Goal: Information Seeking & Learning: Learn about a topic

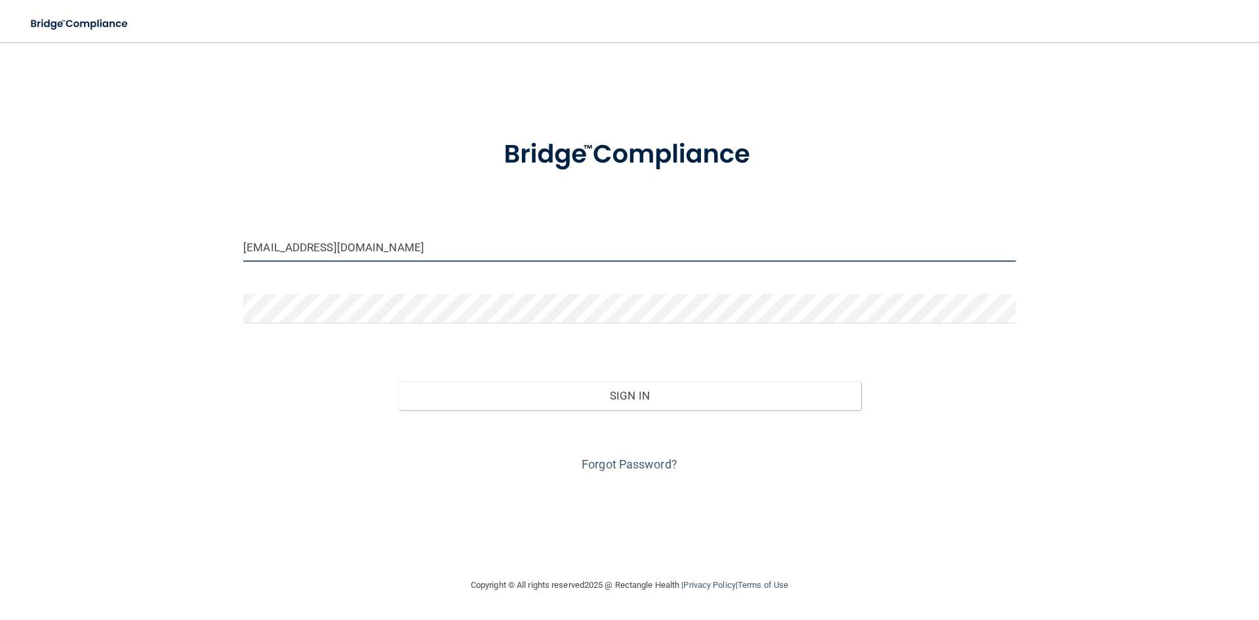
click at [396, 250] on input "[EMAIL_ADDRESS][DOMAIN_NAME]" at bounding box center [629, 247] width 773 height 30
drag, startPoint x: 396, startPoint y: 249, endPoint x: 65, endPoint y: 265, distance: 331.6
click at [65, 265] on div "[EMAIL_ADDRESS][DOMAIN_NAME] Invalid email/password. You don't have permission …" at bounding box center [629, 309] width 1207 height 509
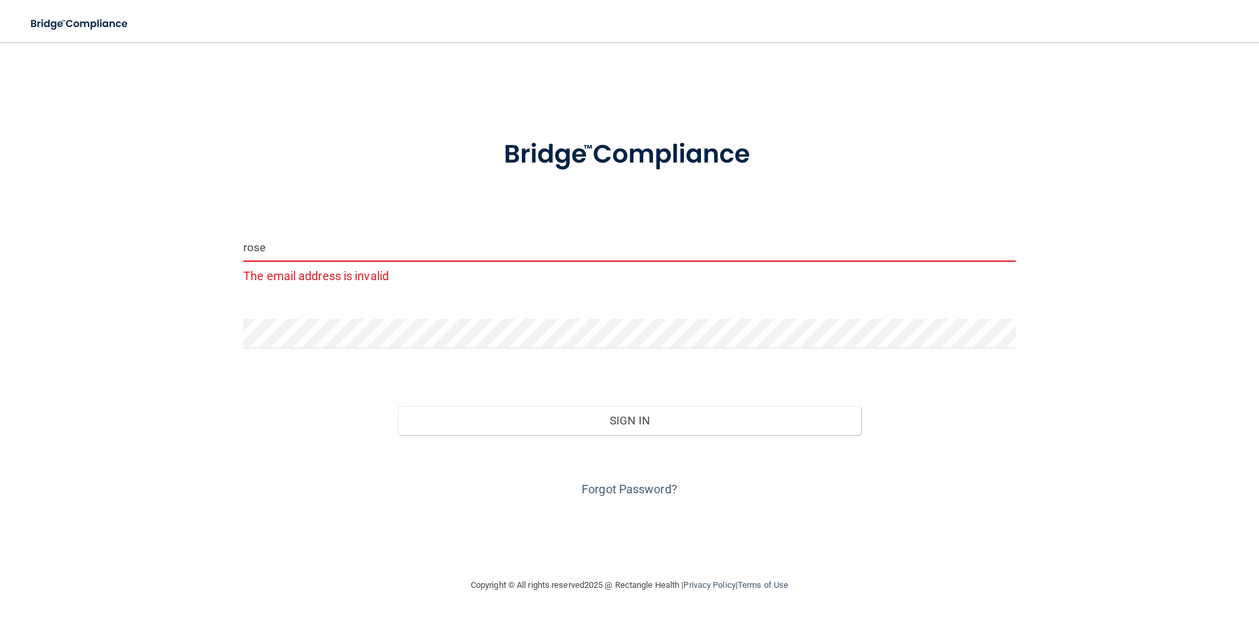
type input "[EMAIL_ADDRESS][DOMAIN_NAME]"
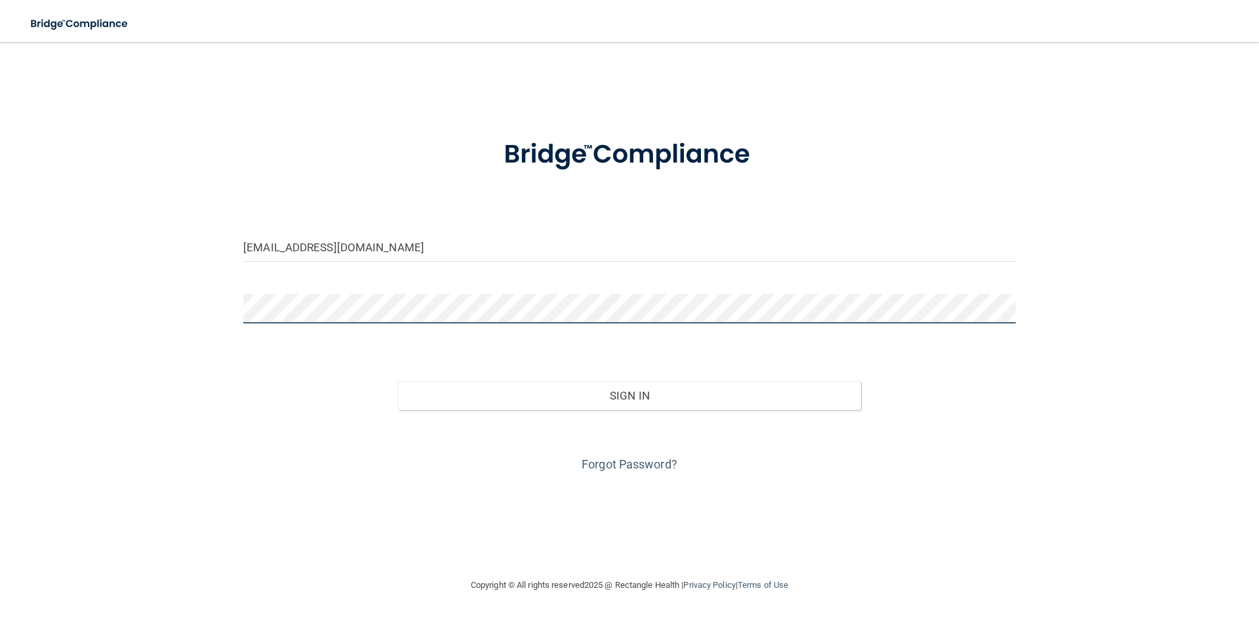
click at [112, 339] on div "[EMAIL_ADDRESS][DOMAIN_NAME] Invalid email/password. You don't have permission …" at bounding box center [629, 309] width 1207 height 509
click at [398, 381] on button "Sign In" at bounding box center [630, 395] width 464 height 29
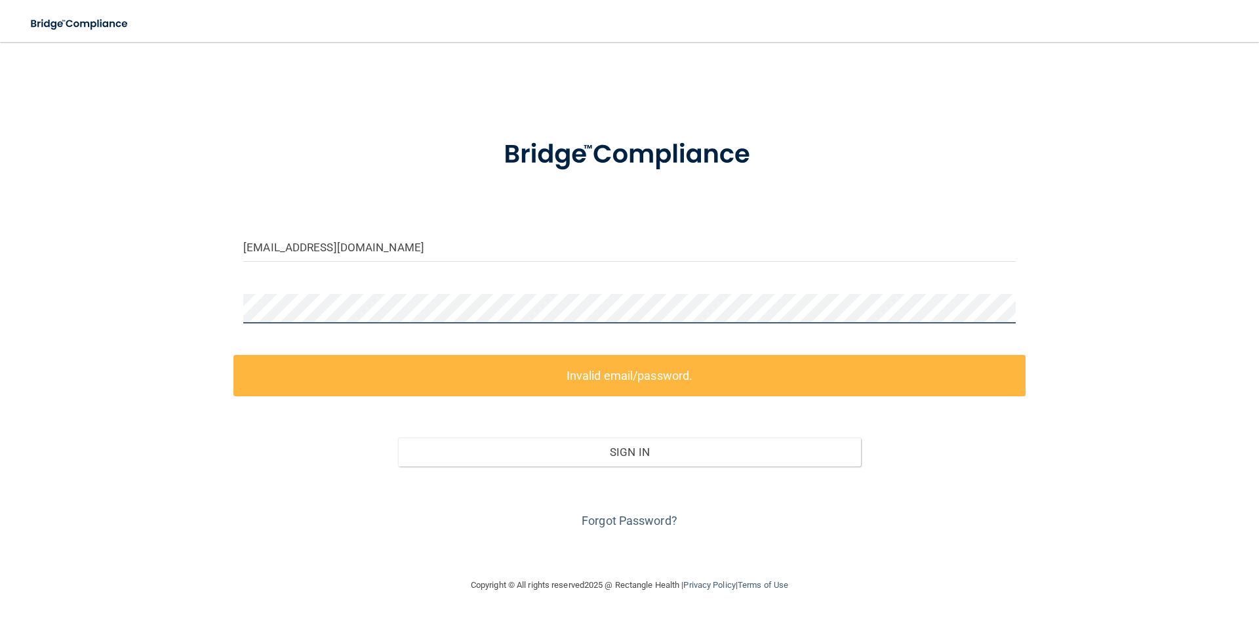
click at [155, 317] on div "rosecdarda@gmail.com Invalid email/password. You don't have permission to acces…" at bounding box center [629, 309] width 1207 height 509
click at [106, 323] on div "rosecdarda@gmail.com Invalid email/password. You don't have permission to acces…" at bounding box center [629, 309] width 1207 height 509
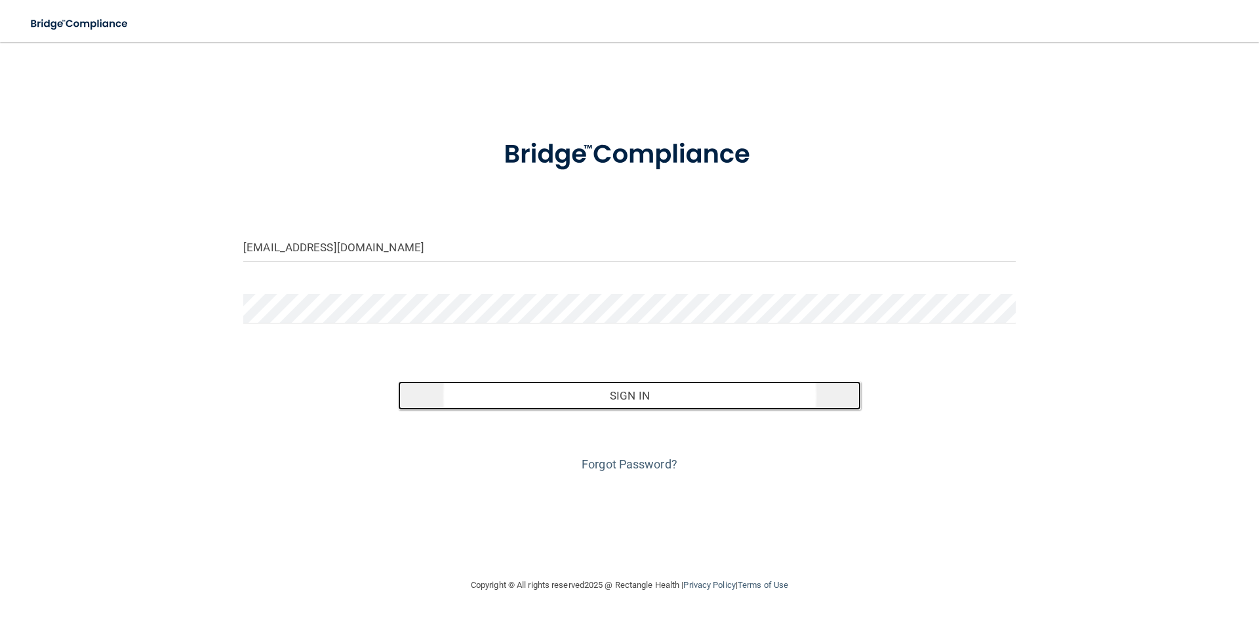
click at [588, 393] on button "Sign In" at bounding box center [630, 395] width 464 height 29
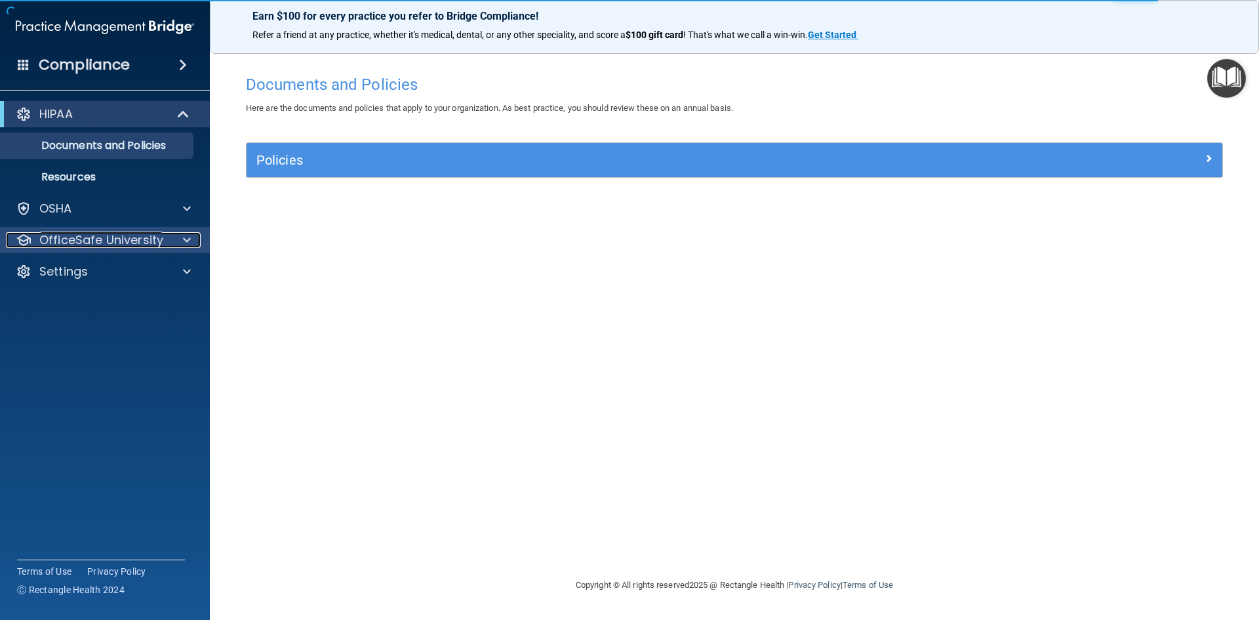
click at [113, 237] on p "OfficeSafe University" at bounding box center [101, 240] width 124 height 16
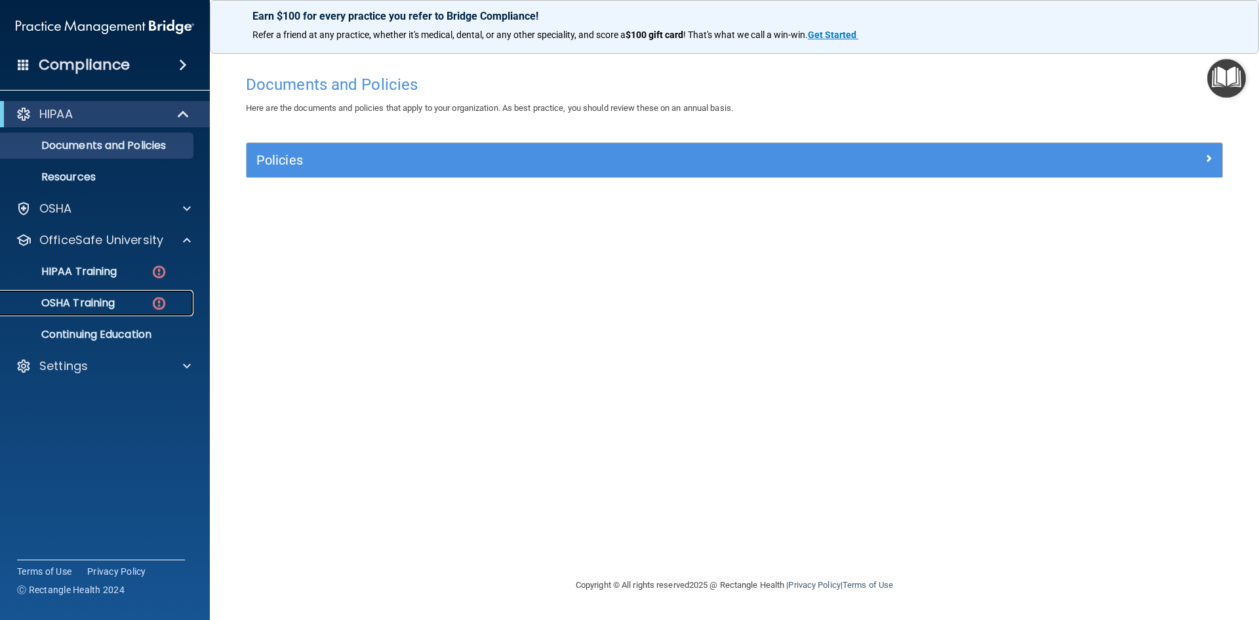
click at [96, 303] on p "OSHA Training" at bounding box center [62, 302] width 106 height 13
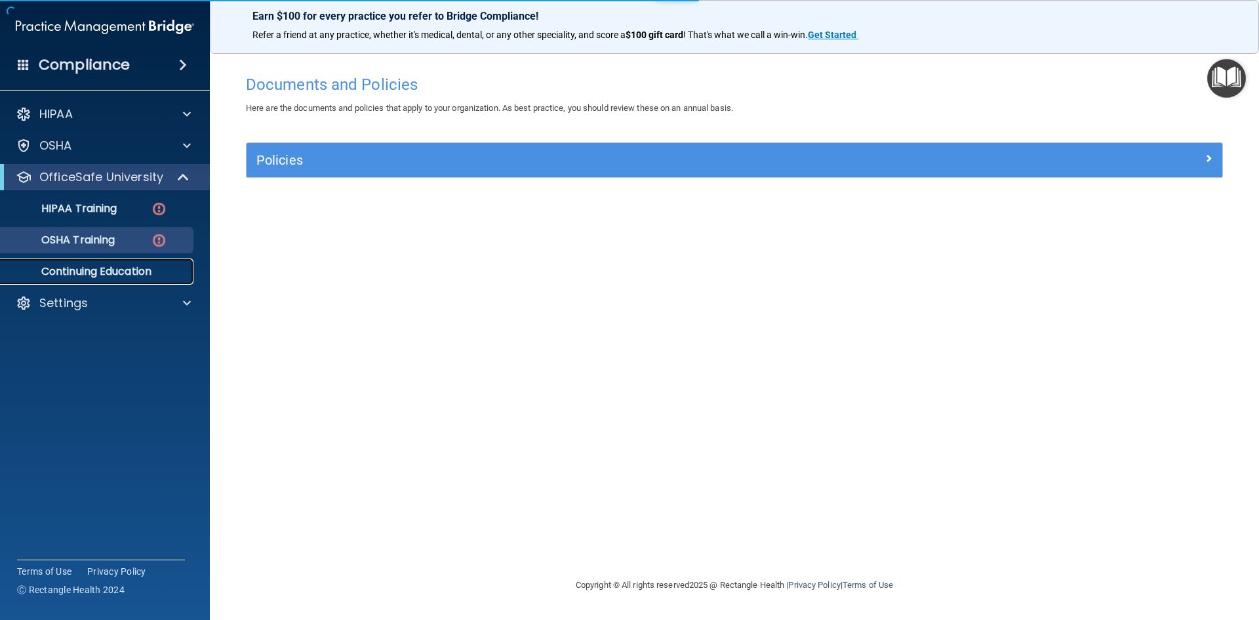
click at [127, 266] on p "Continuing Education" at bounding box center [98, 271] width 179 height 13
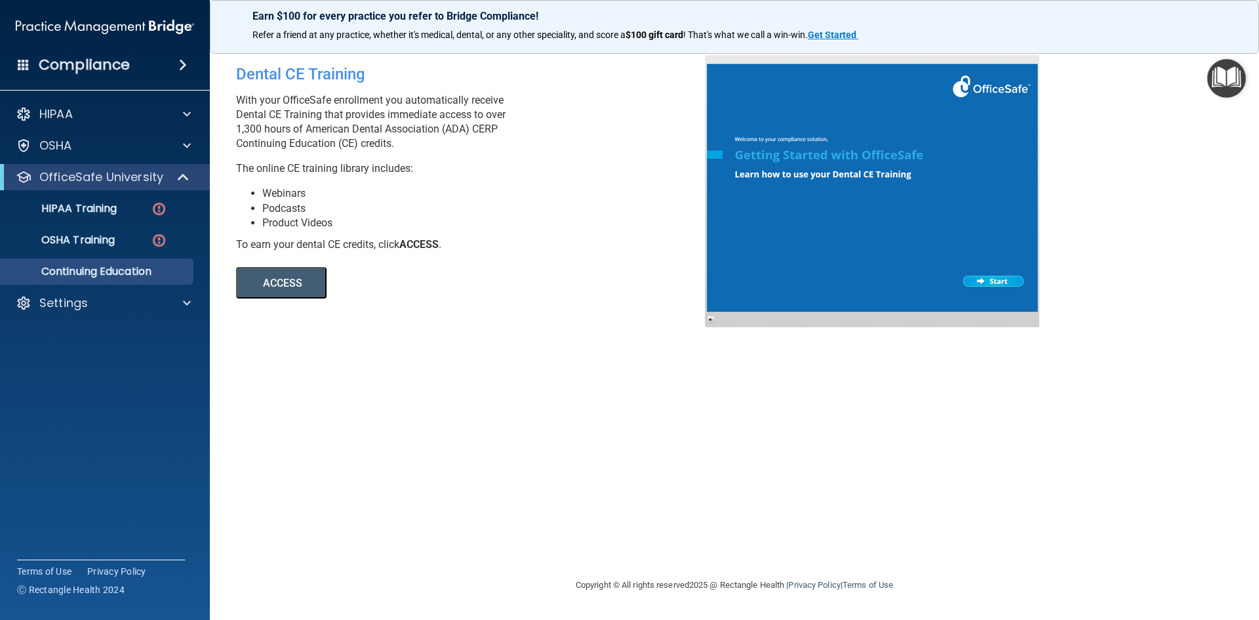
click at [254, 281] on button "ACCESS" at bounding box center [281, 282] width 91 height 31
click at [75, 238] on p "OSHA Training" at bounding box center [62, 239] width 106 height 13
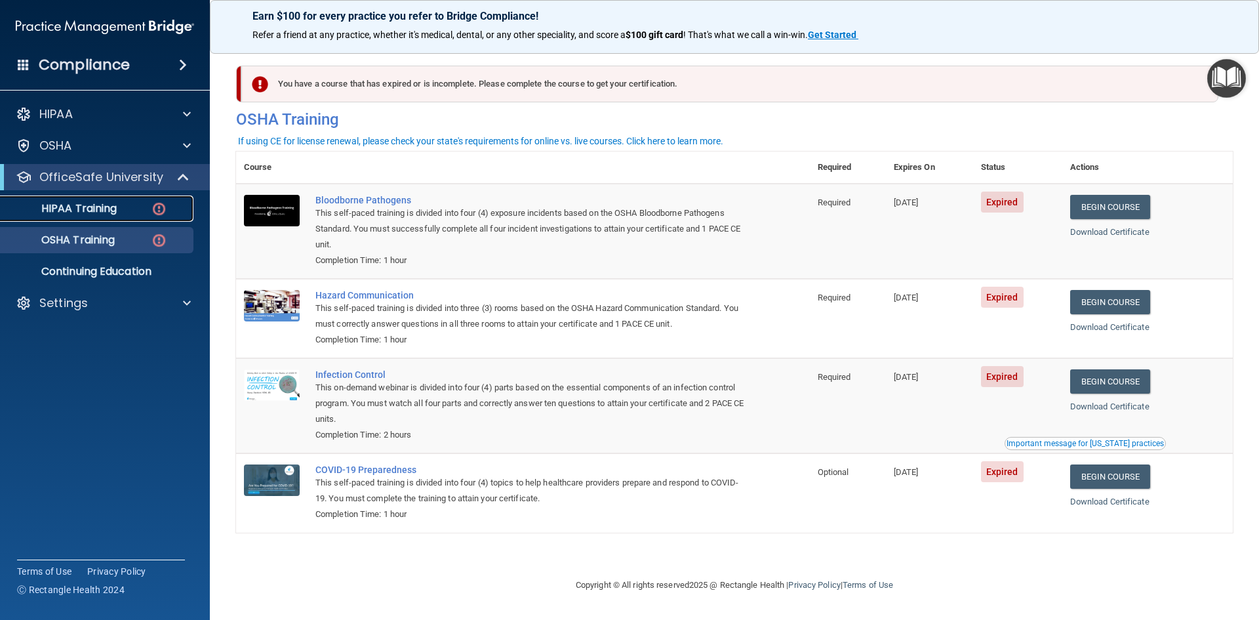
click at [108, 207] on p "HIPAA Training" at bounding box center [63, 208] width 108 height 13
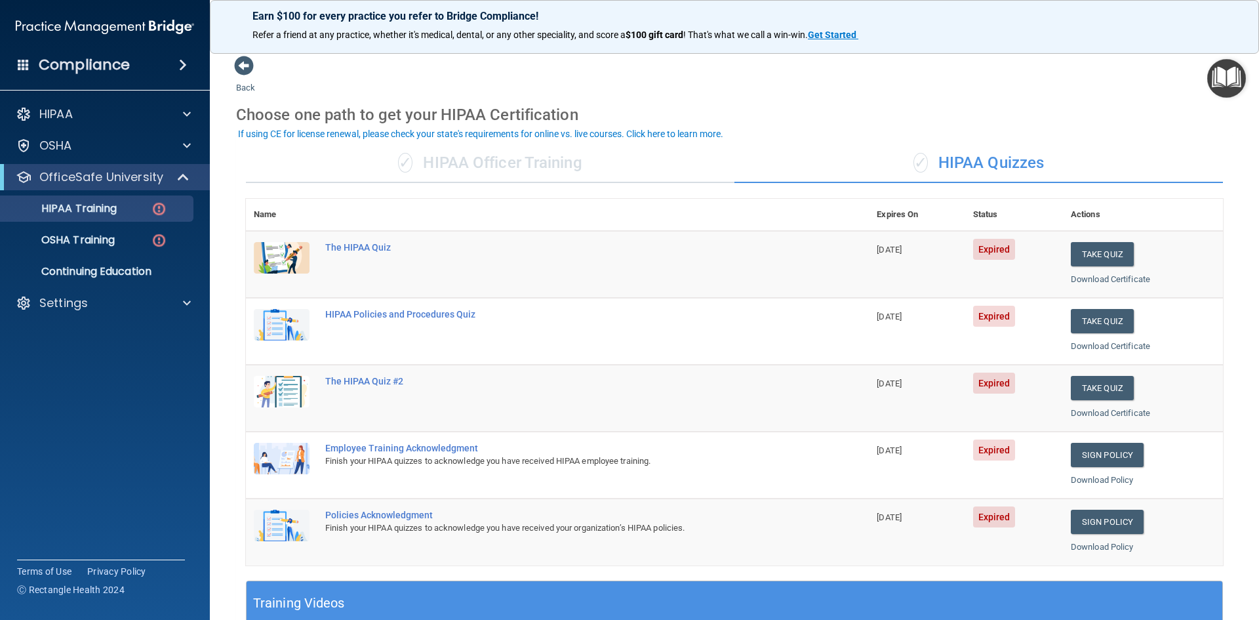
click at [693, 132] on div "If using CE for license renewal, please check your state's requirements for onl…" at bounding box center [480, 133] width 485 height 9
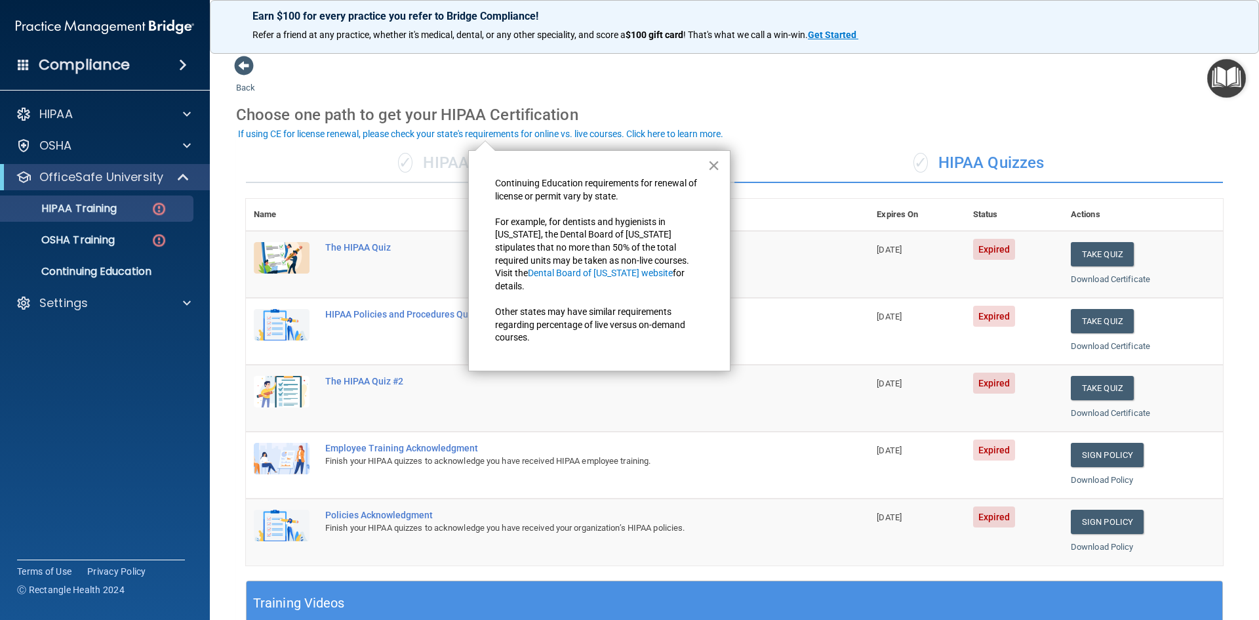
click at [715, 160] on button "×" at bounding box center [714, 165] width 12 height 21
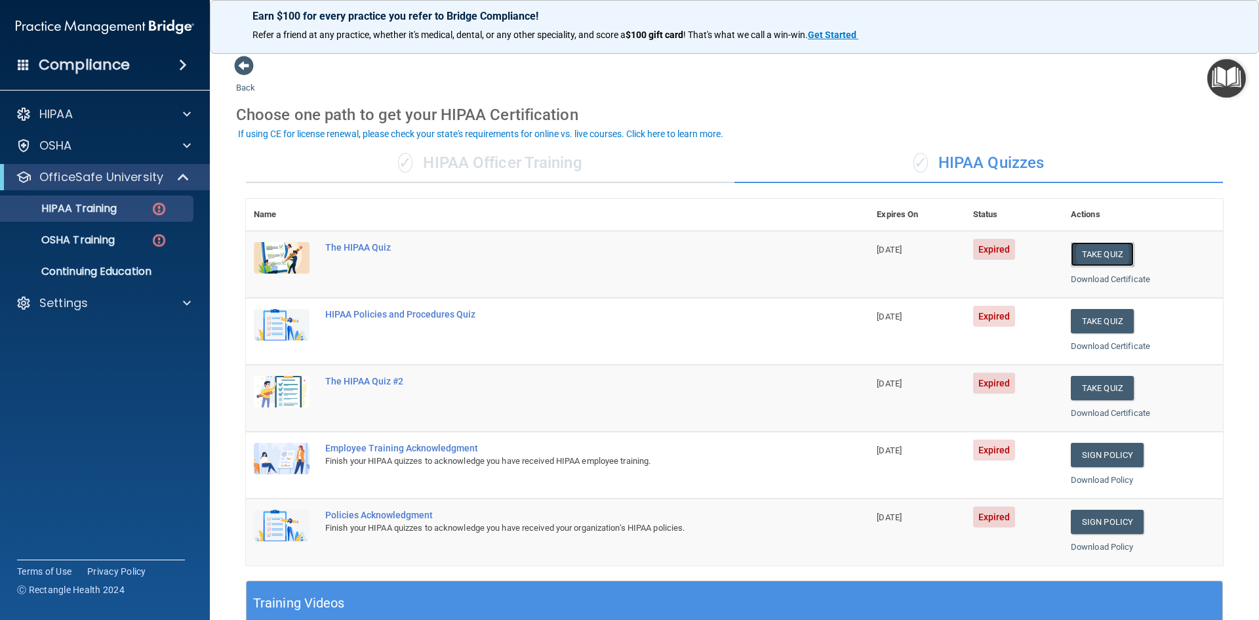
click at [1100, 254] on button "Take Quiz" at bounding box center [1102, 254] width 63 height 24
click at [1083, 322] on button "Take Quiz" at bounding box center [1102, 321] width 63 height 24
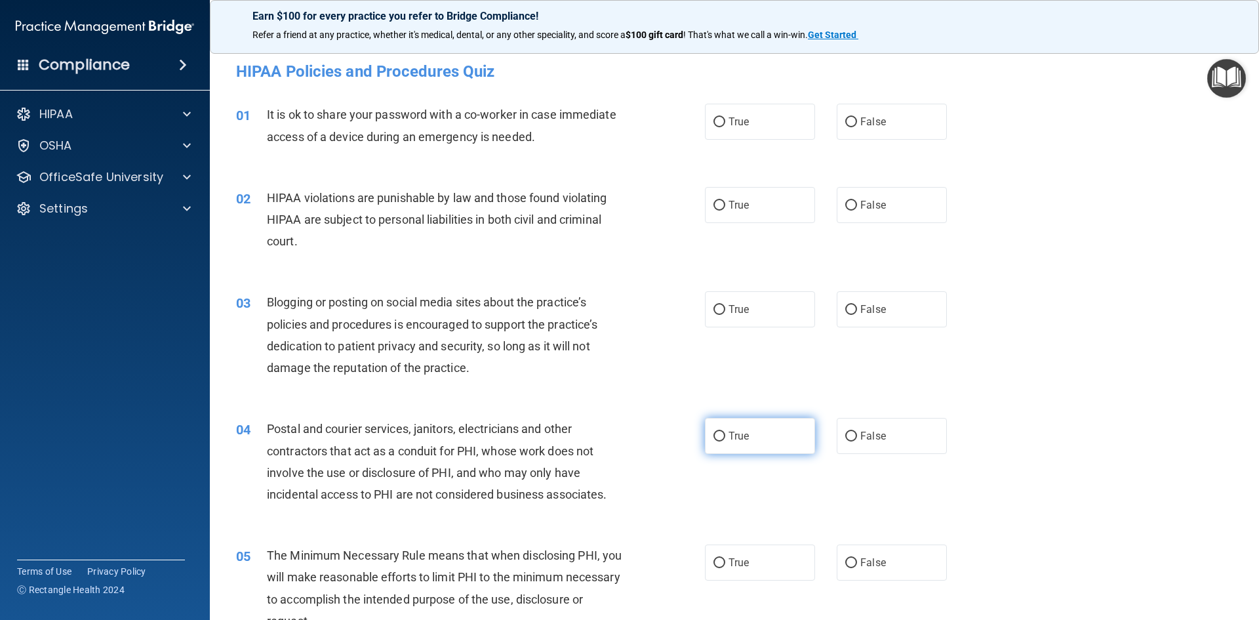
click at [714, 432] on input "True" at bounding box center [720, 437] width 12 height 10
radio input "true"
click at [847, 305] on input "False" at bounding box center [851, 310] width 12 height 10
radio input "true"
click at [716, 204] on input "True" at bounding box center [720, 206] width 12 height 10
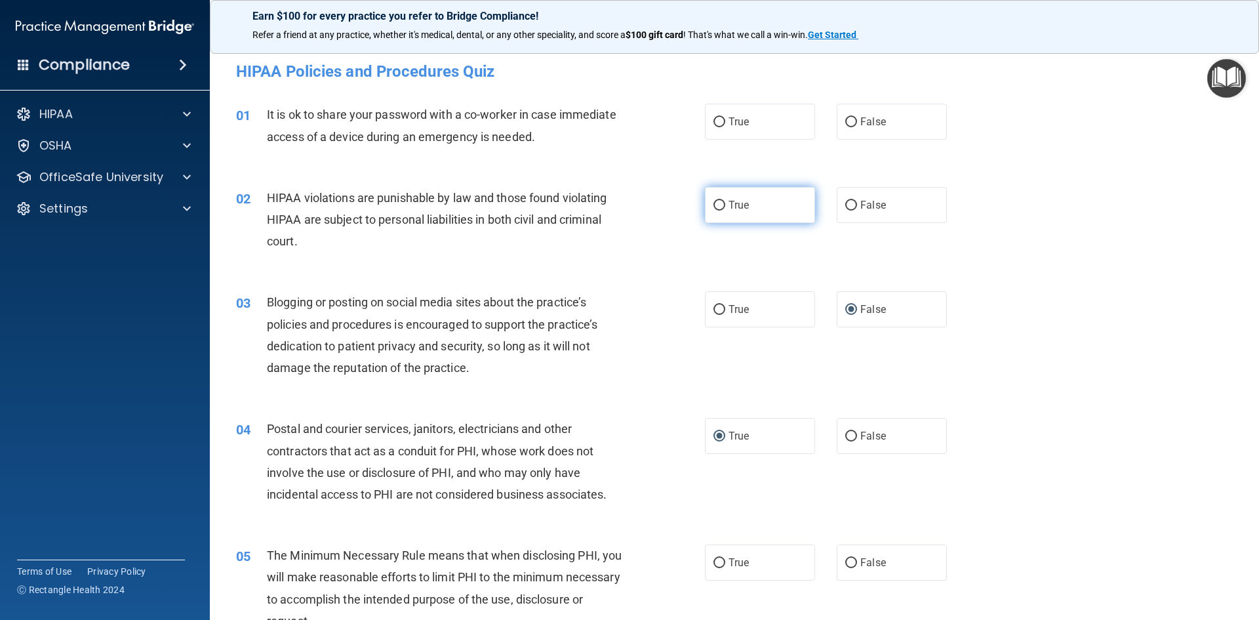
radio input "true"
click at [845, 119] on input "False" at bounding box center [851, 122] width 12 height 10
radio input "true"
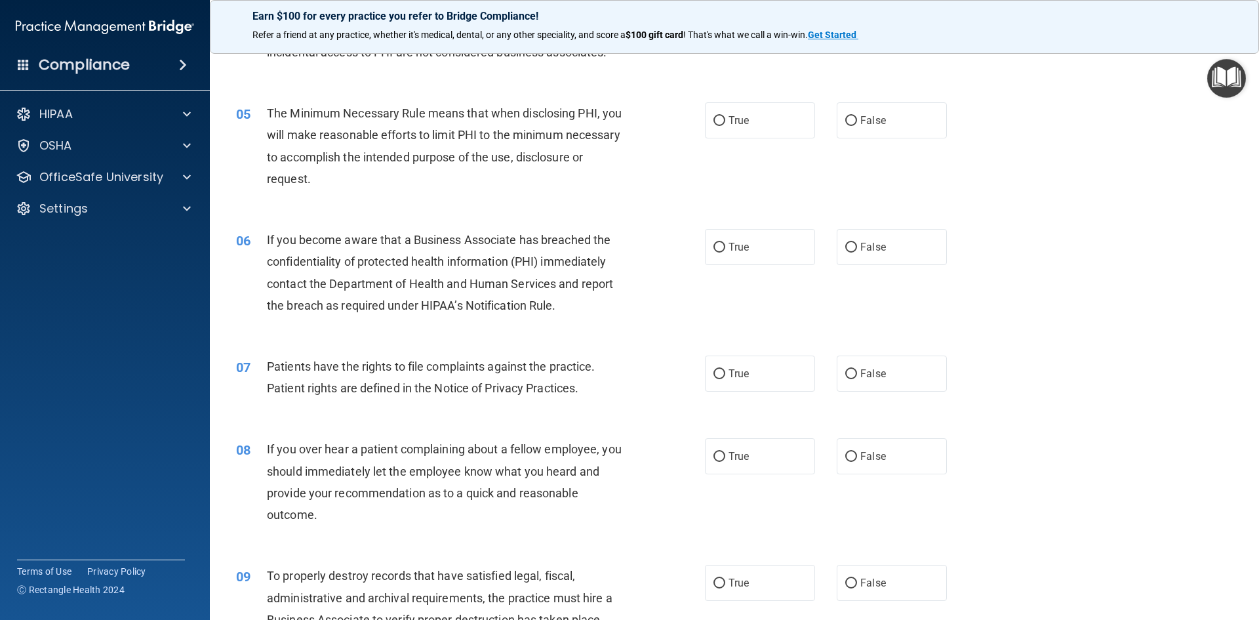
scroll to position [446, 0]
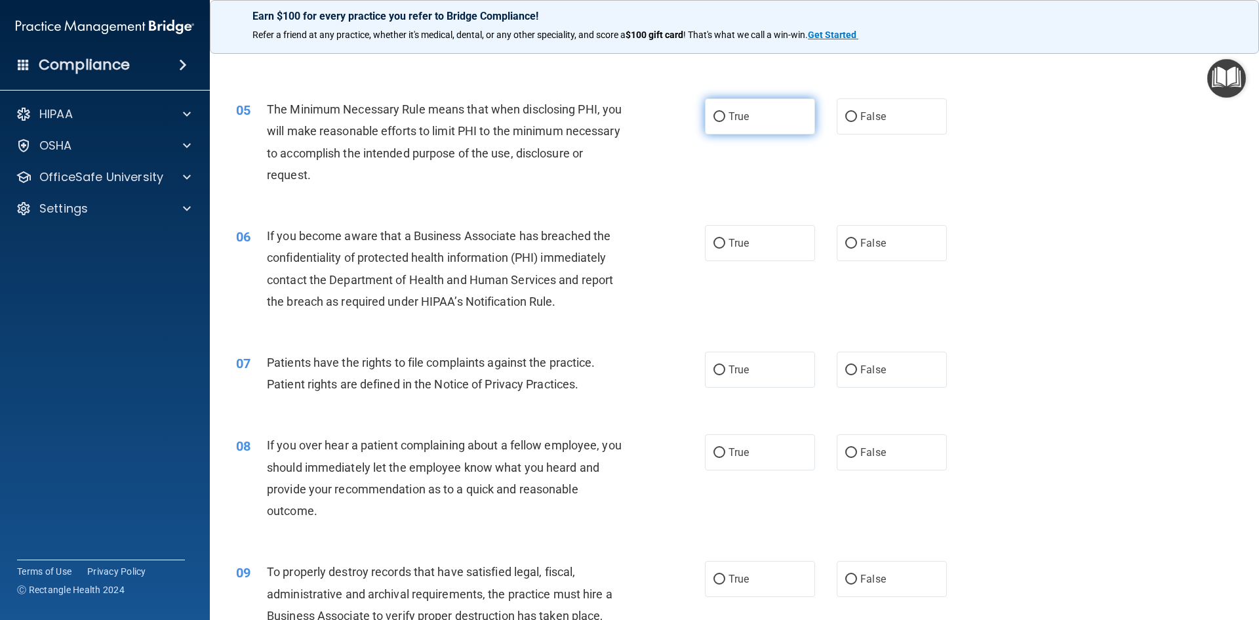
click at [714, 117] on input "True" at bounding box center [720, 117] width 12 height 10
radio input "true"
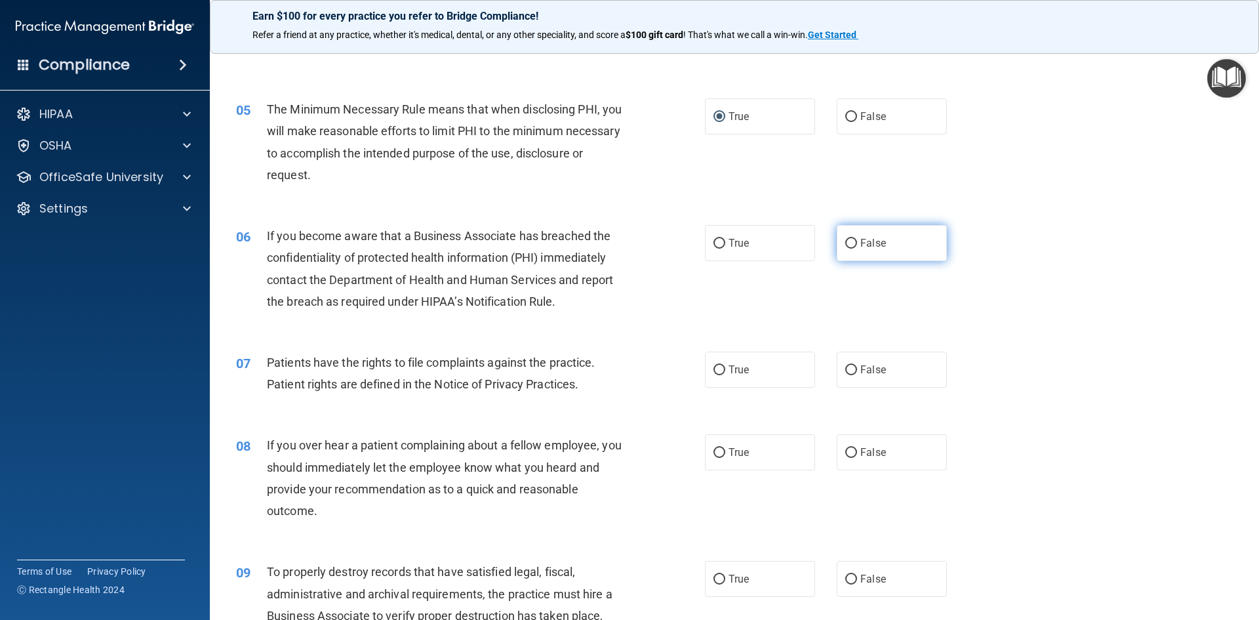
click at [845, 243] on input "False" at bounding box center [851, 244] width 12 height 10
radio input "true"
click at [845, 367] on input "False" at bounding box center [851, 370] width 12 height 10
radio input "true"
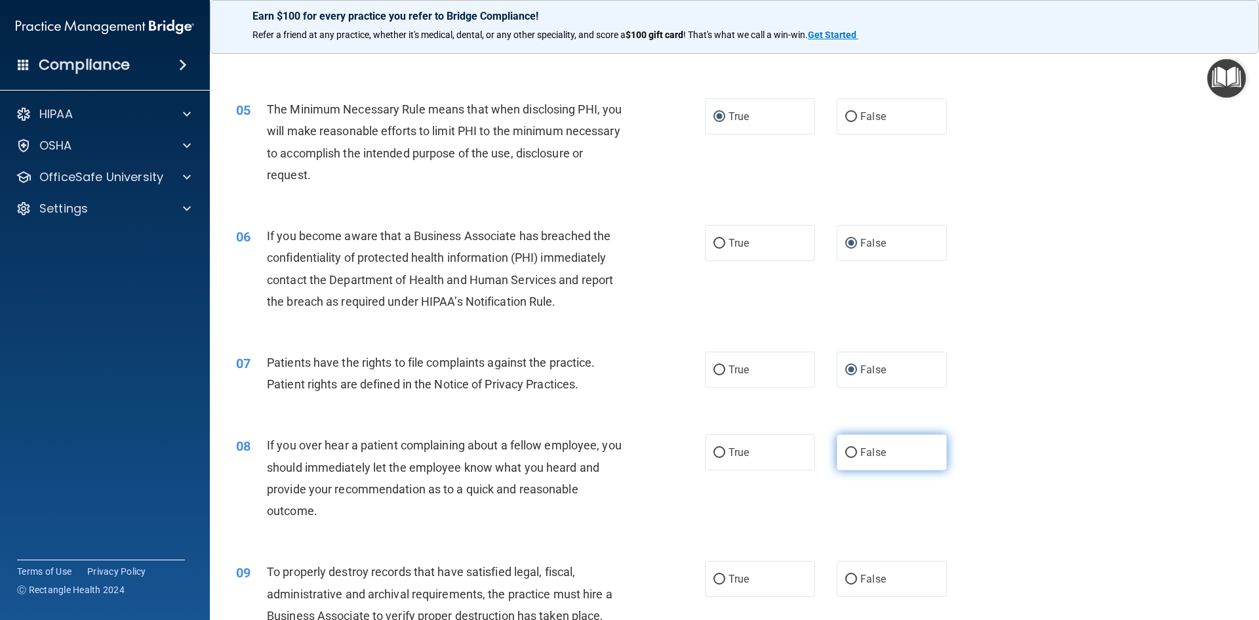
click at [845, 451] on input "False" at bounding box center [851, 453] width 12 height 10
radio input "true"
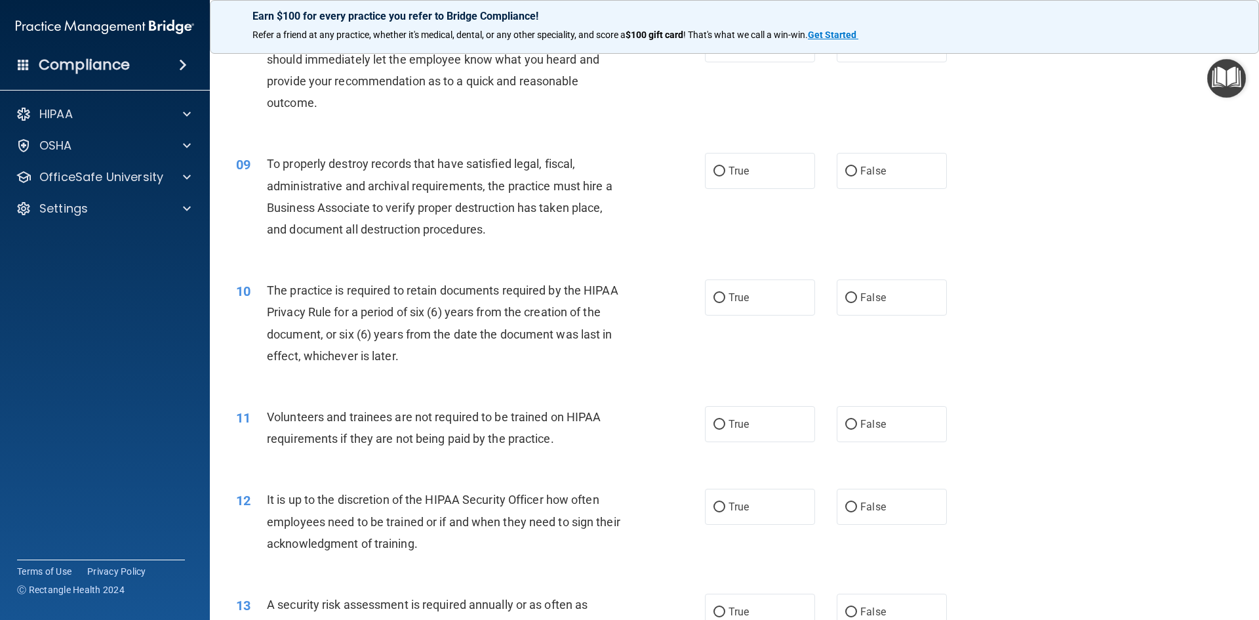
scroll to position [873, 0]
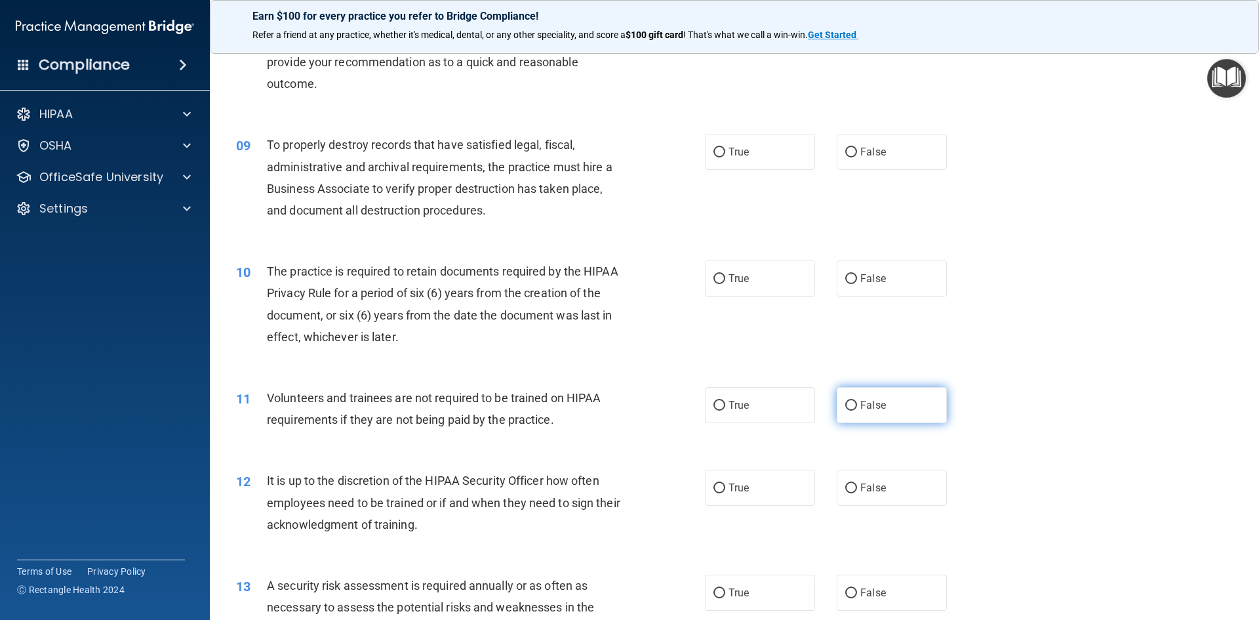
click at [845, 403] on input "False" at bounding box center [851, 406] width 12 height 10
radio input "true"
click at [846, 277] on input "False" at bounding box center [851, 279] width 12 height 10
radio input "true"
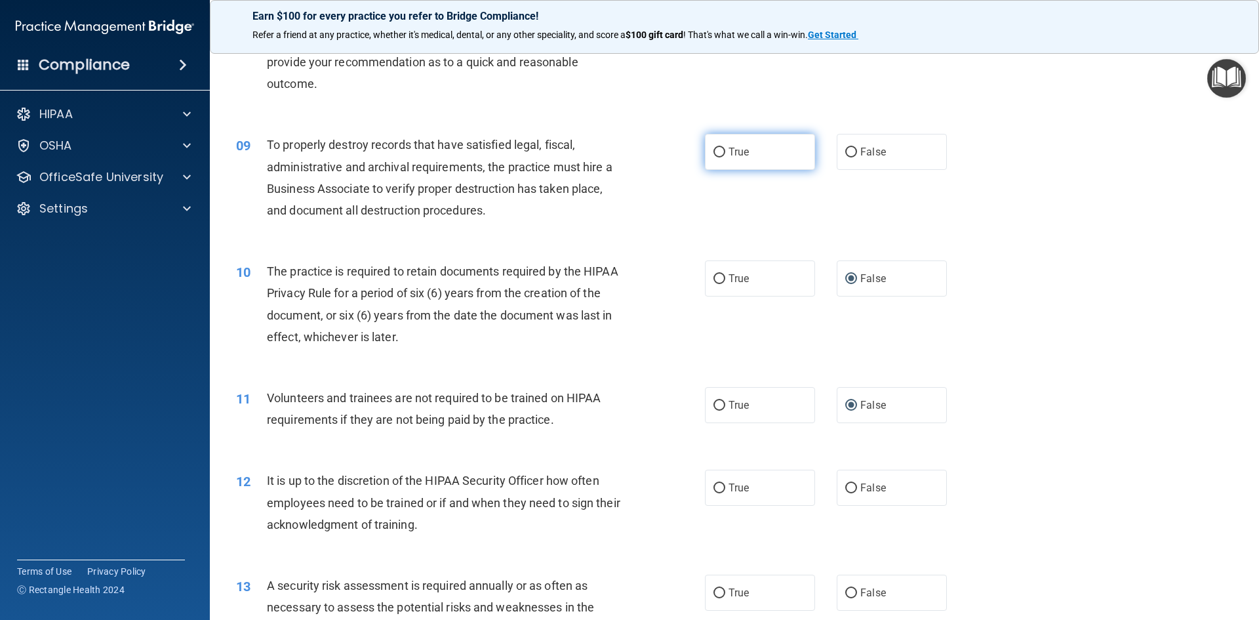
click at [716, 151] on input "True" at bounding box center [720, 153] width 12 height 10
radio input "true"
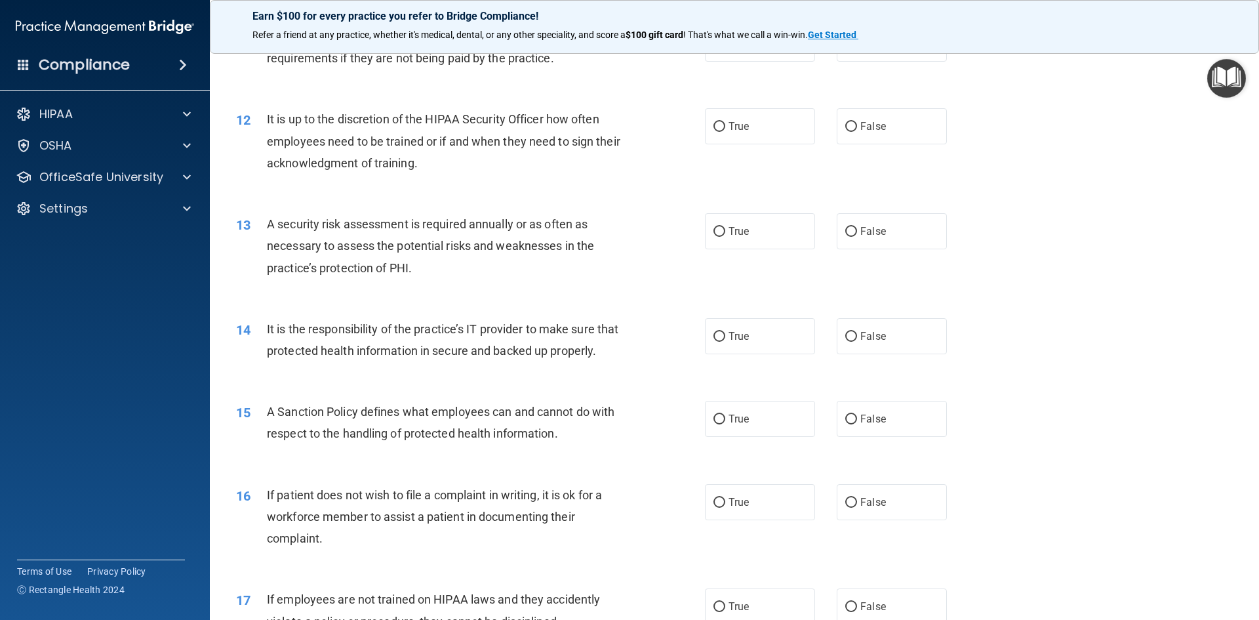
scroll to position [1250, 0]
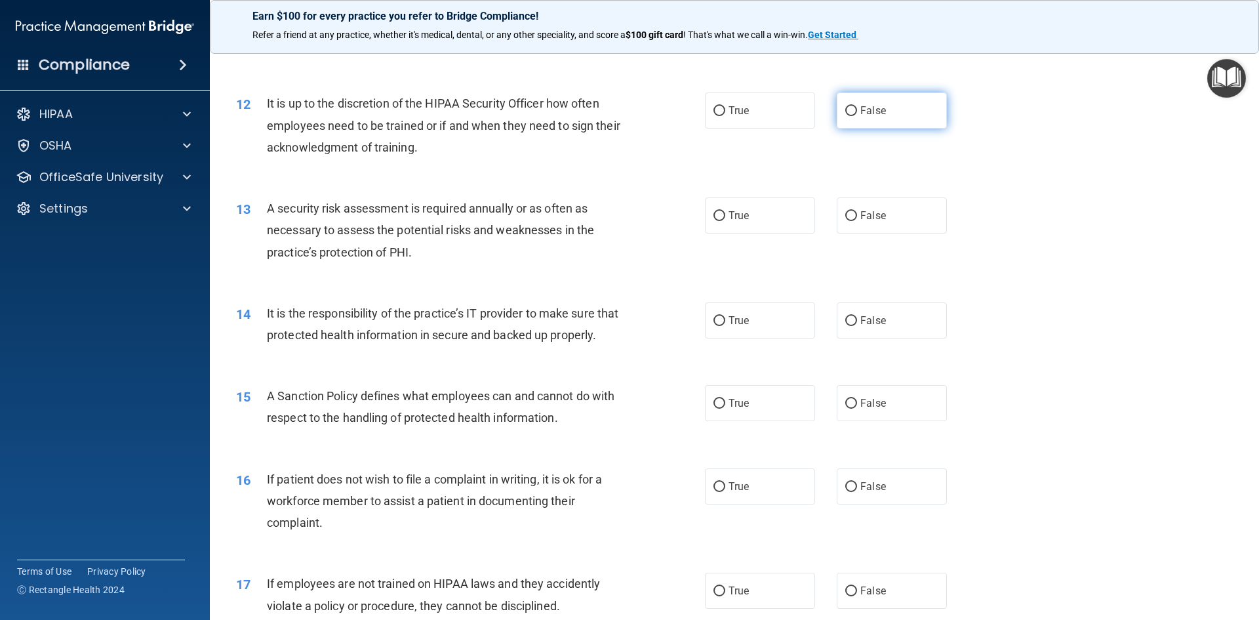
click at [849, 113] on input "False" at bounding box center [851, 111] width 12 height 10
radio input "true"
click at [714, 211] on input "True" at bounding box center [720, 216] width 12 height 10
radio input "true"
click at [717, 319] on input "True" at bounding box center [720, 321] width 12 height 10
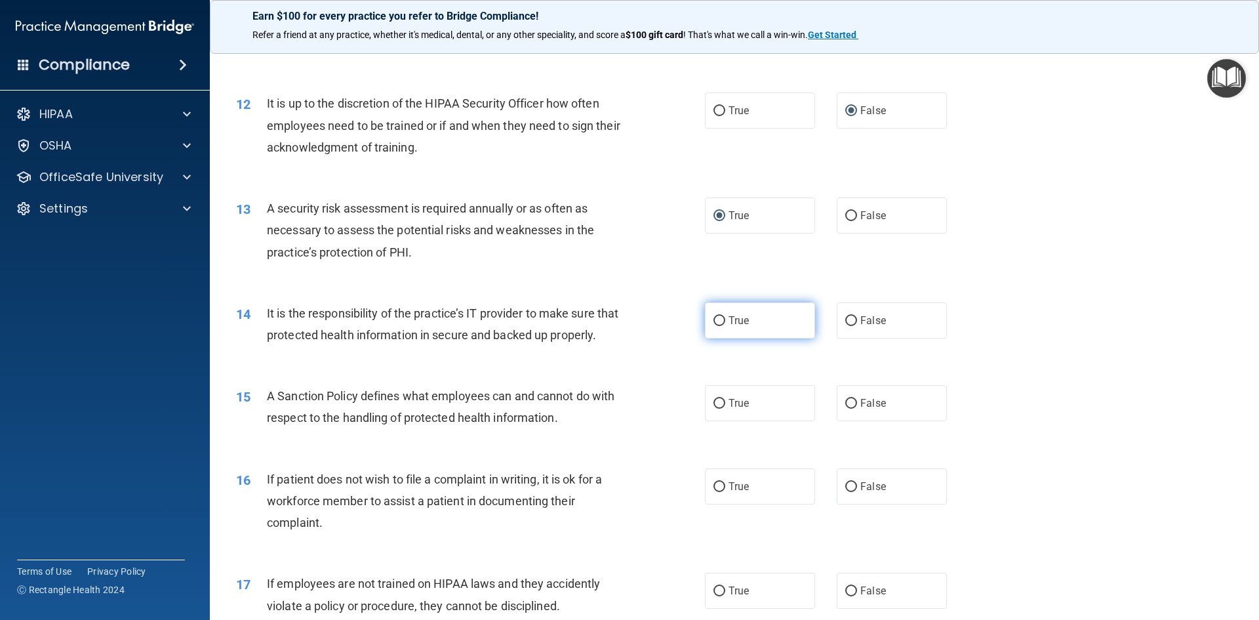
radio input "true"
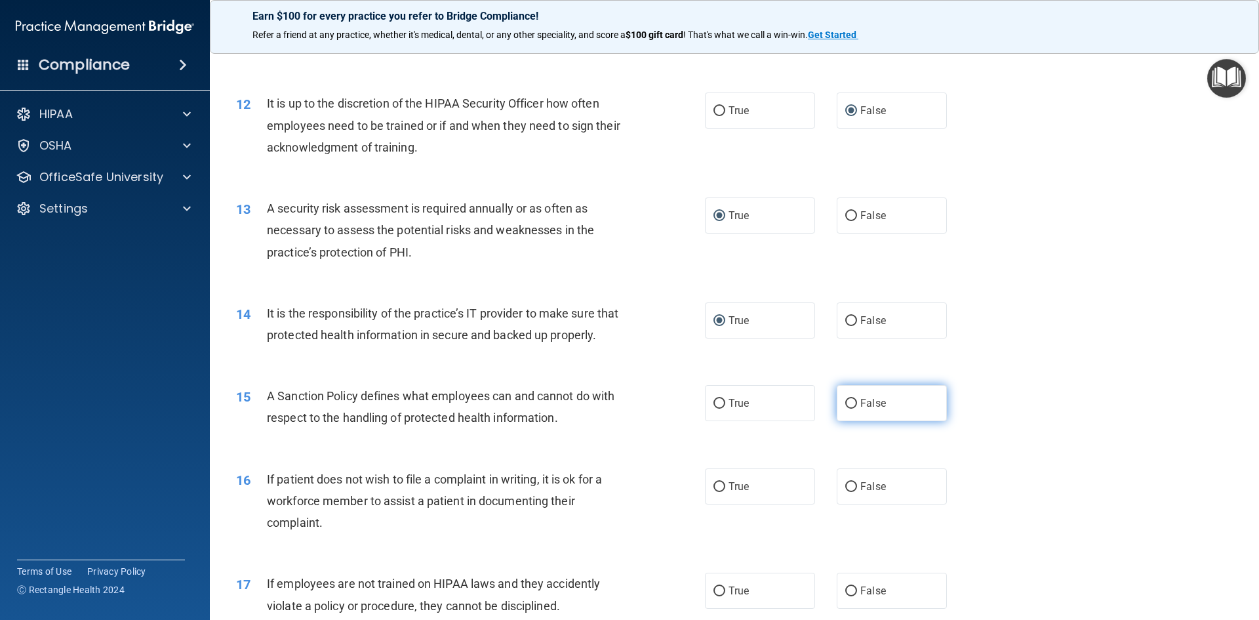
click at [851, 421] on label "False" at bounding box center [892, 403] width 110 height 36
click at [851, 409] on input "False" at bounding box center [851, 404] width 12 height 10
radio input "true"
click at [715, 492] on input "True" at bounding box center [720, 487] width 12 height 10
radio input "true"
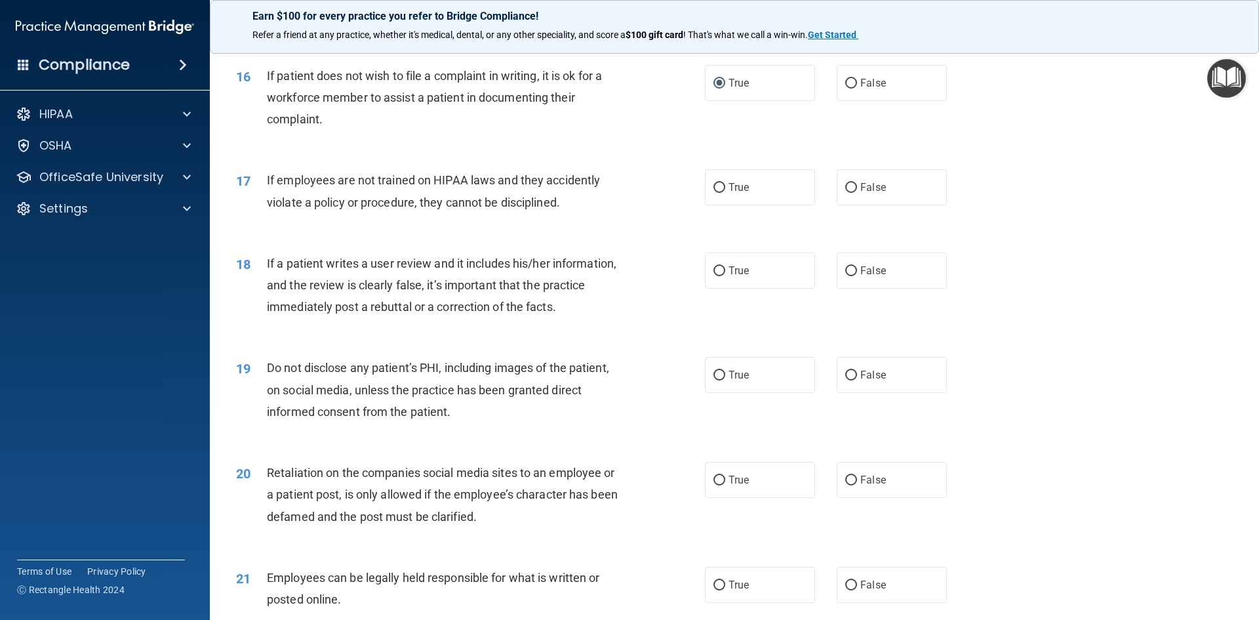
scroll to position [1665, 0]
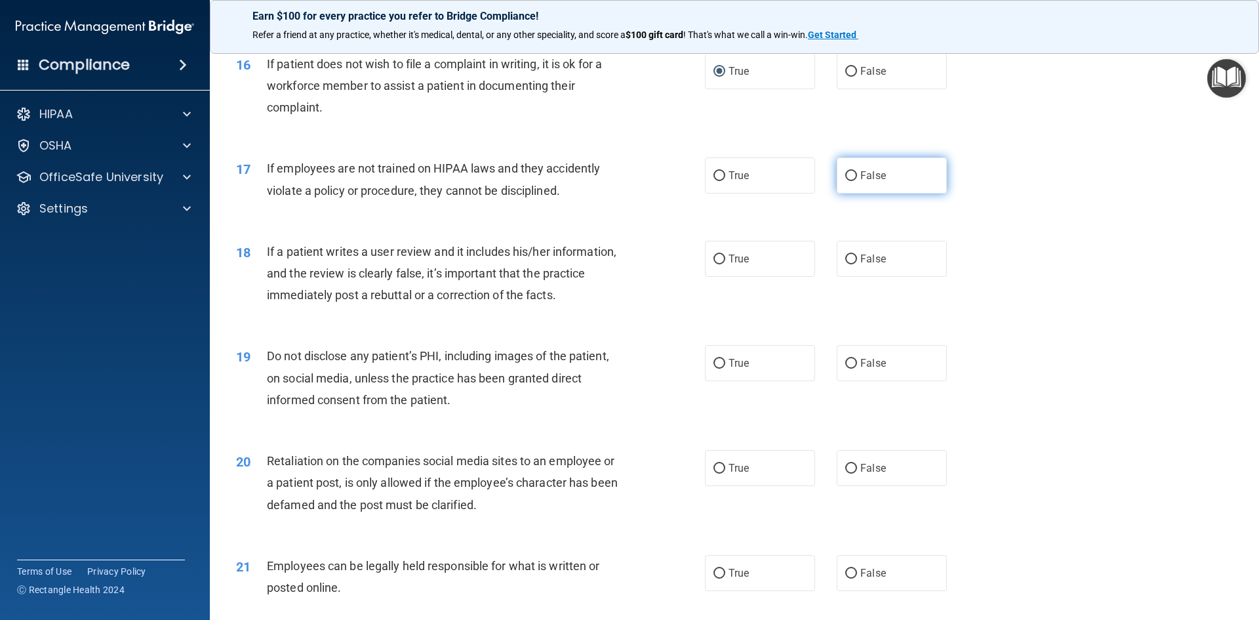
click at [845, 181] on input "False" at bounding box center [851, 176] width 12 height 10
radio input "true"
click at [845, 264] on input "False" at bounding box center [851, 259] width 12 height 10
radio input "true"
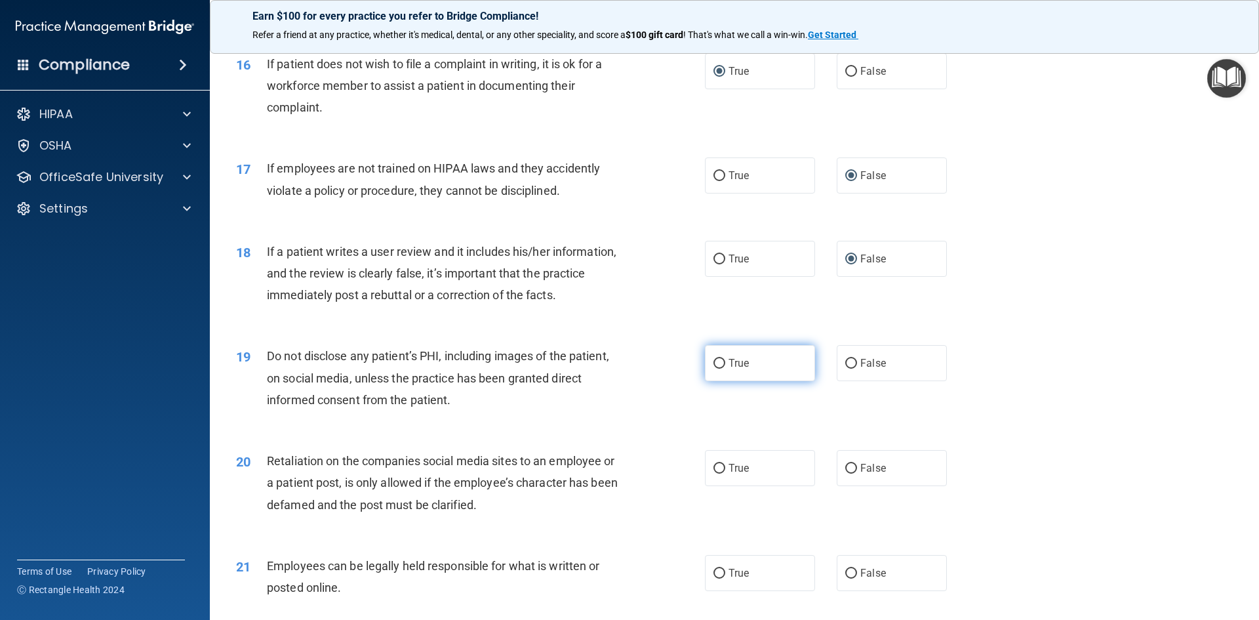
click at [714, 369] on input "True" at bounding box center [720, 364] width 12 height 10
radio input "true"
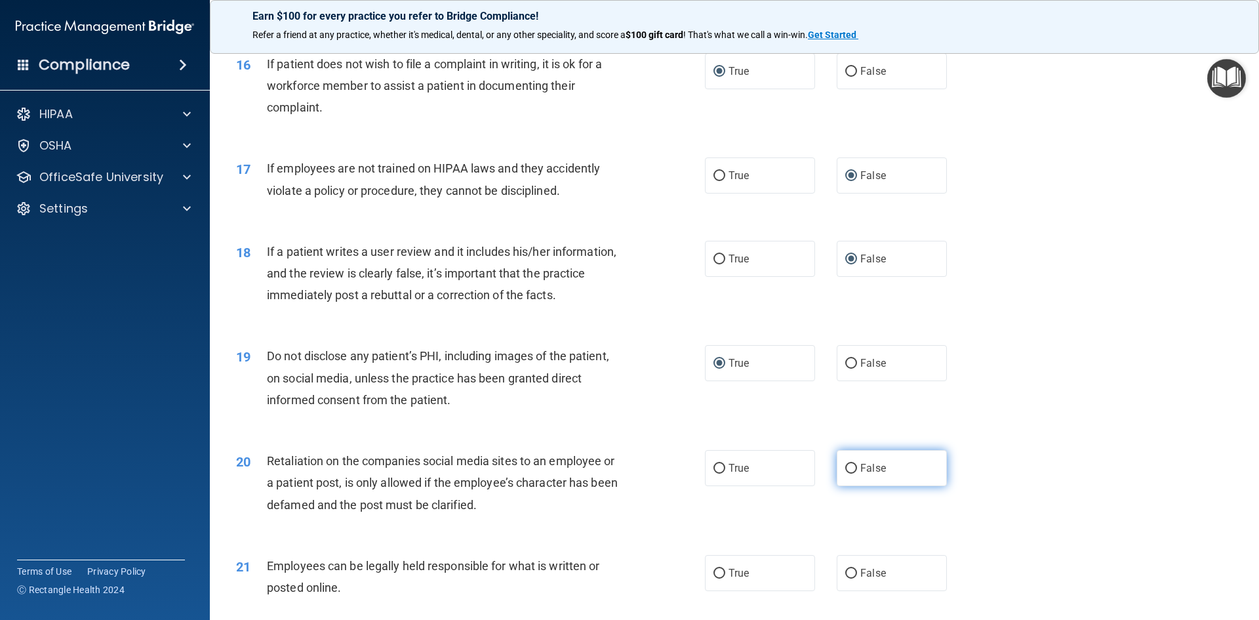
click at [845, 473] on input "False" at bounding box center [851, 469] width 12 height 10
radio input "true"
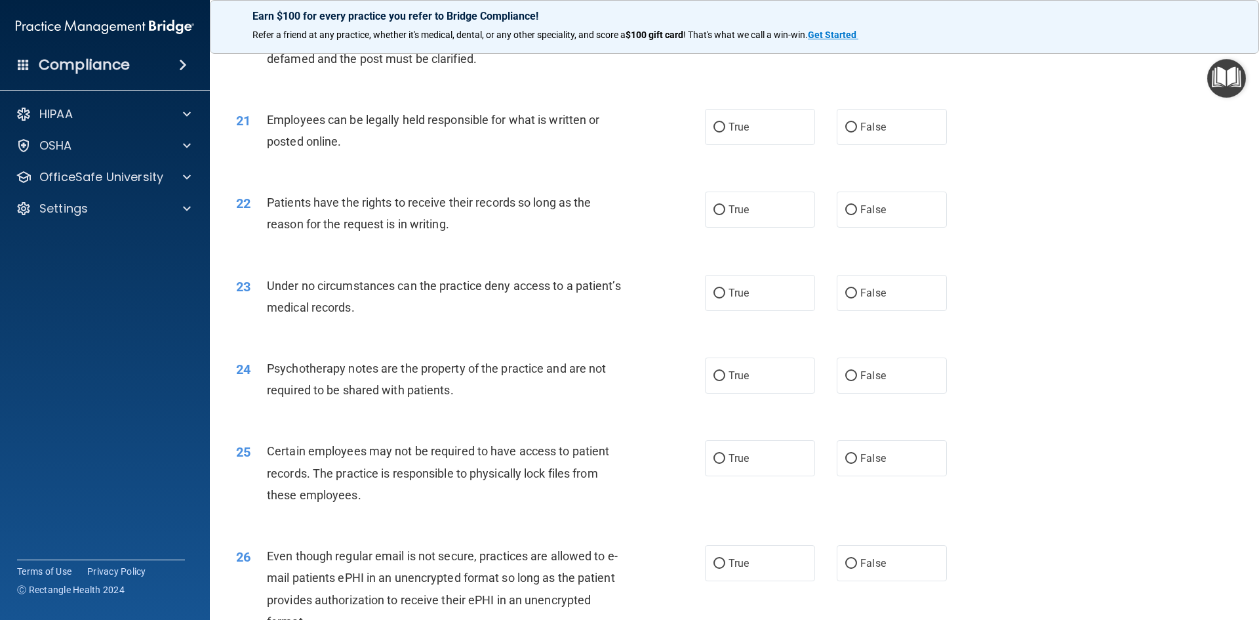
scroll to position [2115, 0]
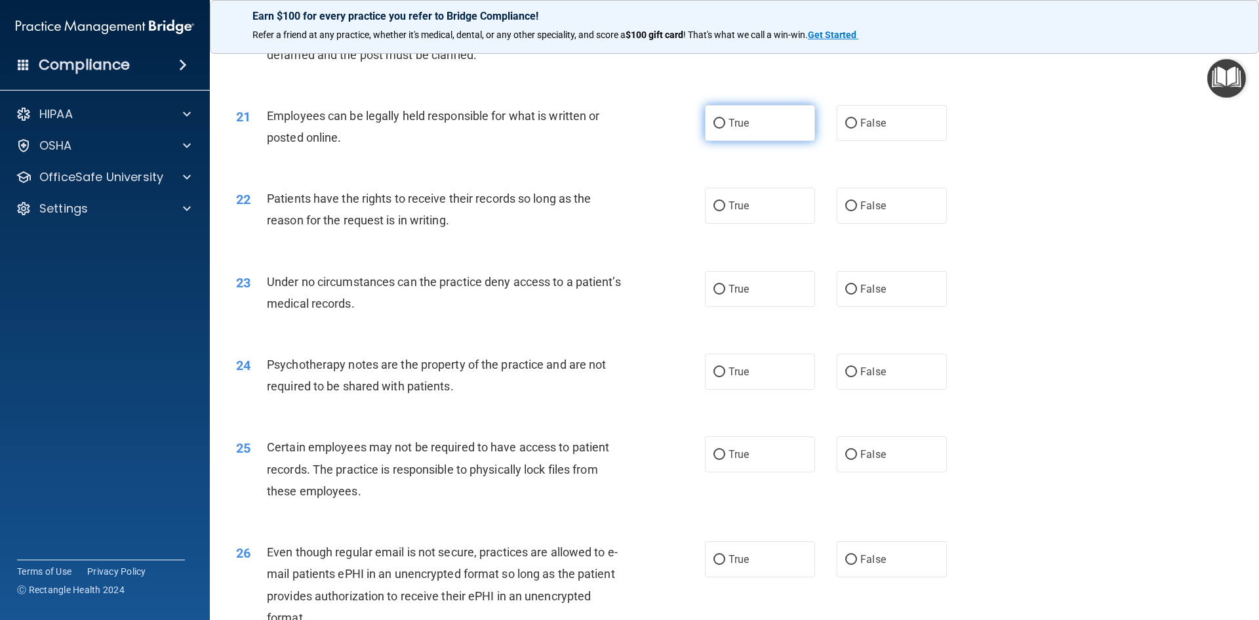
click at [715, 129] on input "True" at bounding box center [720, 124] width 12 height 10
radio input "true"
click at [716, 211] on input "True" at bounding box center [720, 206] width 12 height 10
radio input "true"
click at [845, 294] on input "False" at bounding box center [851, 290] width 12 height 10
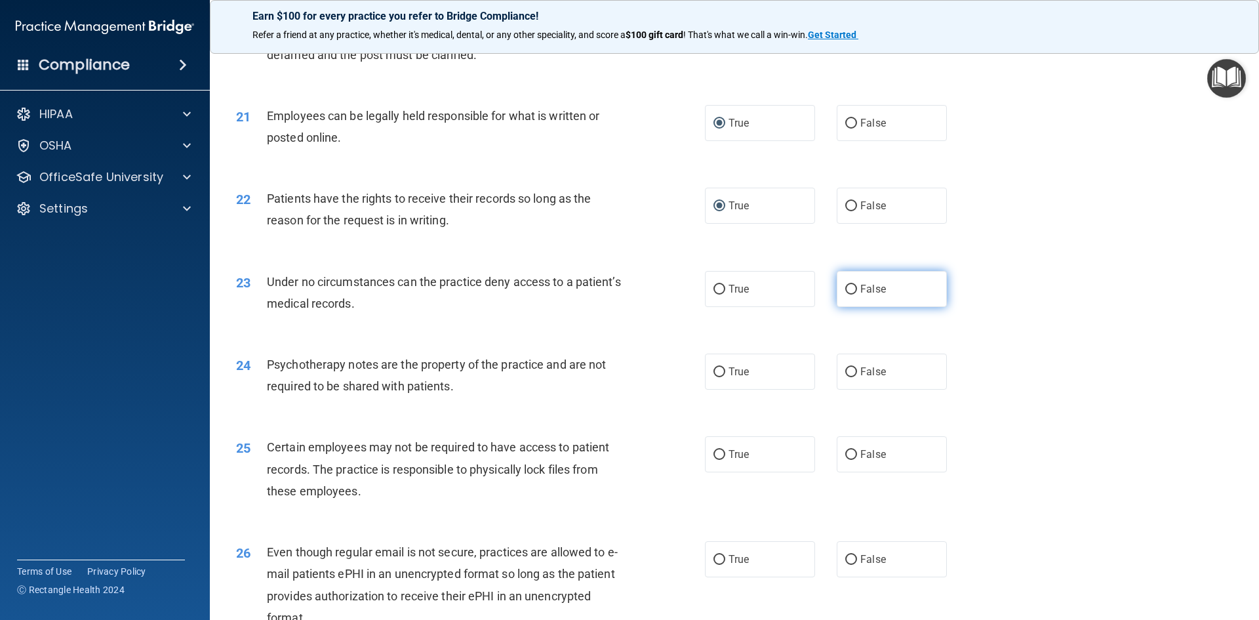
radio input "true"
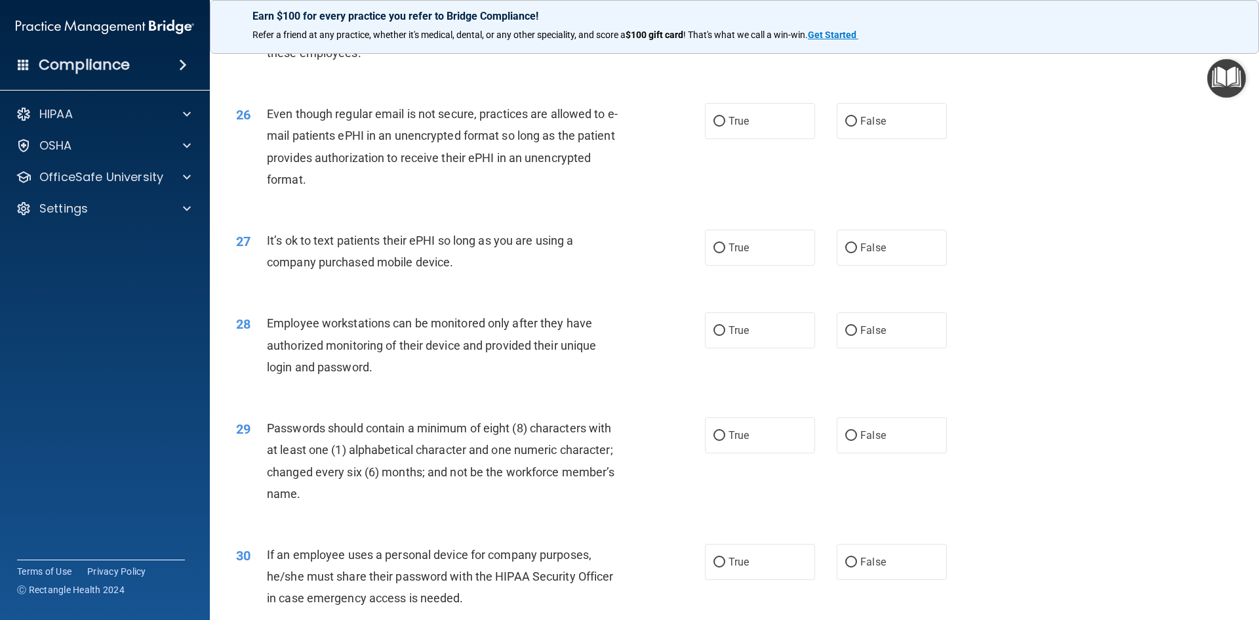
scroll to position [2672, 0]
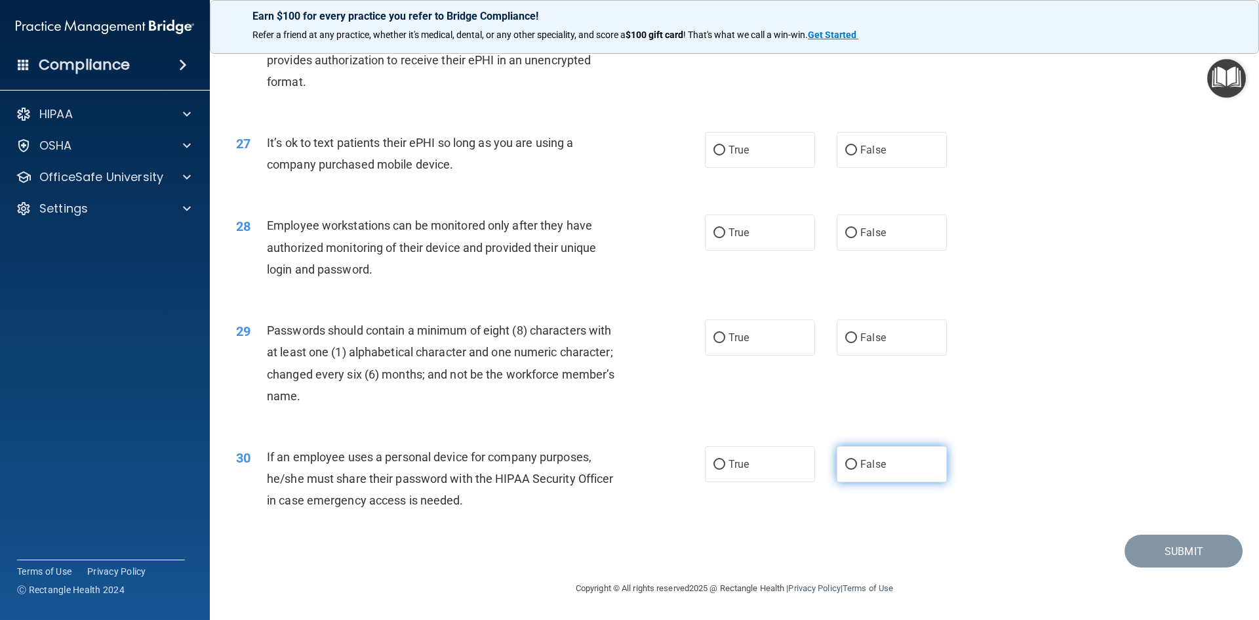
click at [848, 462] on input "False" at bounding box center [851, 465] width 12 height 10
radio input "true"
click at [714, 334] on input "True" at bounding box center [720, 338] width 12 height 10
radio input "true"
click at [845, 232] on input "False" at bounding box center [851, 233] width 12 height 10
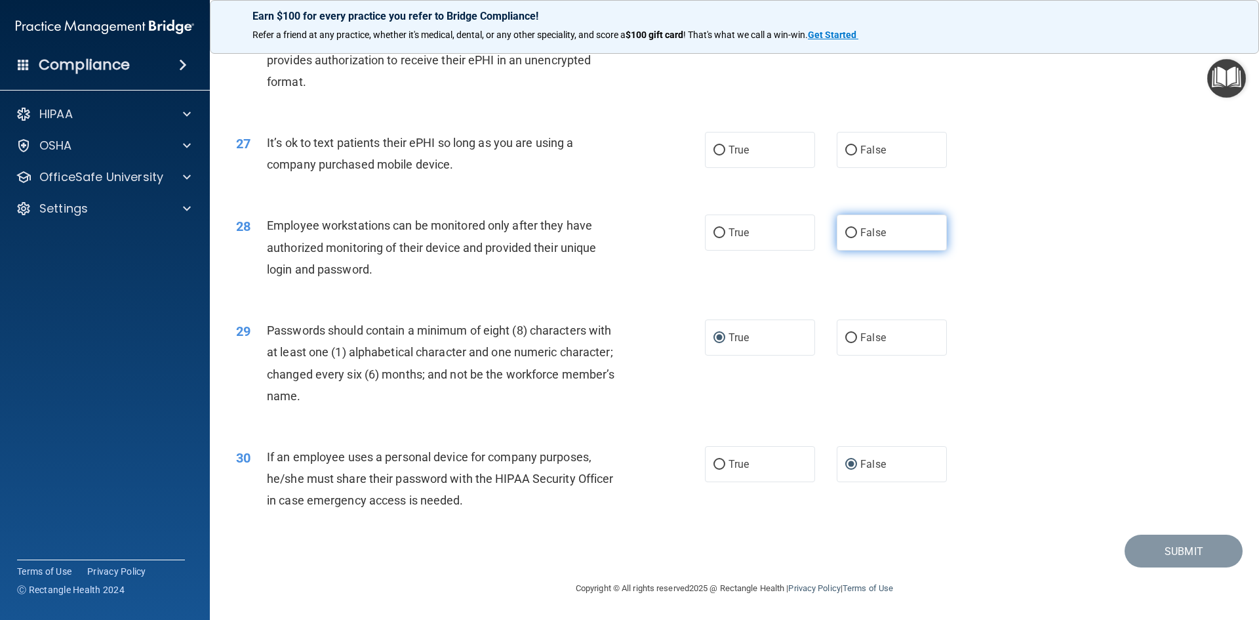
radio input "true"
click at [845, 150] on input "False" at bounding box center [851, 151] width 12 height 10
radio input "true"
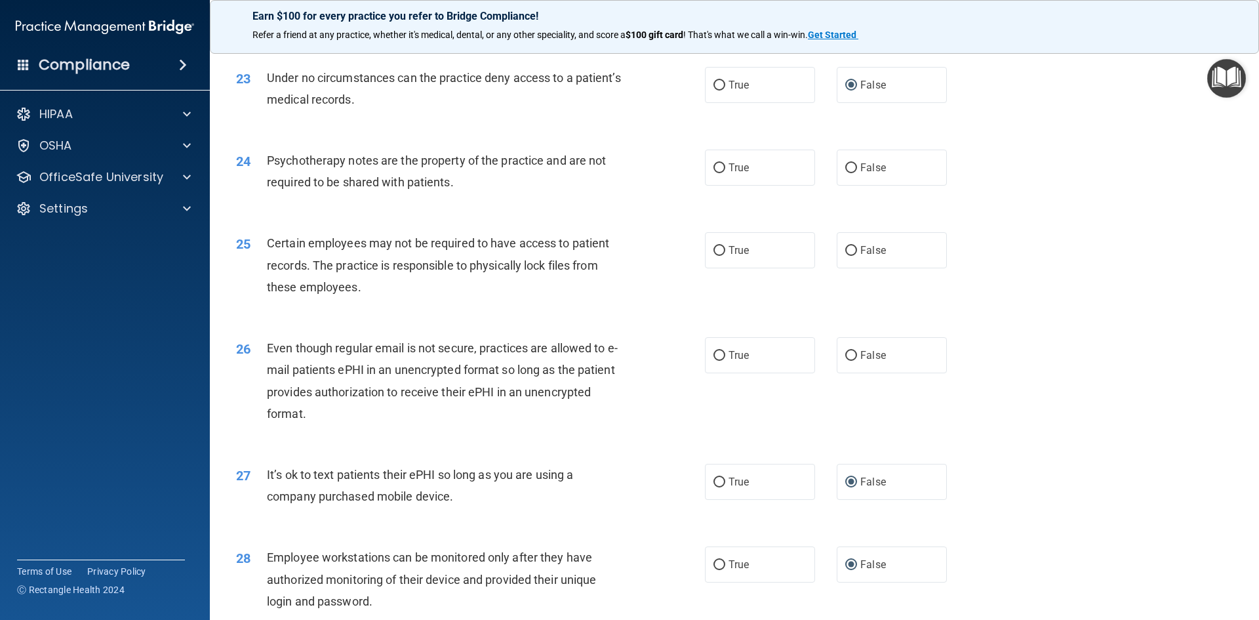
scroll to position [2303, 0]
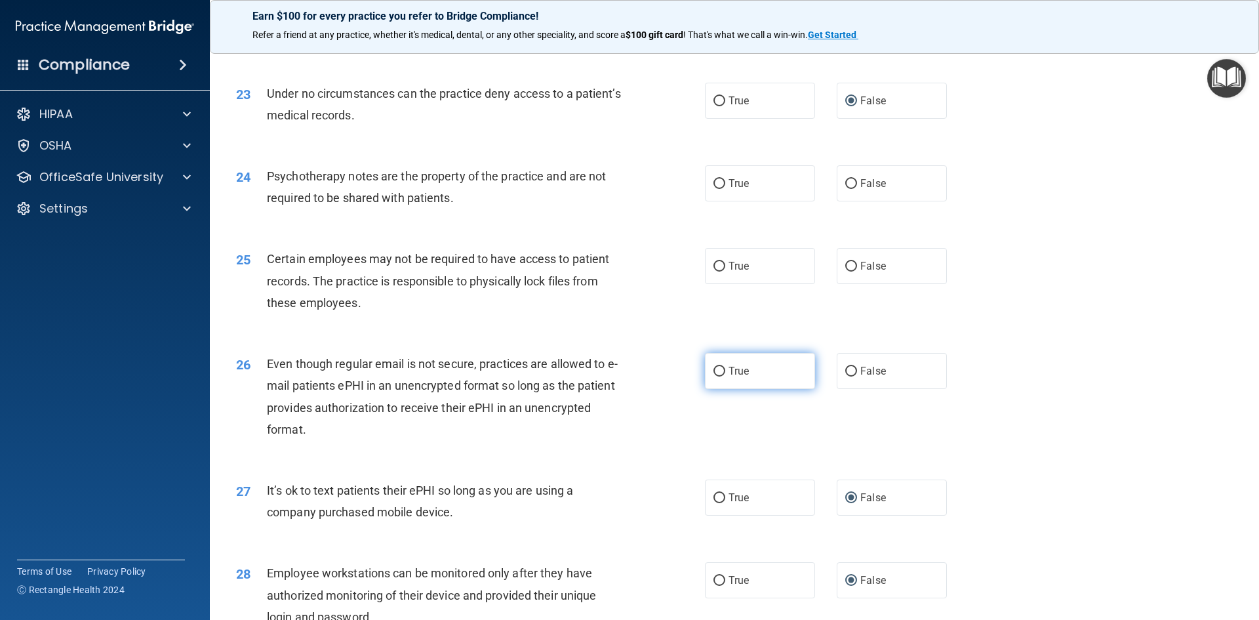
click at [714, 376] on input "True" at bounding box center [720, 372] width 12 height 10
radio input "true"
click at [716, 272] on input "True" at bounding box center [720, 267] width 12 height 10
radio input "true"
click at [714, 189] on input "True" at bounding box center [720, 184] width 12 height 10
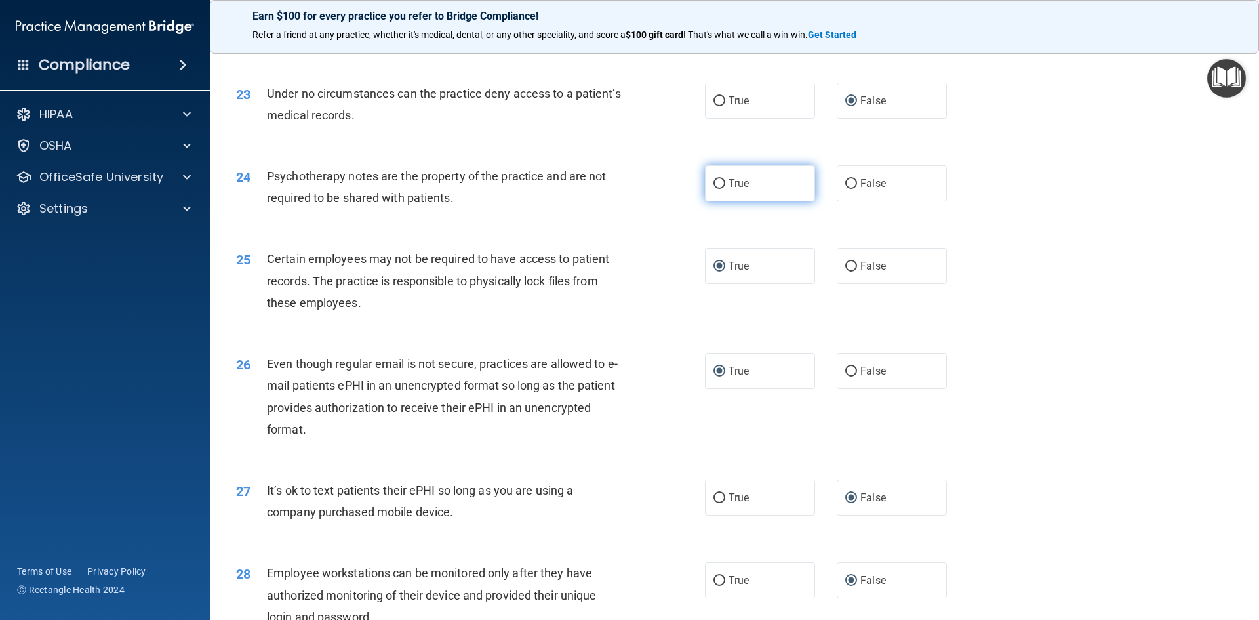
radio input "true"
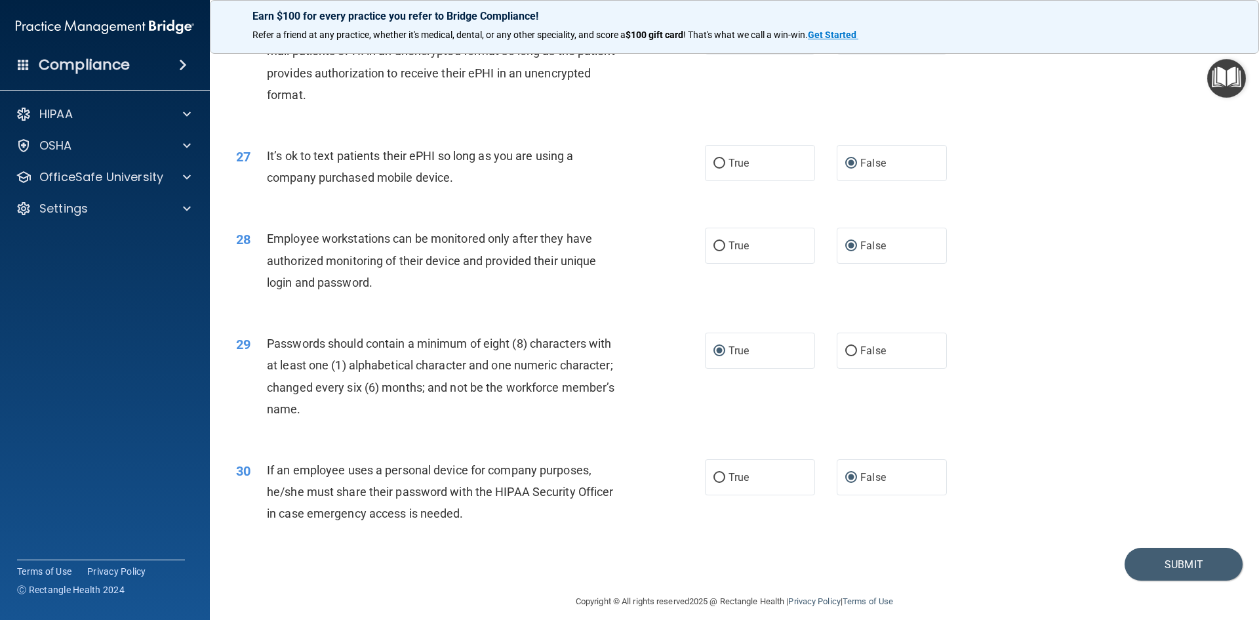
scroll to position [2672, 0]
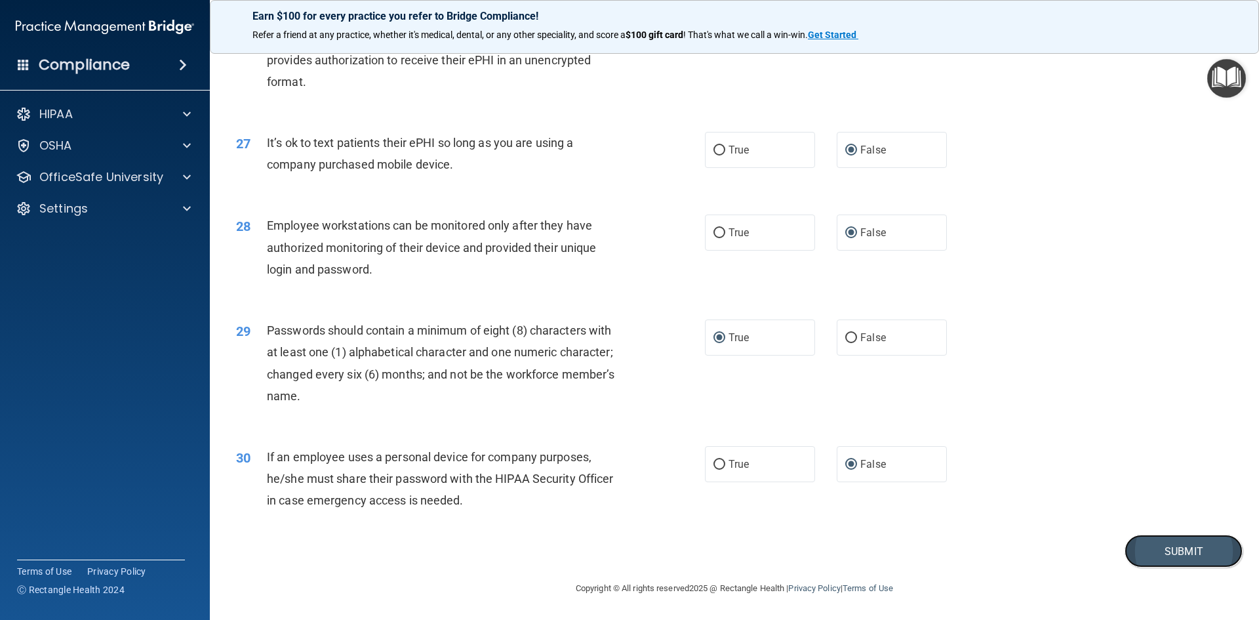
click at [1188, 551] on button "Submit" at bounding box center [1184, 550] width 118 height 33
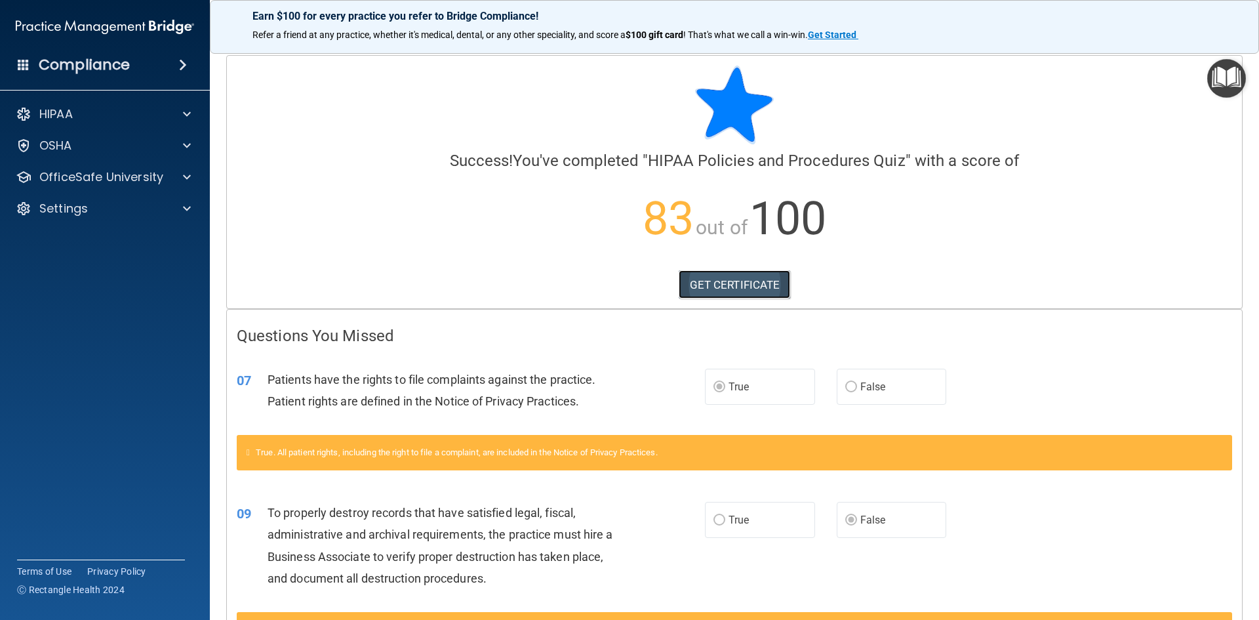
click at [764, 283] on link "GET CERTIFICATE" at bounding box center [735, 284] width 112 height 29
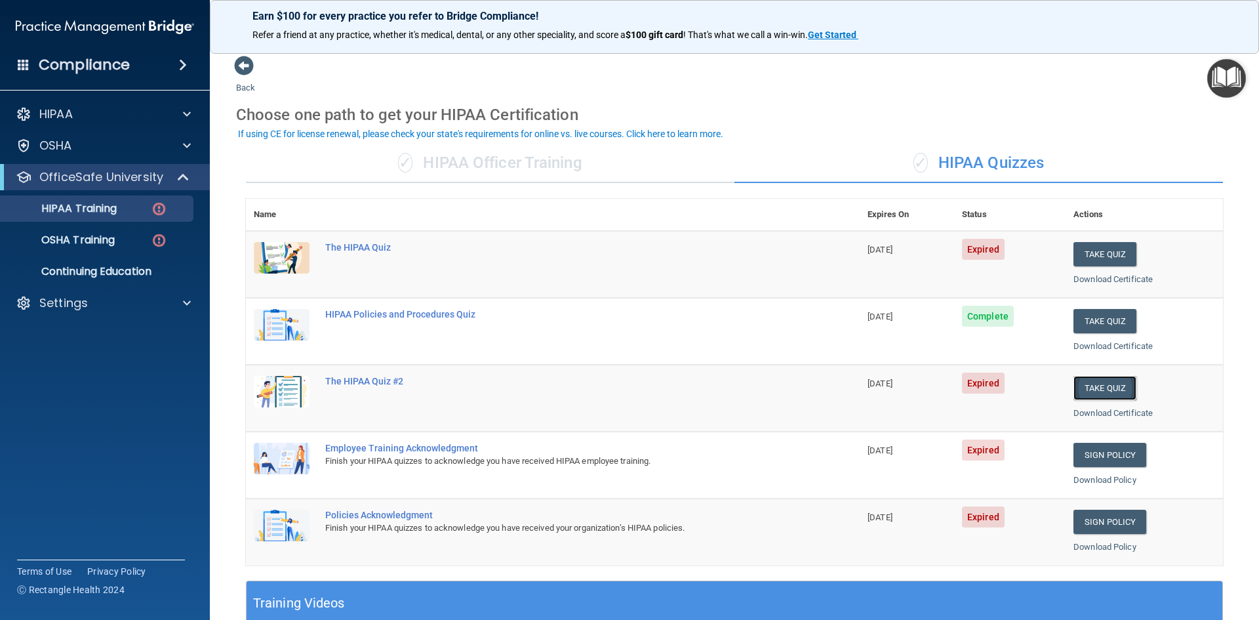
click at [1108, 393] on button "Take Quiz" at bounding box center [1105, 388] width 63 height 24
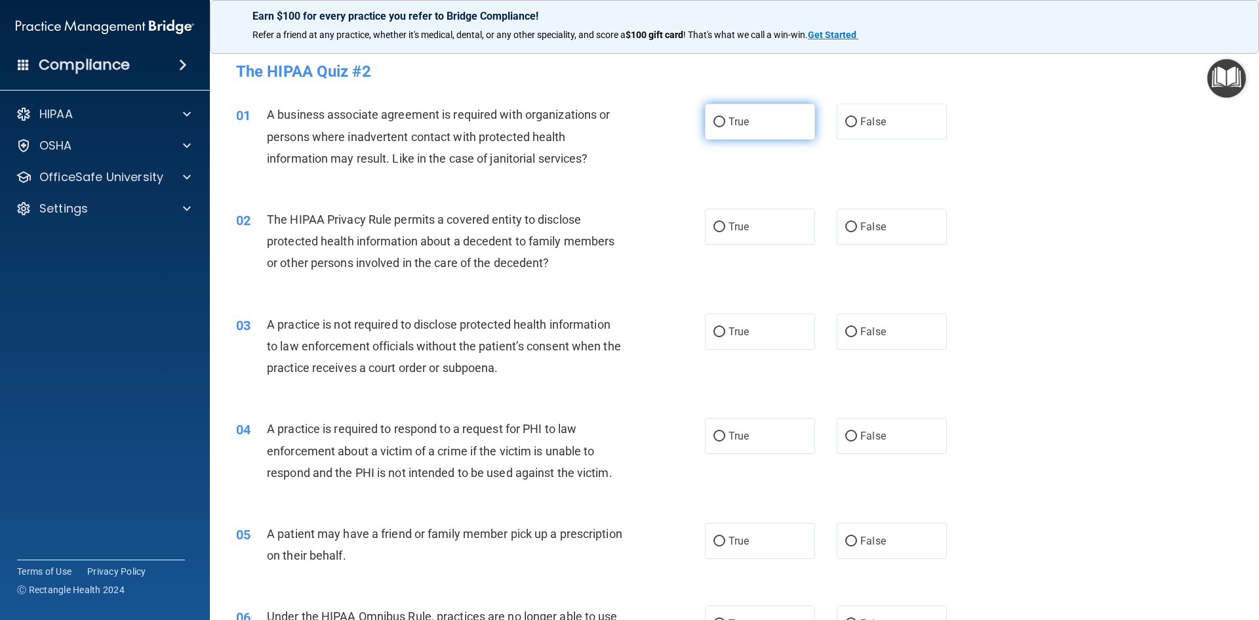
click at [715, 119] on input "True" at bounding box center [720, 122] width 12 height 10
radio input "true"
click at [848, 223] on input "False" at bounding box center [851, 227] width 12 height 10
radio input "true"
click at [845, 331] on input "False" at bounding box center [851, 332] width 12 height 10
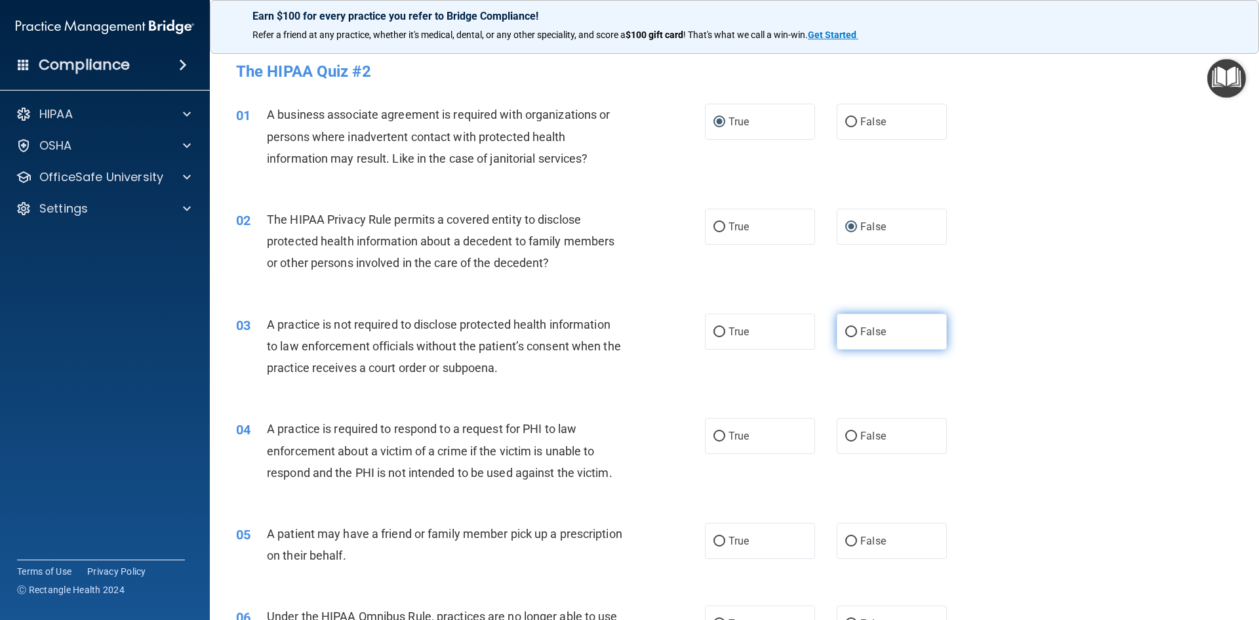
radio input "true"
click at [714, 432] on input "True" at bounding box center [720, 437] width 12 height 10
radio input "true"
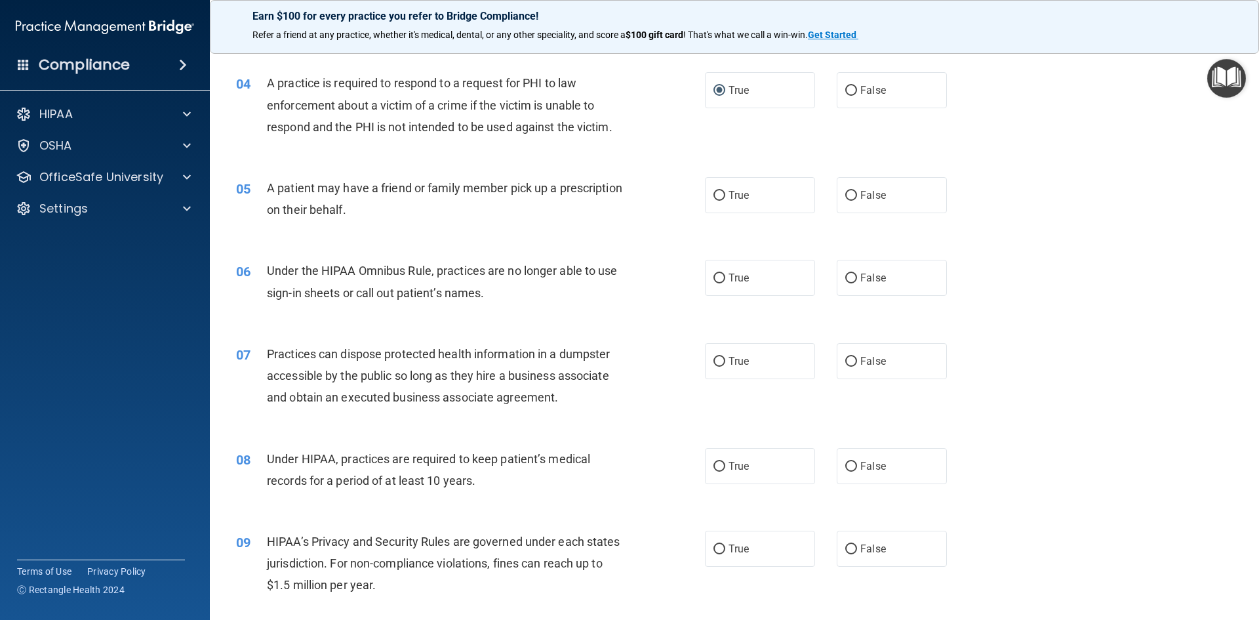
scroll to position [392, 0]
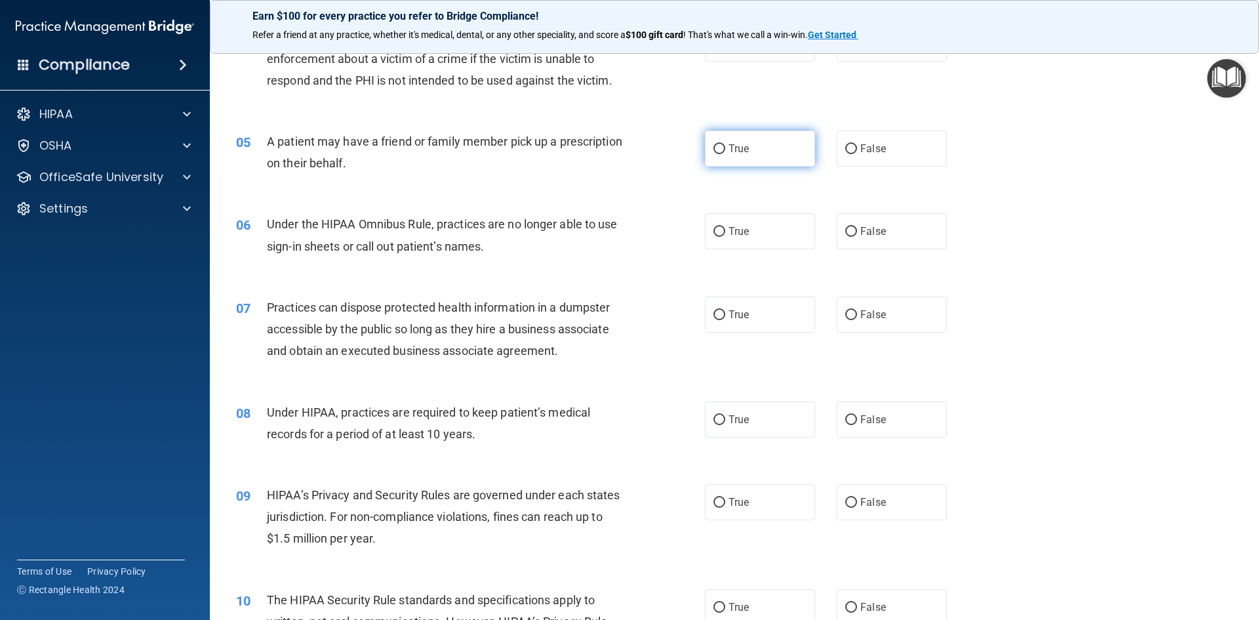
click at [715, 146] on input "True" at bounding box center [720, 149] width 12 height 10
radio input "true"
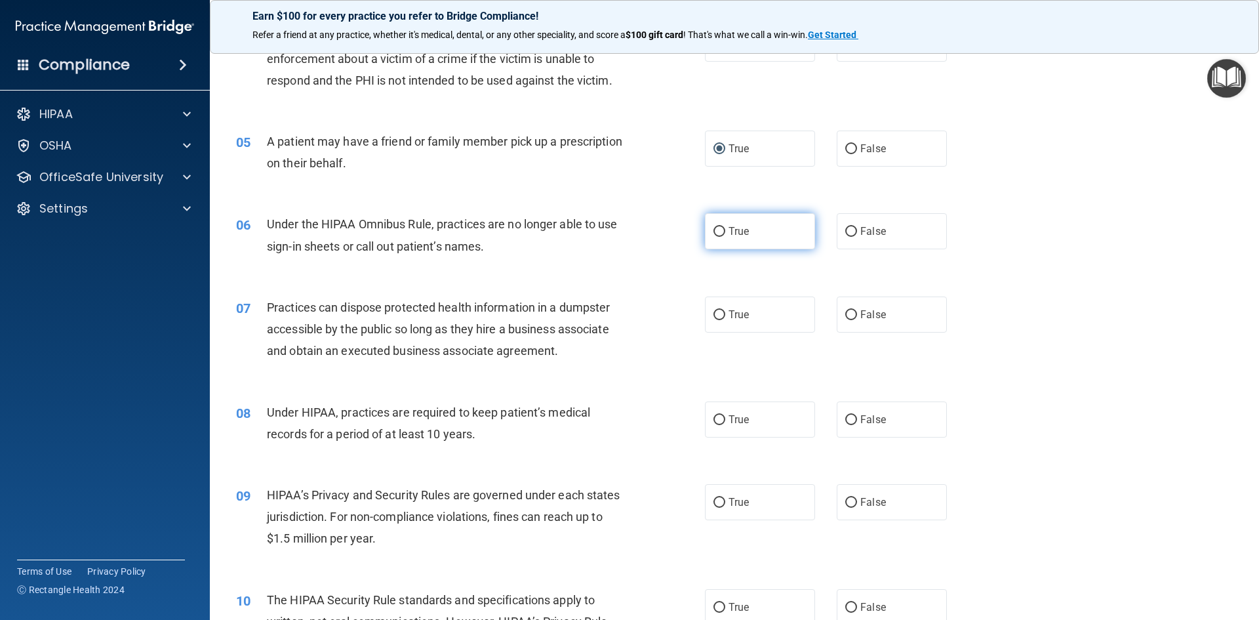
click at [714, 227] on input "True" at bounding box center [720, 232] width 12 height 10
radio input "true"
click at [845, 312] on input "False" at bounding box center [851, 315] width 12 height 10
radio input "true"
click at [845, 415] on input "False" at bounding box center [851, 420] width 12 height 10
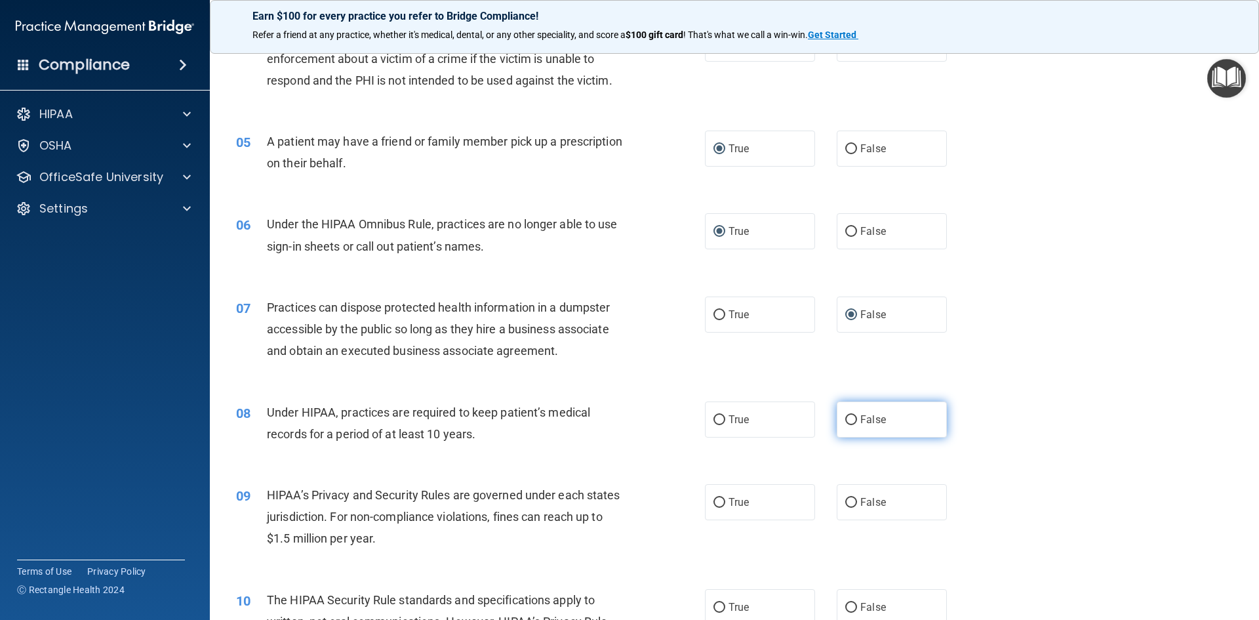
radio input "true"
click at [845, 504] on input "False" at bounding box center [851, 503] width 12 height 10
radio input "true"
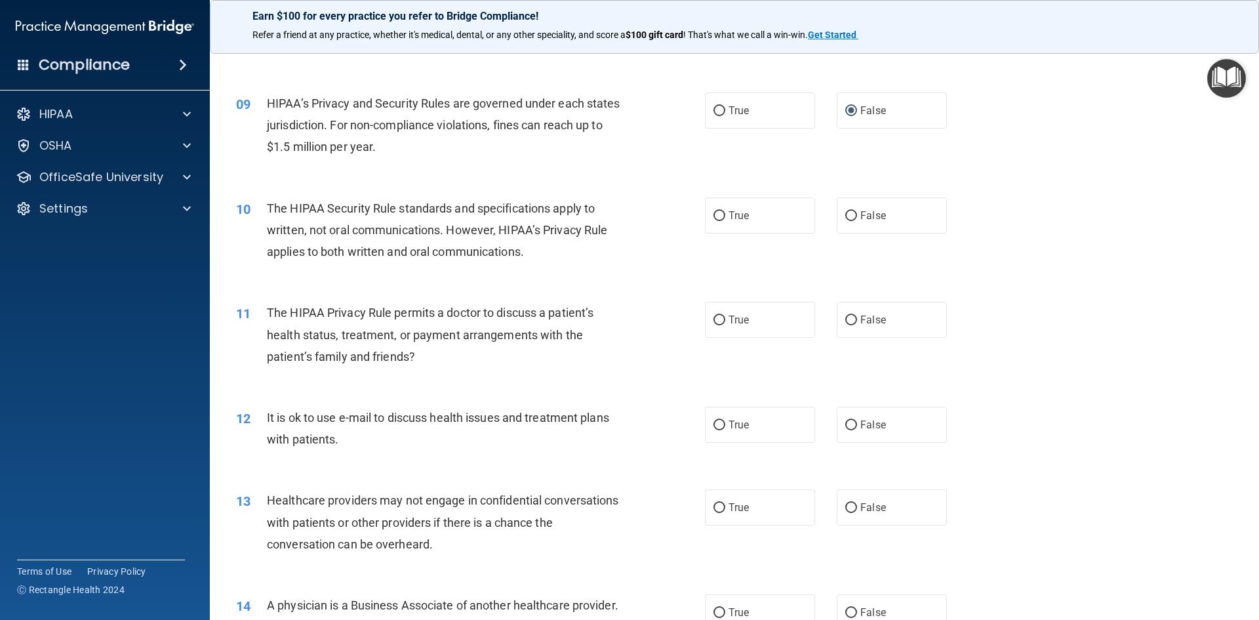
scroll to position [826, 0]
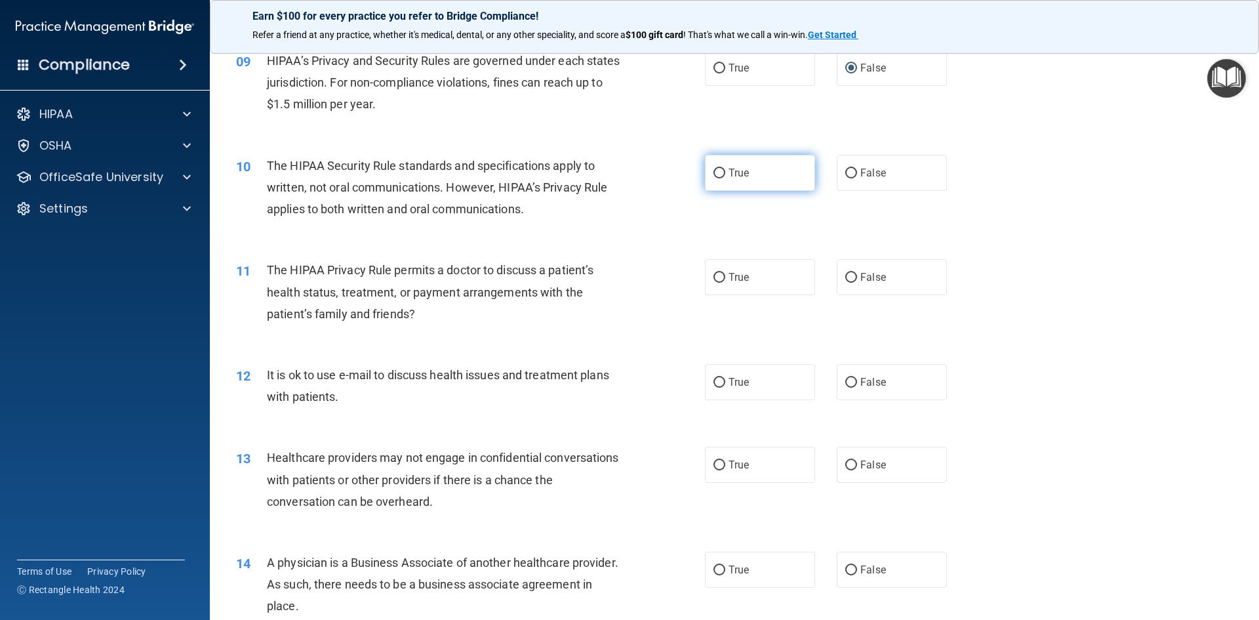
click at [715, 173] on input "True" at bounding box center [720, 174] width 12 height 10
radio input "true"
click at [847, 273] on input "False" at bounding box center [851, 278] width 12 height 10
radio input "true"
click at [847, 378] on input "False" at bounding box center [851, 383] width 12 height 10
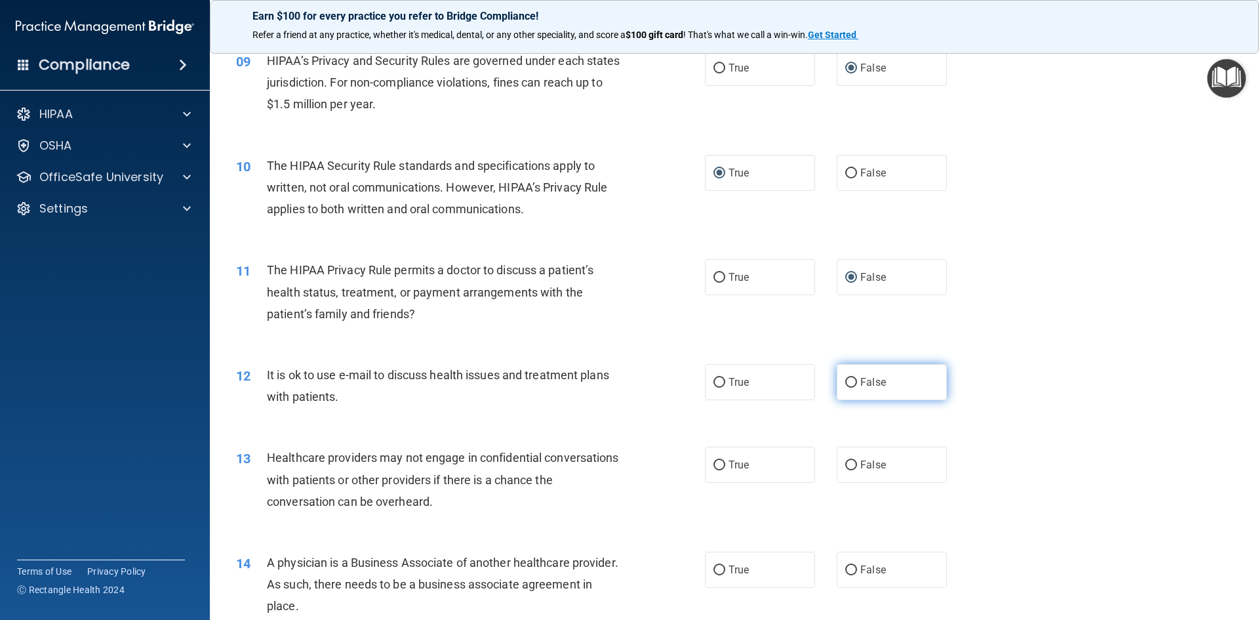
radio input "true"
click at [714, 462] on input "True" at bounding box center [720, 465] width 12 height 10
radio input "true"
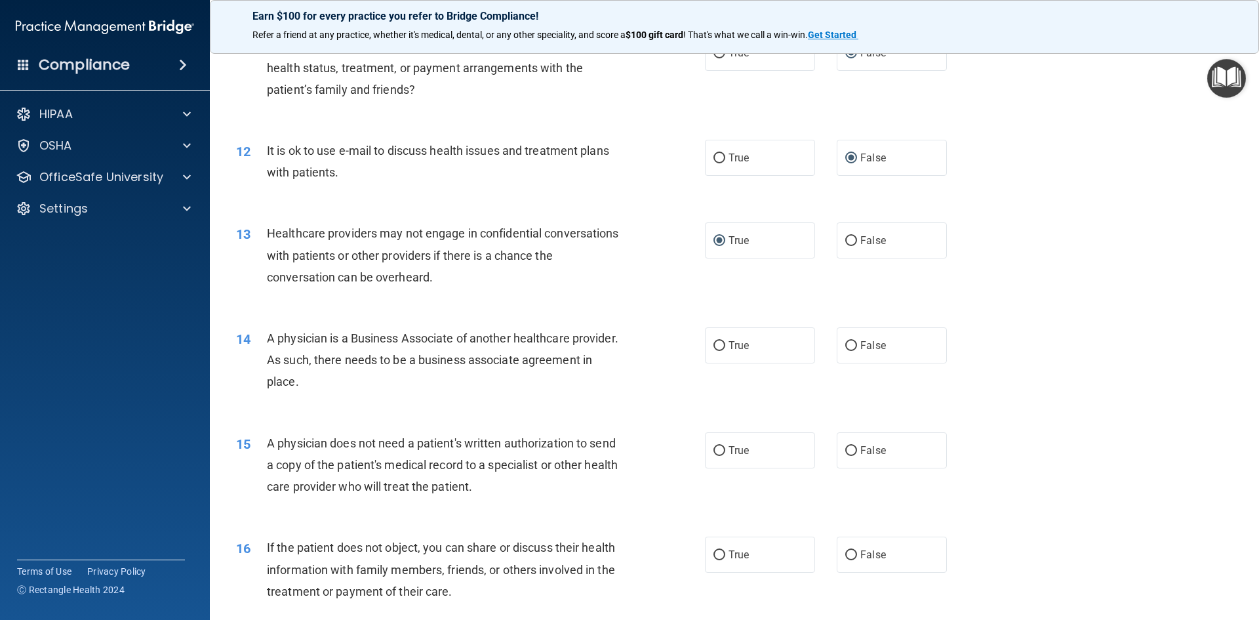
scroll to position [1076, 0]
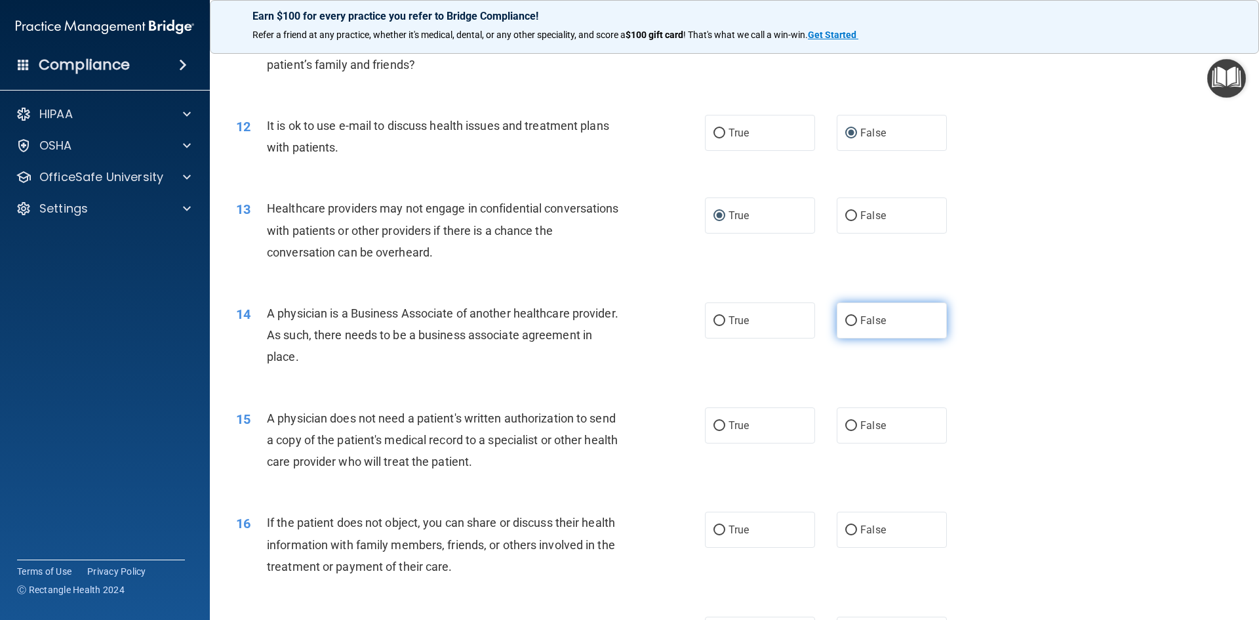
click at [845, 320] on input "False" at bounding box center [851, 321] width 12 height 10
radio input "true"
click at [717, 425] on input "True" at bounding box center [720, 426] width 12 height 10
radio input "true"
click at [715, 529] on input "True" at bounding box center [720, 530] width 12 height 10
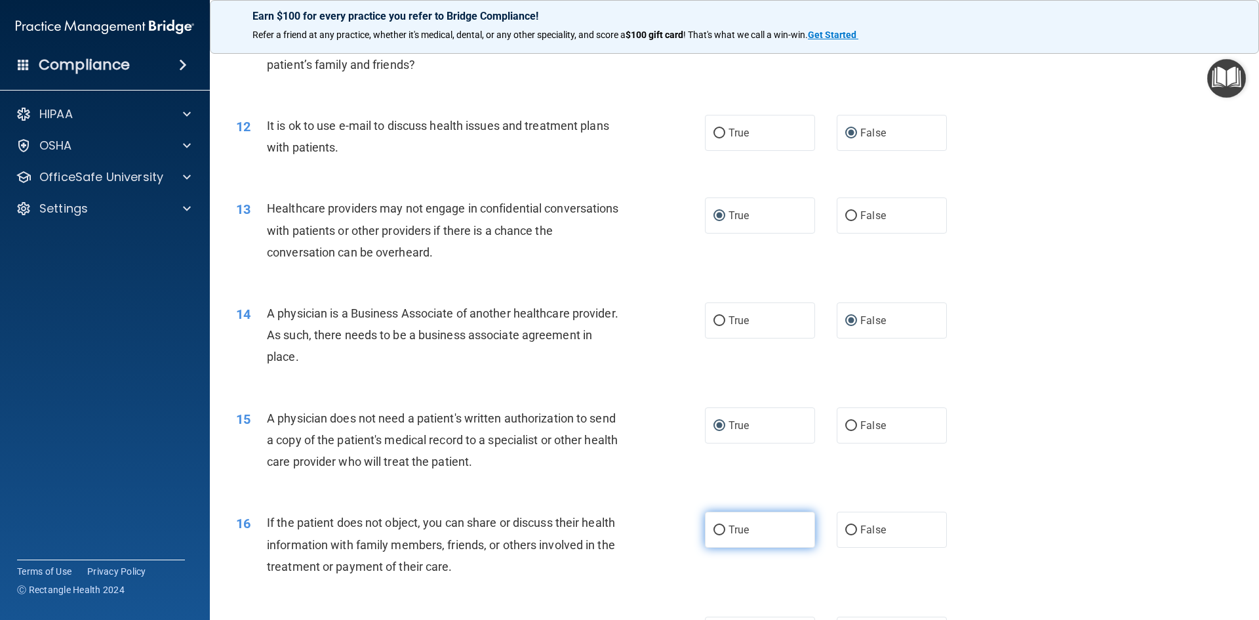
radio input "true"
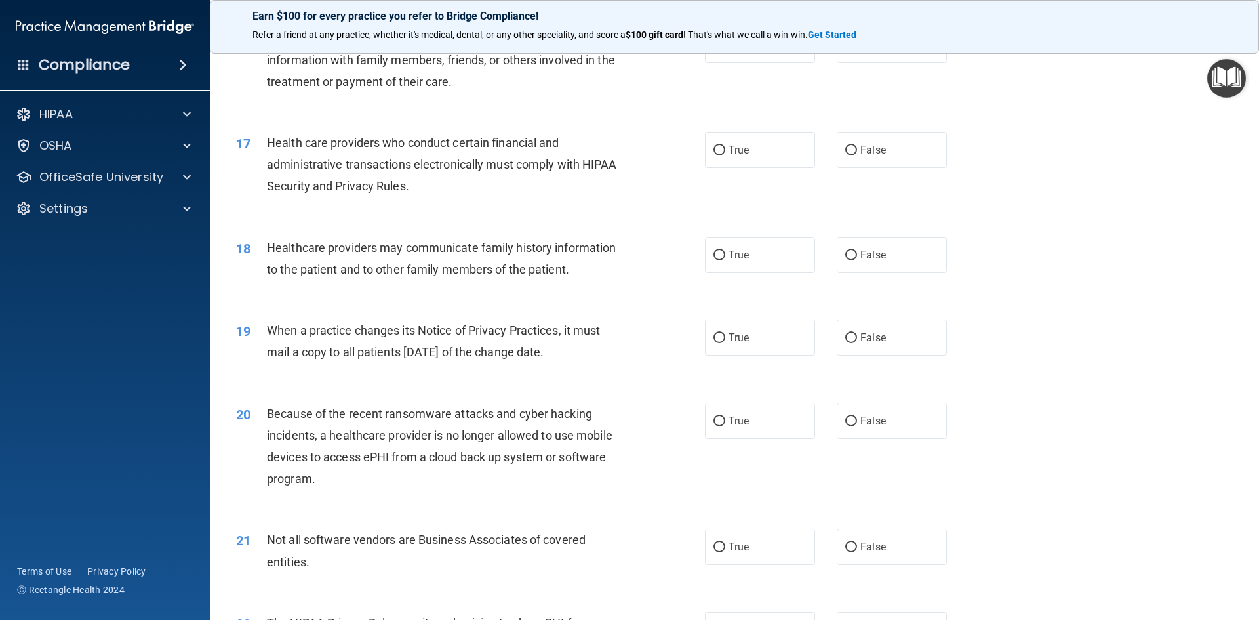
scroll to position [1589, 0]
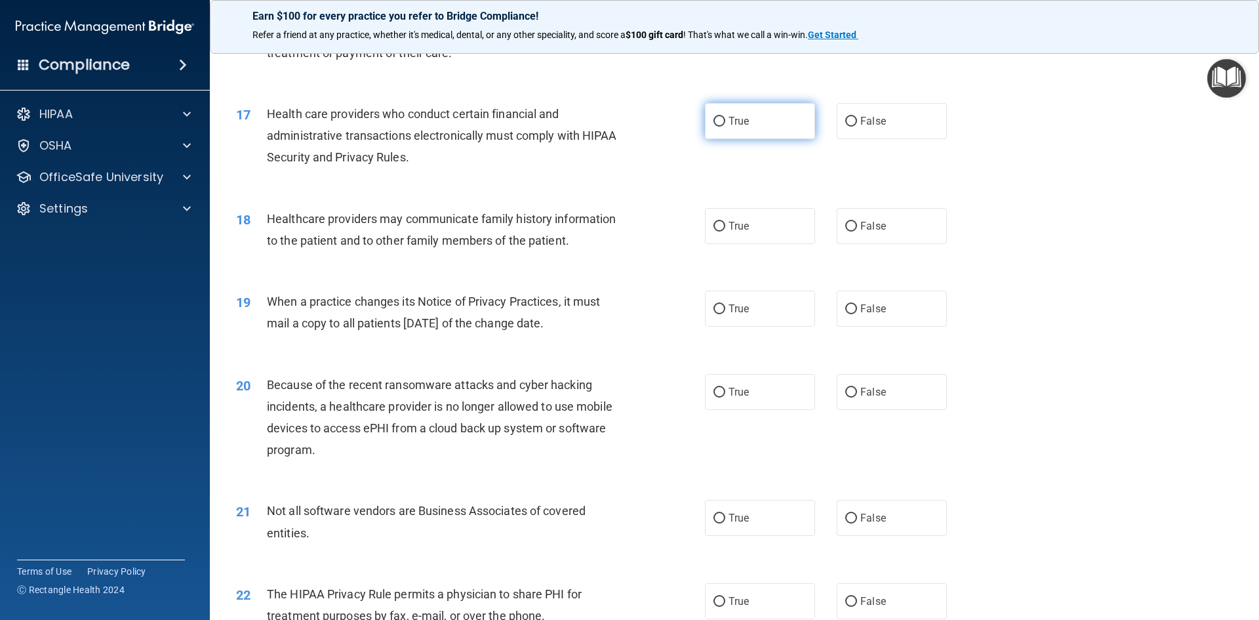
click at [714, 117] on input "True" at bounding box center [720, 122] width 12 height 10
radio input "true"
click at [845, 227] on input "False" at bounding box center [851, 227] width 12 height 10
radio input "true"
click at [715, 308] on input "True" at bounding box center [720, 309] width 12 height 10
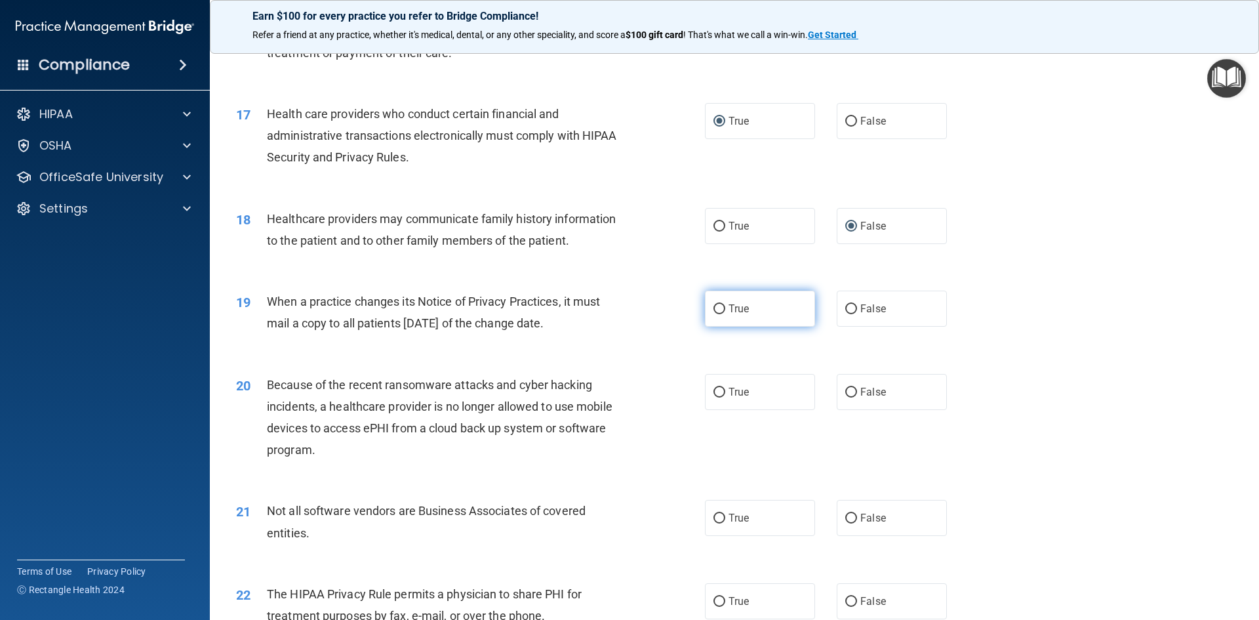
radio input "true"
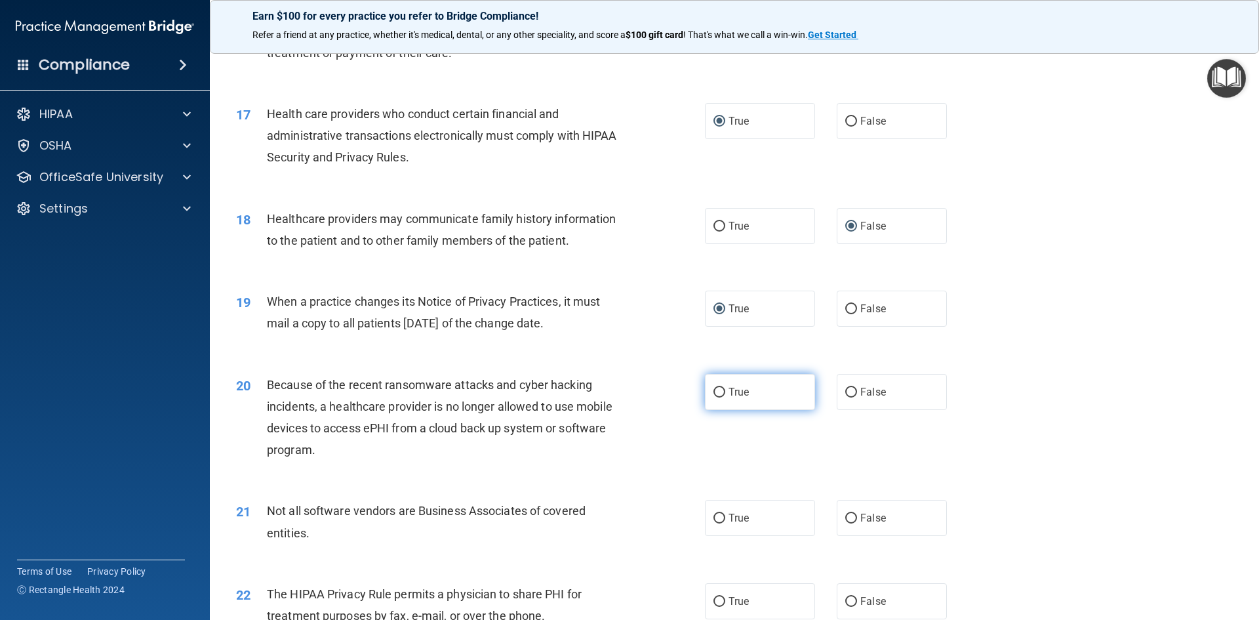
click at [714, 392] on input "True" at bounding box center [720, 393] width 12 height 10
radio input "true"
click at [714, 520] on input "True" at bounding box center [720, 519] width 12 height 10
radio input "true"
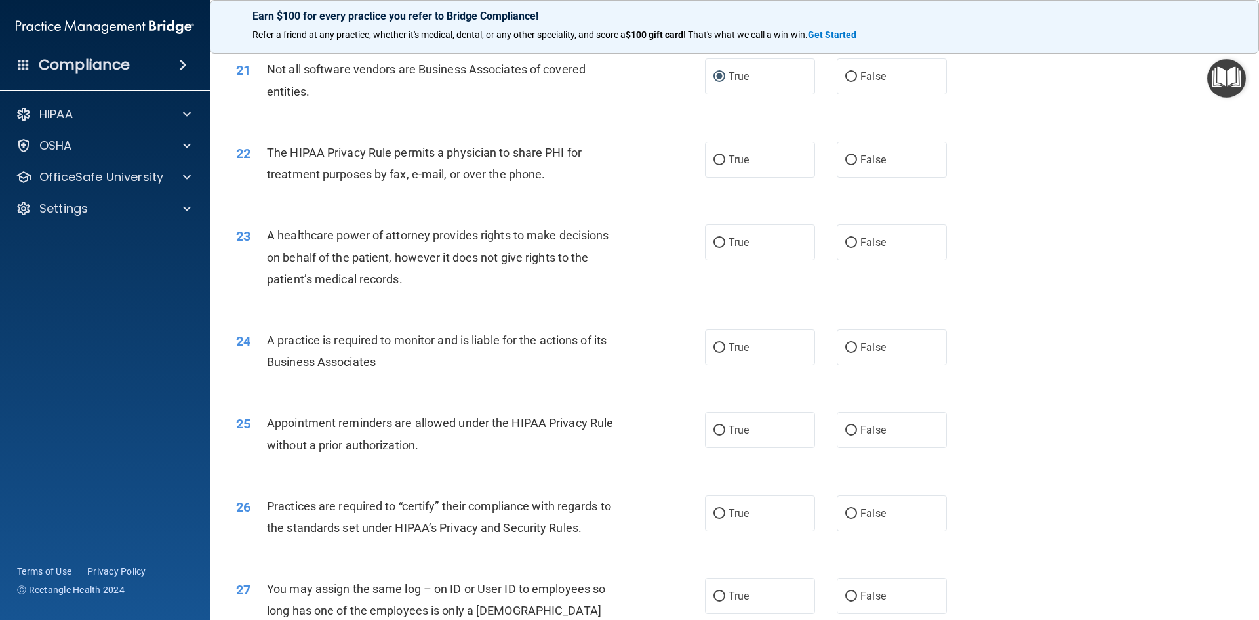
scroll to position [2030, 0]
click at [714, 158] on input "True" at bounding box center [720, 160] width 12 height 10
radio input "true"
click at [845, 241] on input "False" at bounding box center [851, 243] width 12 height 10
radio input "true"
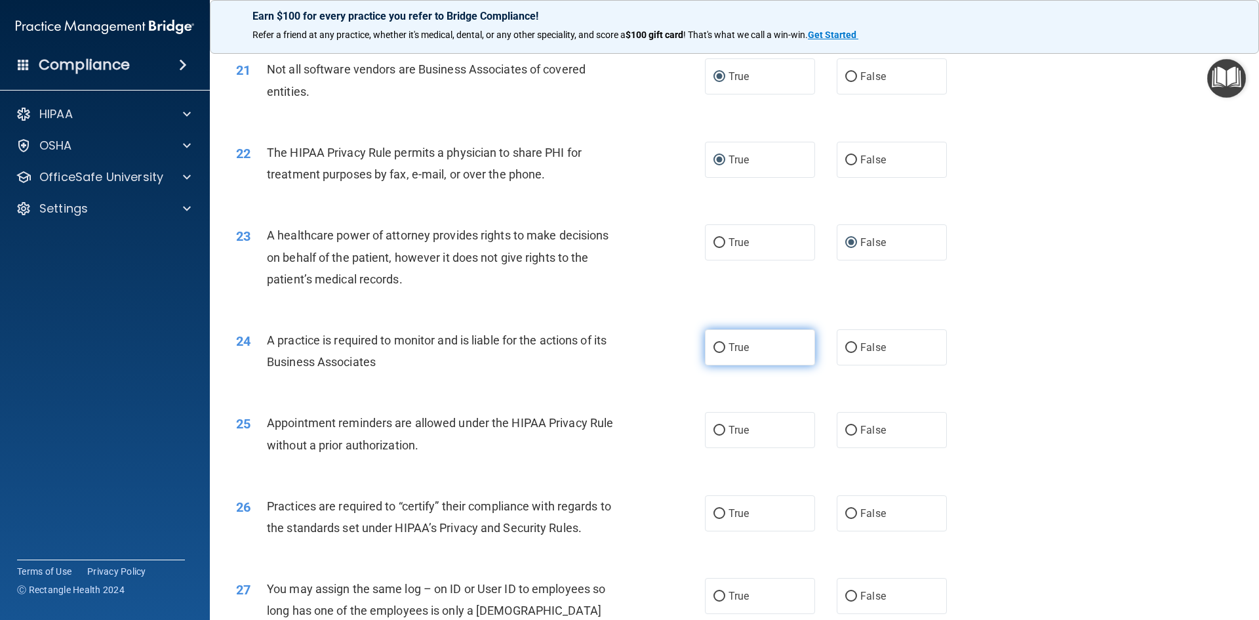
click at [714, 347] on input "True" at bounding box center [720, 348] width 12 height 10
radio input "true"
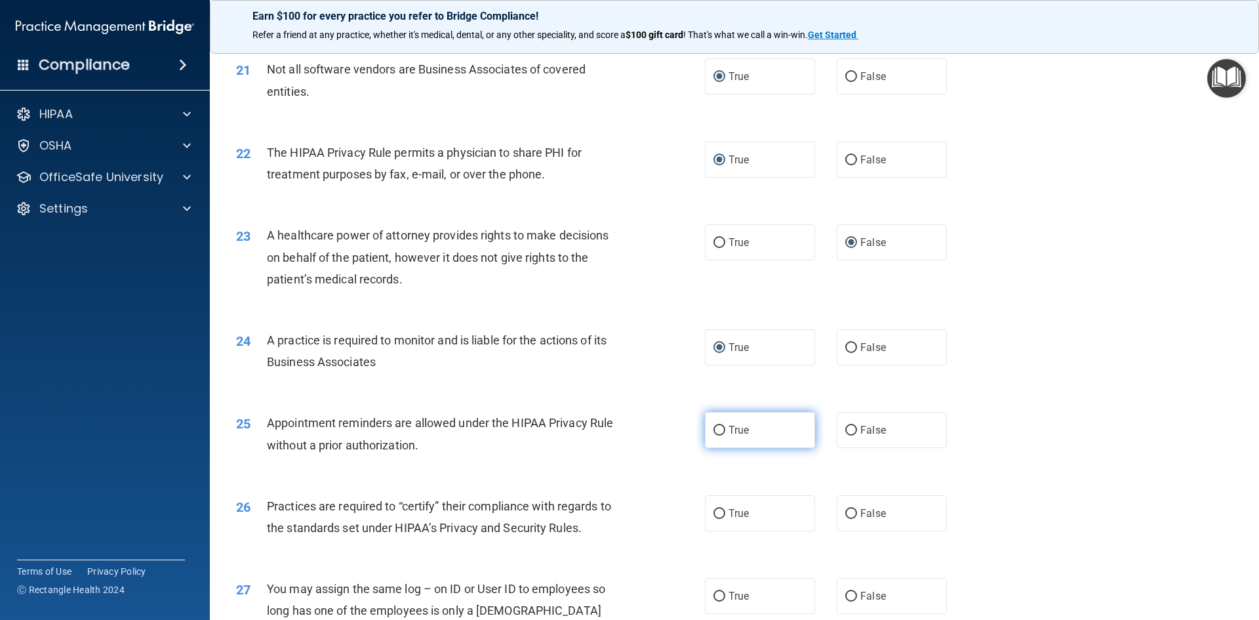
click at [714, 428] on input "True" at bounding box center [720, 431] width 12 height 10
radio input "true"
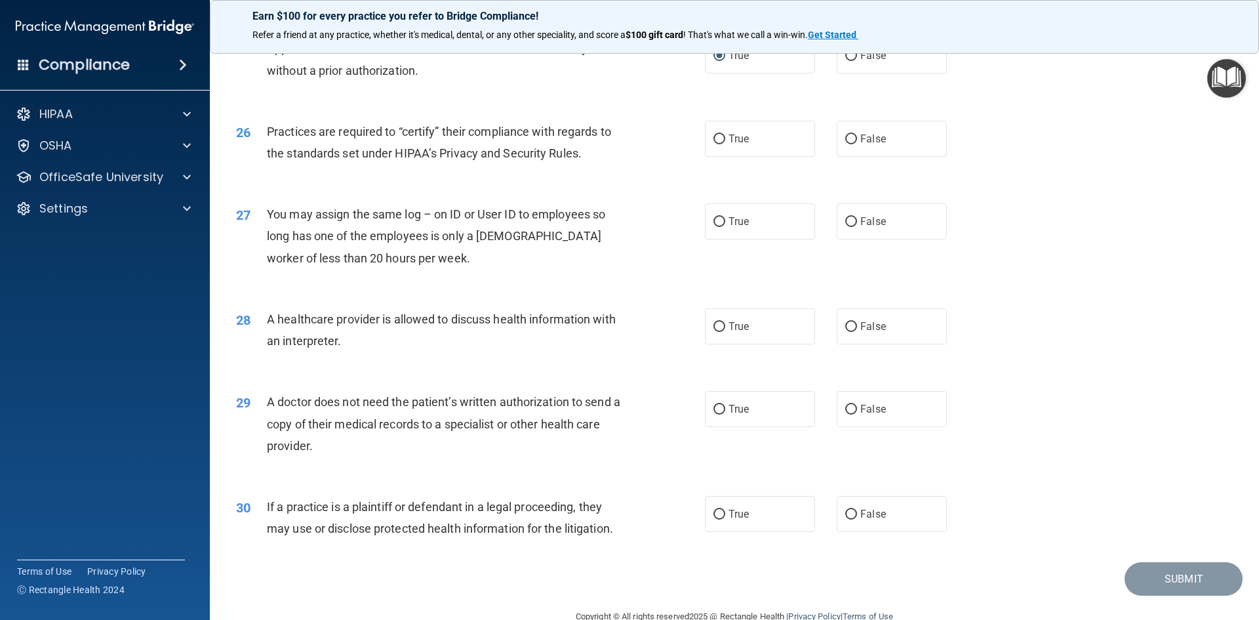
scroll to position [2433, 0]
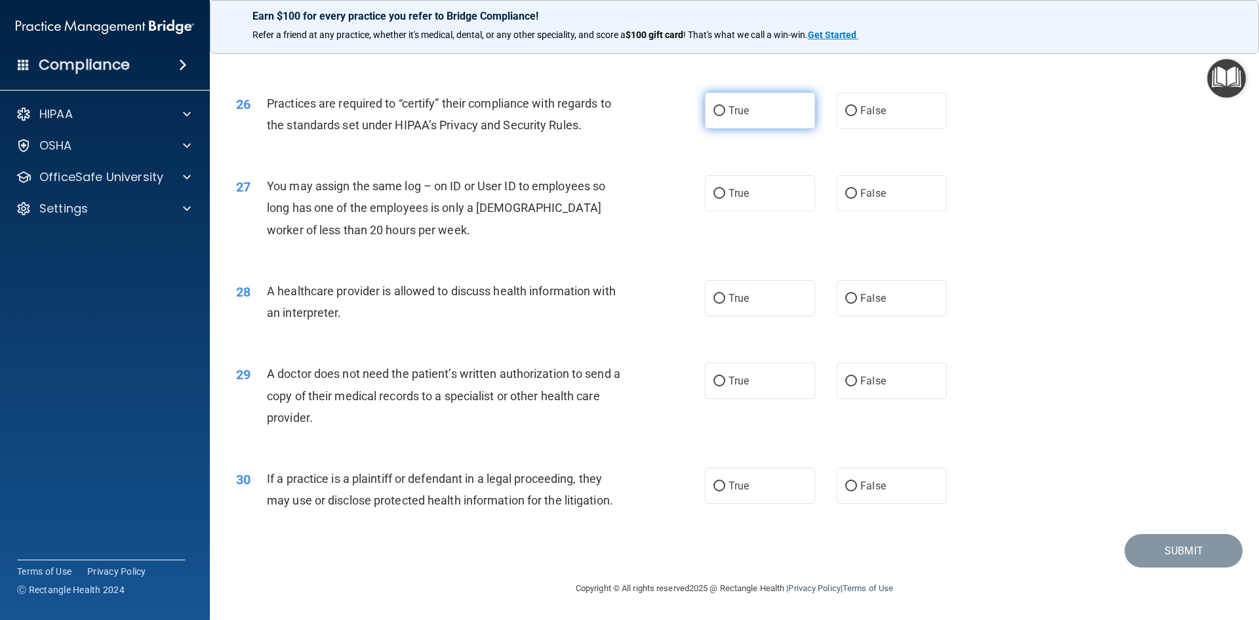
click at [714, 110] on input "True" at bounding box center [720, 111] width 12 height 10
radio input "true"
click at [846, 191] on input "False" at bounding box center [851, 194] width 12 height 10
radio input "true"
click at [714, 299] on input "True" at bounding box center [720, 299] width 12 height 10
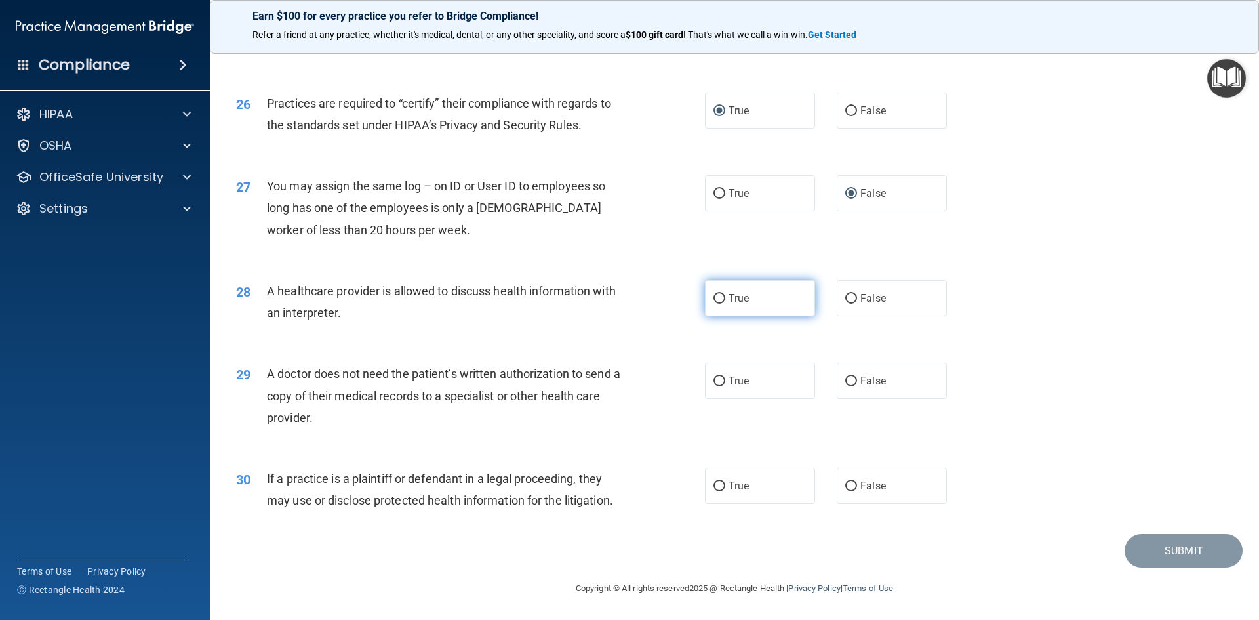
radio input "true"
click at [715, 386] on input "True" at bounding box center [720, 381] width 12 height 10
radio input "true"
click at [845, 483] on input "False" at bounding box center [851, 486] width 12 height 10
radio input "true"
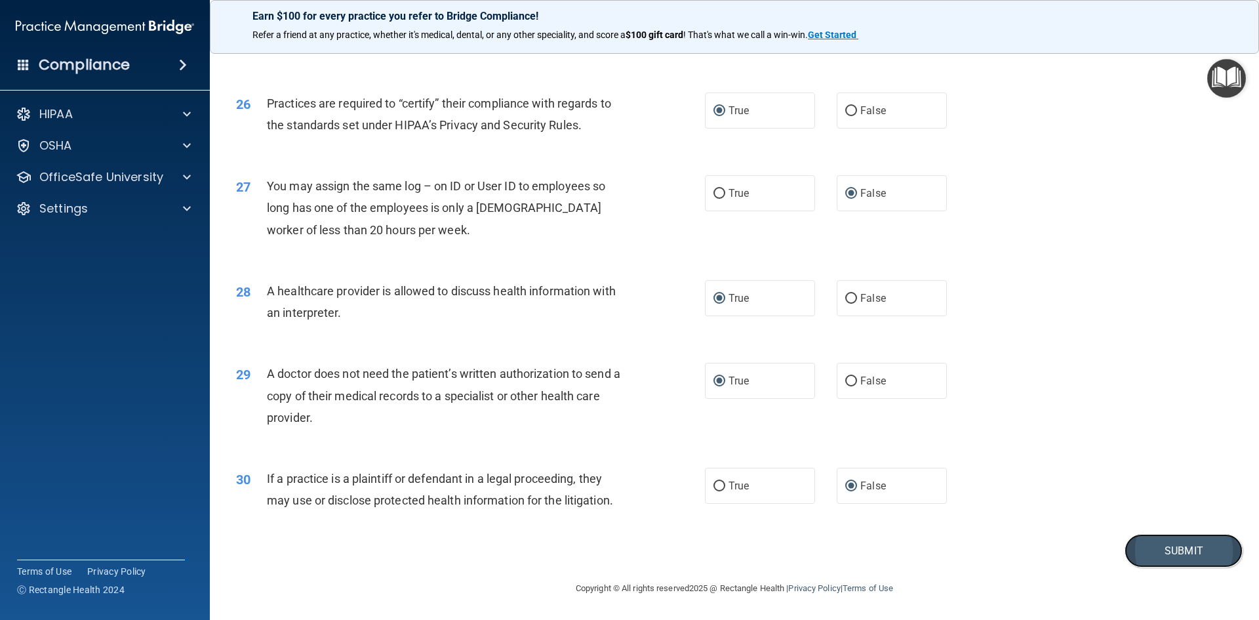
click at [1182, 540] on button "Submit" at bounding box center [1184, 550] width 118 height 33
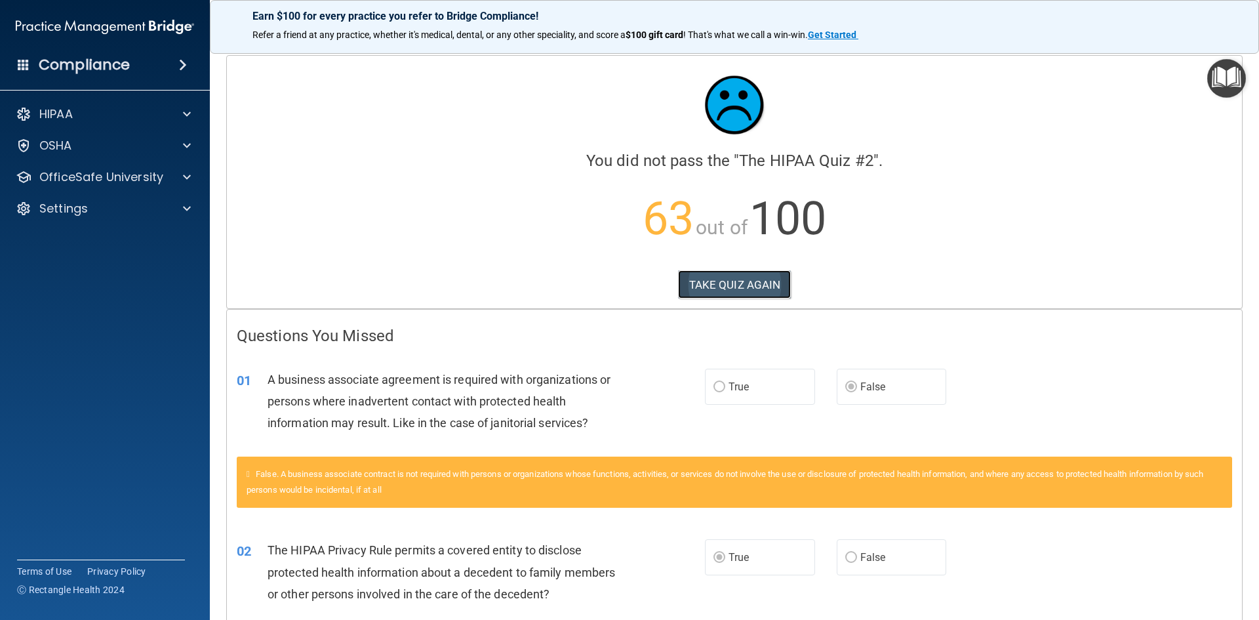
click at [737, 279] on button "TAKE QUIZ AGAIN" at bounding box center [734, 284] width 113 height 29
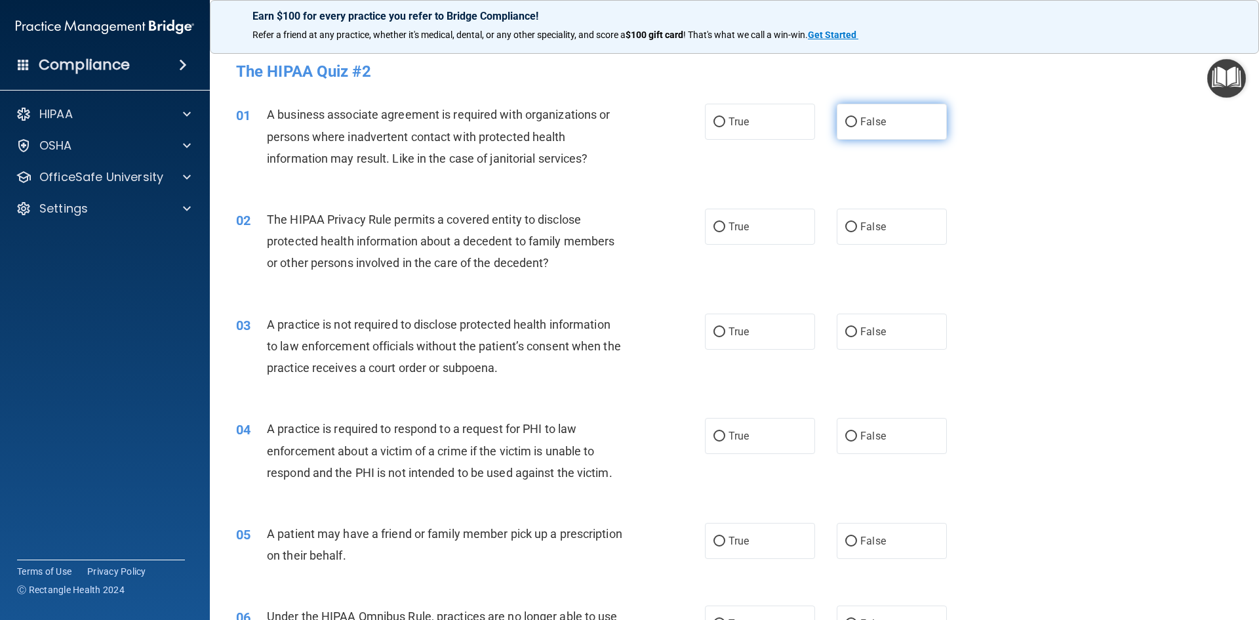
click at [847, 121] on input "False" at bounding box center [851, 122] width 12 height 10
radio input "true"
click at [714, 224] on input "True" at bounding box center [720, 227] width 12 height 10
radio input "true"
click at [849, 334] on input "False" at bounding box center [851, 332] width 12 height 10
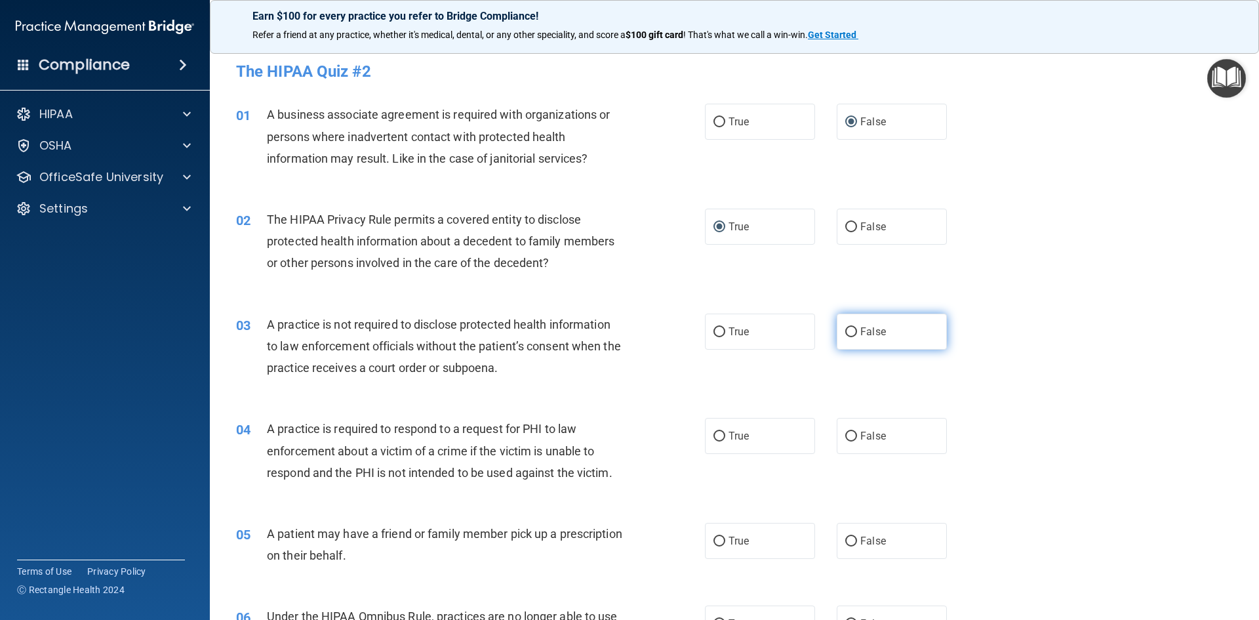
radio input "true"
click at [714, 435] on input "True" at bounding box center [720, 437] width 12 height 10
radio input "true"
click at [714, 540] on input "True" at bounding box center [720, 541] width 12 height 10
radio input "true"
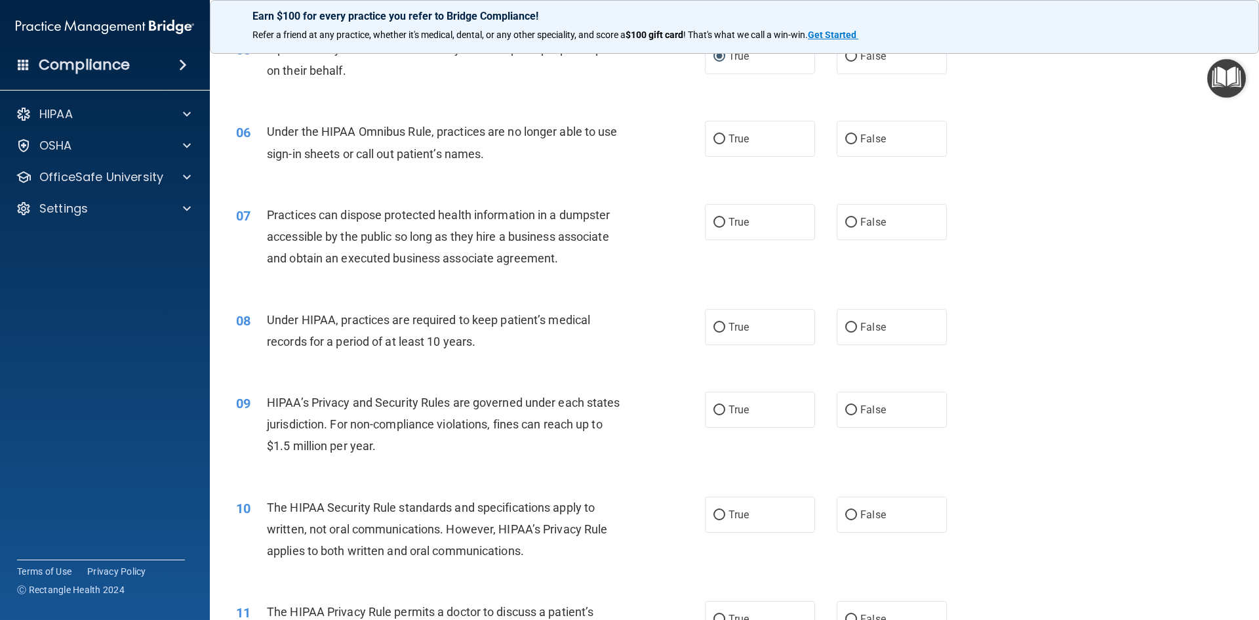
scroll to position [506, 0]
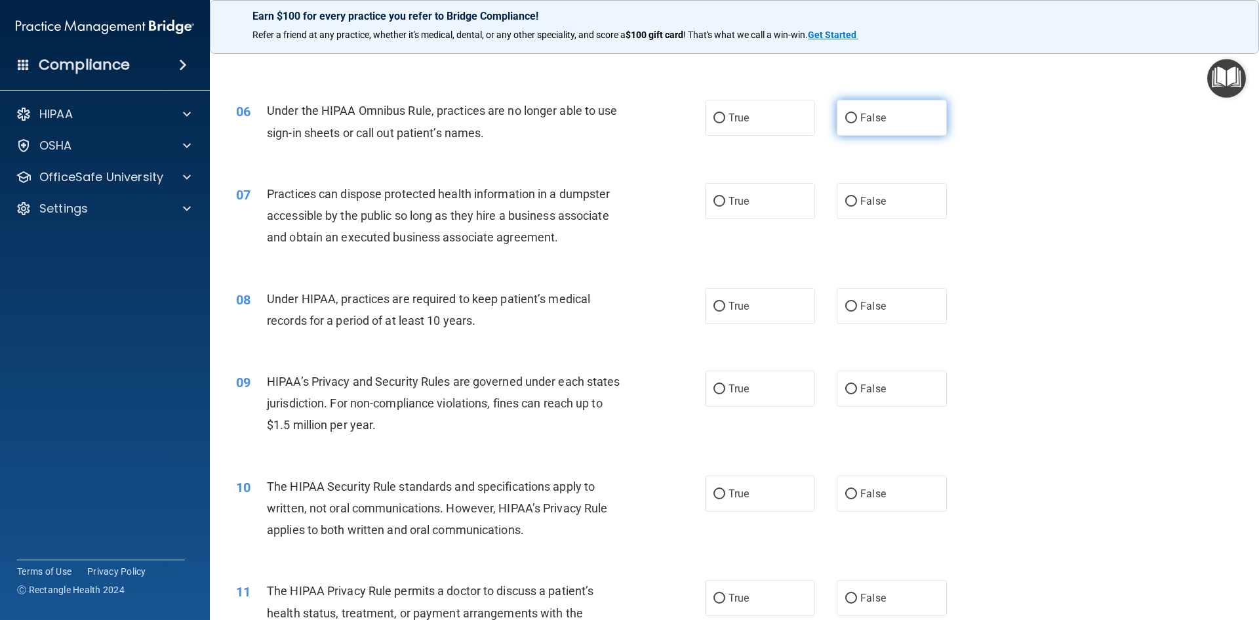
click at [845, 119] on input "False" at bounding box center [851, 118] width 12 height 10
radio input "true"
click at [845, 203] on input "False" at bounding box center [851, 202] width 12 height 10
radio input "true"
click at [847, 302] on input "False" at bounding box center [851, 307] width 12 height 10
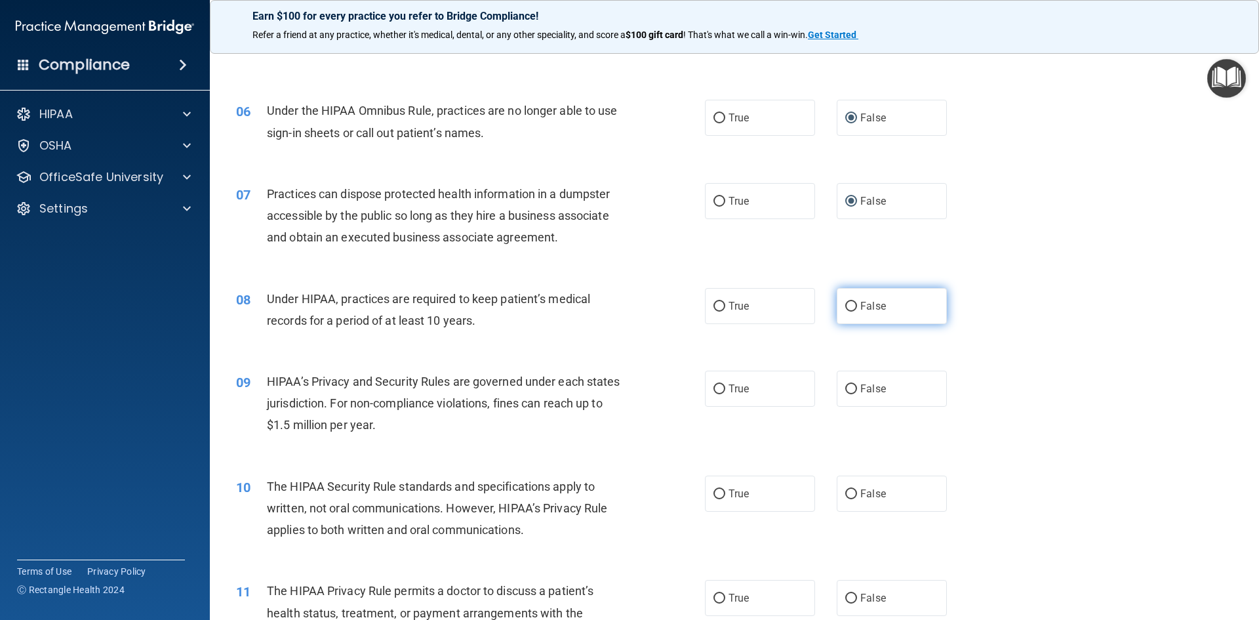
radio input "true"
click at [847, 389] on input "False" at bounding box center [851, 389] width 12 height 10
radio input "true"
click at [714, 492] on input "True" at bounding box center [720, 494] width 12 height 10
radio input "true"
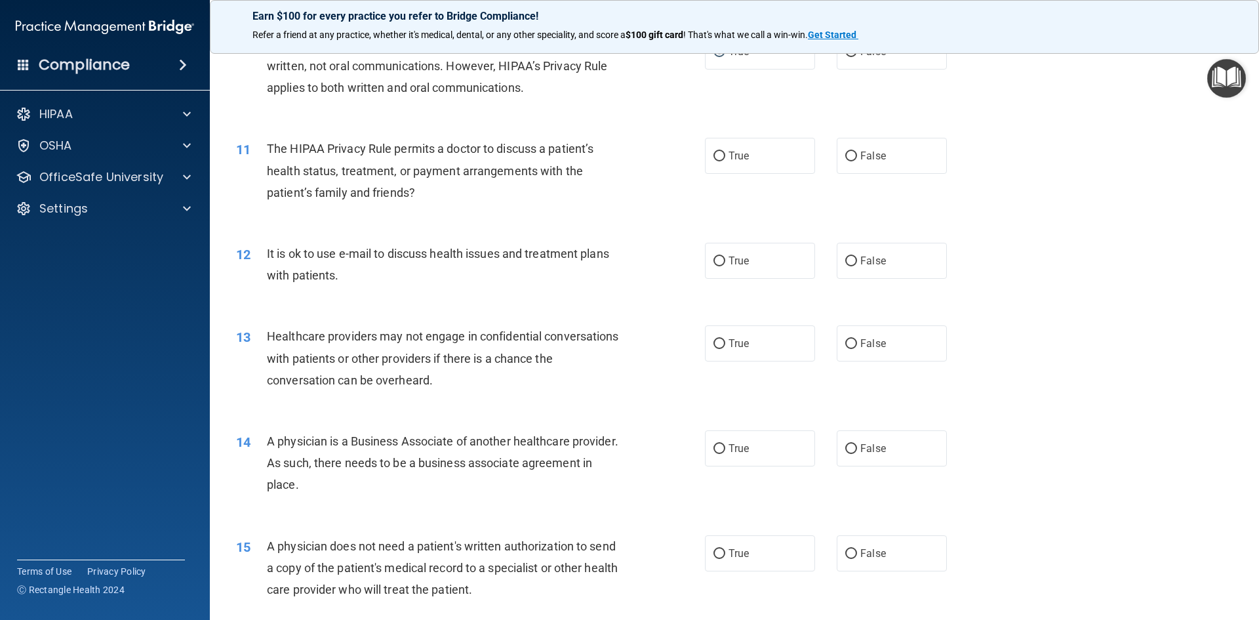
scroll to position [973, 0]
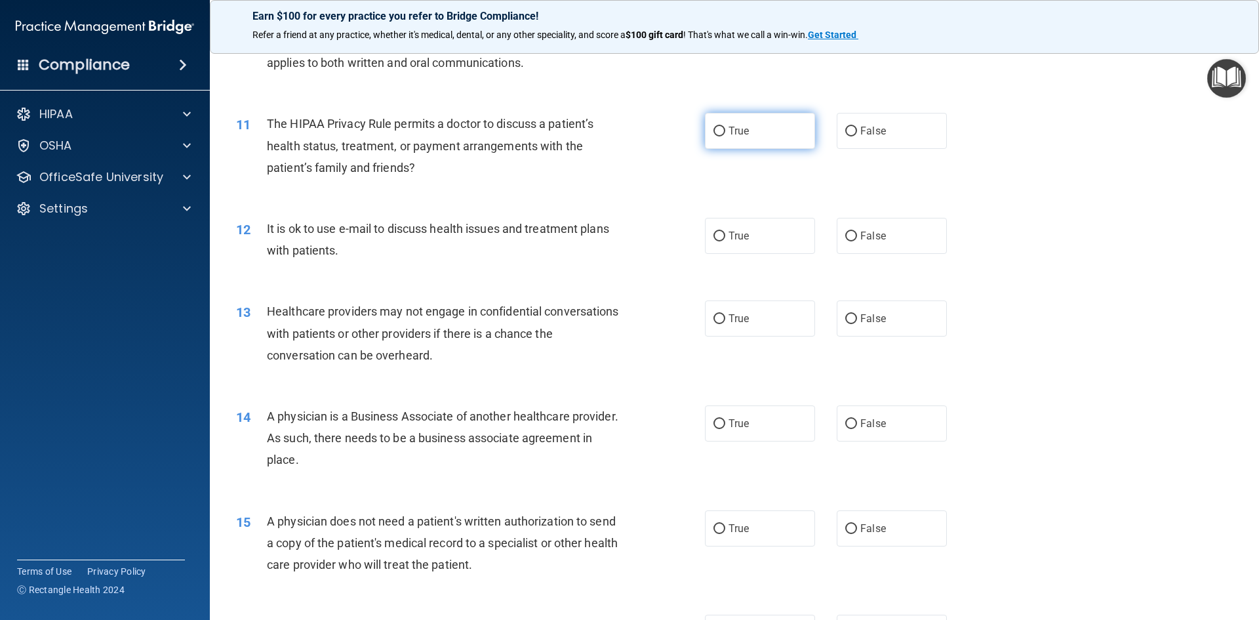
click at [714, 130] on input "True" at bounding box center [720, 132] width 12 height 10
radio input "true"
click at [714, 234] on input "True" at bounding box center [720, 237] width 12 height 10
radio input "true"
click at [845, 317] on input "False" at bounding box center [851, 319] width 12 height 10
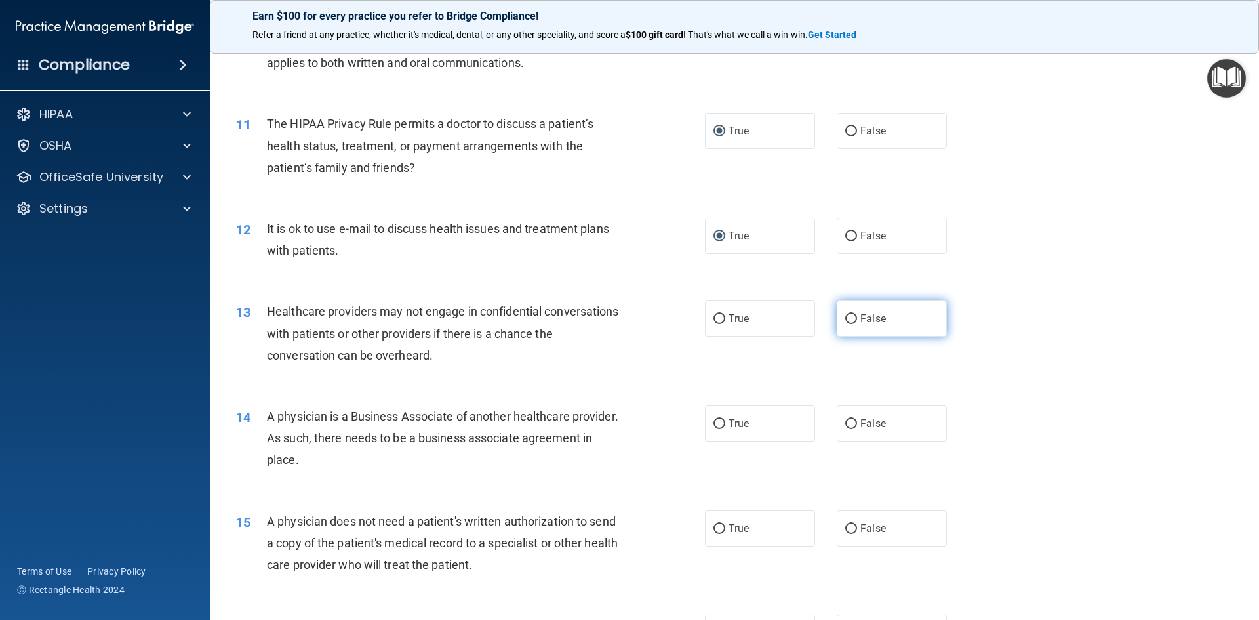
radio input "true"
click at [847, 420] on input "False" at bounding box center [851, 424] width 12 height 10
radio input "true"
click at [715, 526] on input "True" at bounding box center [720, 529] width 12 height 10
radio input "true"
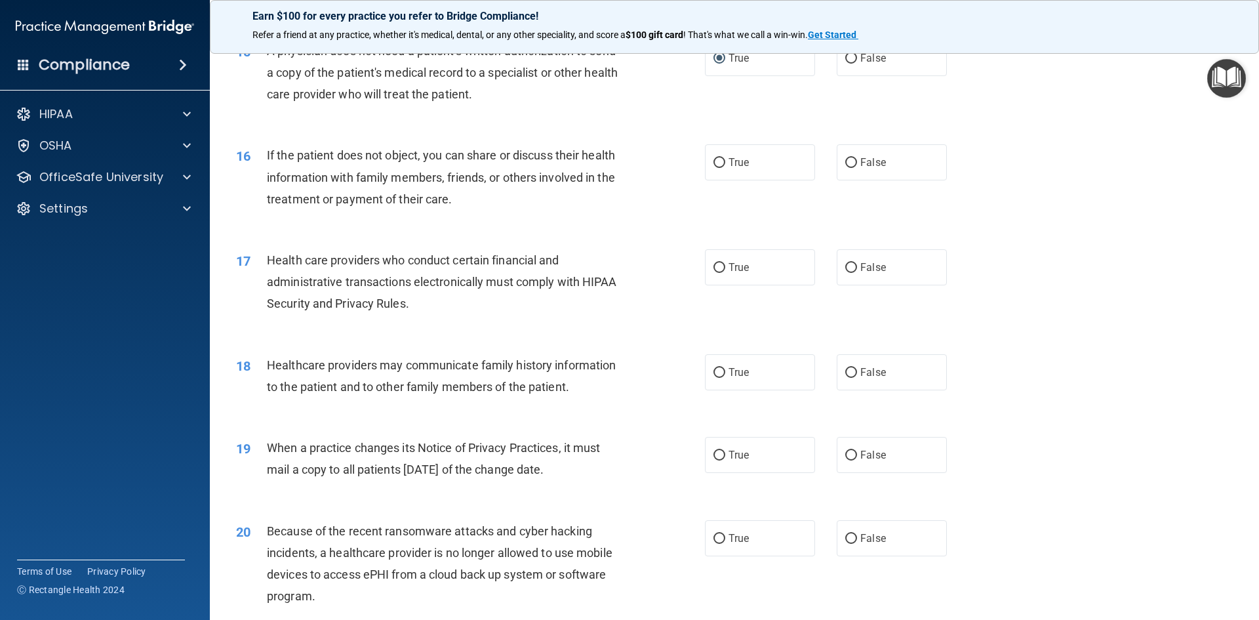
scroll to position [1453, 0]
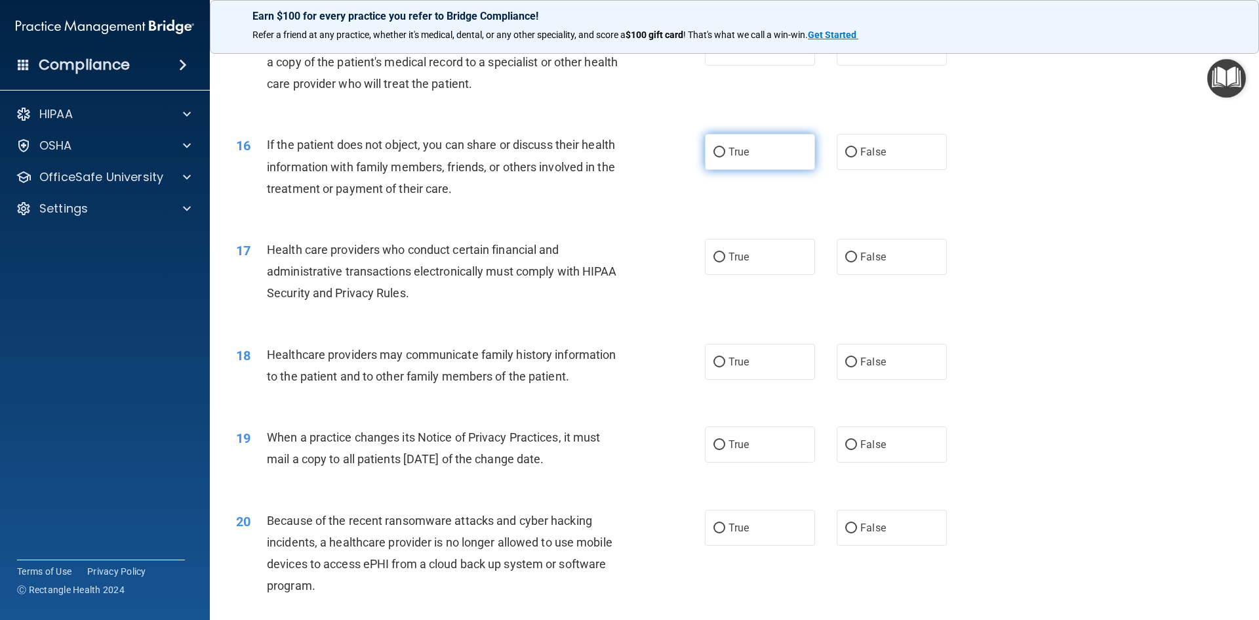
click at [714, 153] on input "True" at bounding box center [720, 153] width 12 height 10
radio input "true"
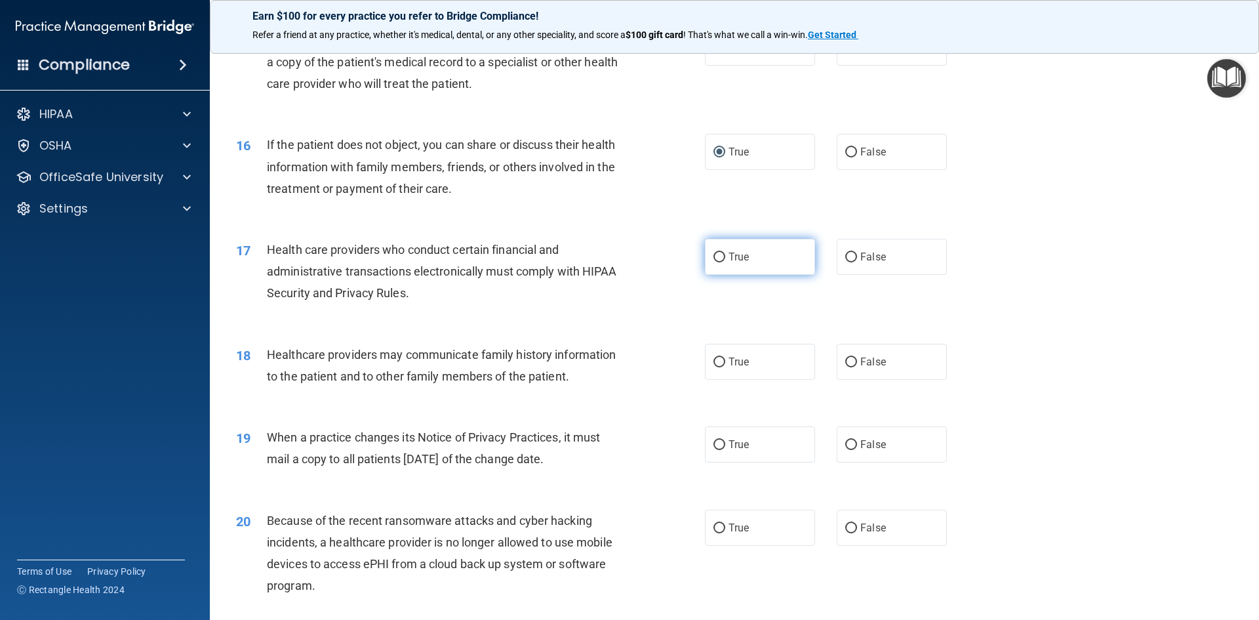
click at [714, 255] on input "True" at bounding box center [720, 257] width 12 height 10
radio input "true"
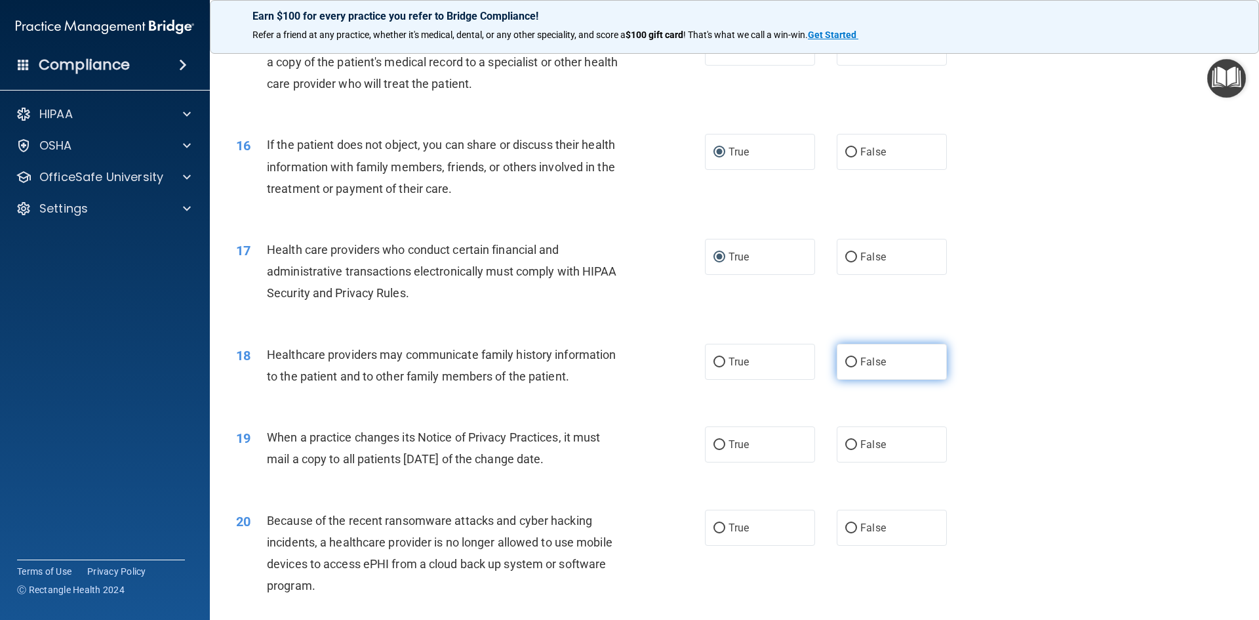
click at [847, 352] on label "False" at bounding box center [892, 362] width 110 height 36
click at [847, 357] on input "False" at bounding box center [851, 362] width 12 height 10
radio input "true"
click at [849, 442] on input "False" at bounding box center [851, 445] width 12 height 10
radio input "true"
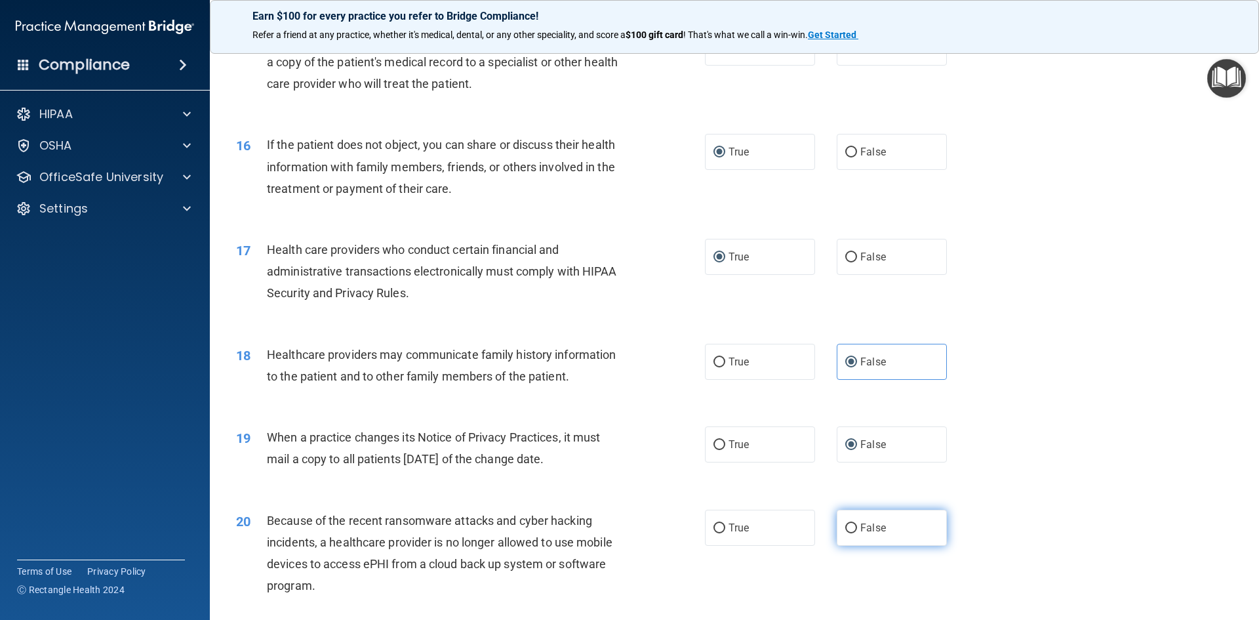
click at [845, 525] on input "False" at bounding box center [851, 528] width 12 height 10
radio input "true"
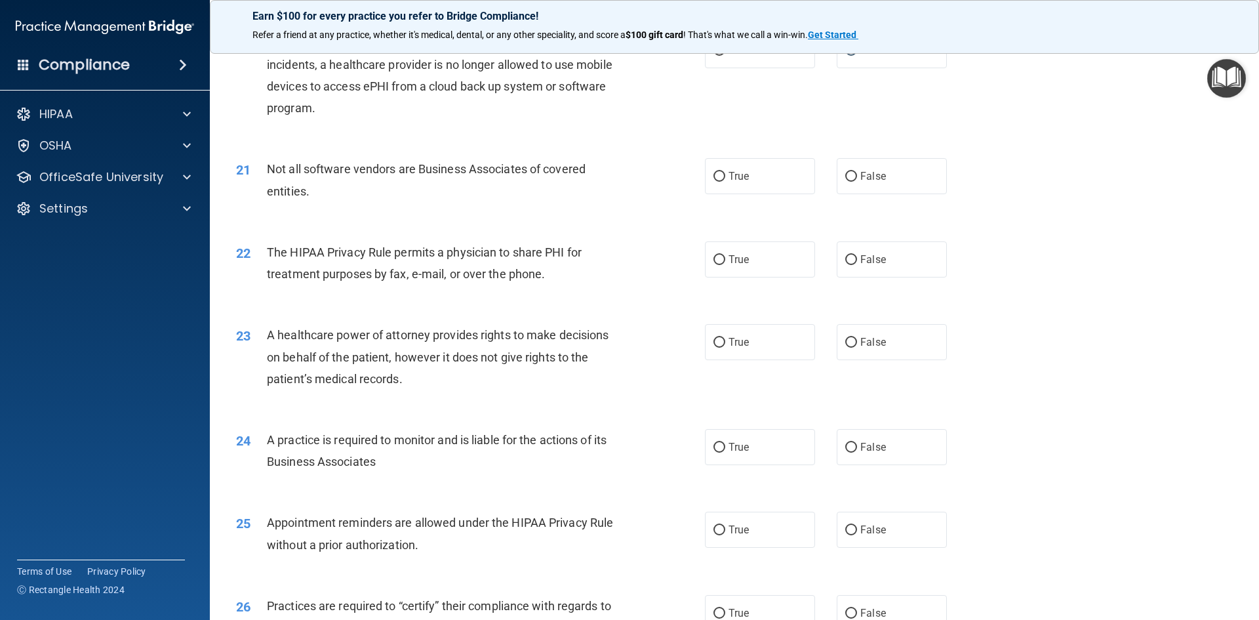
scroll to position [1903, 0]
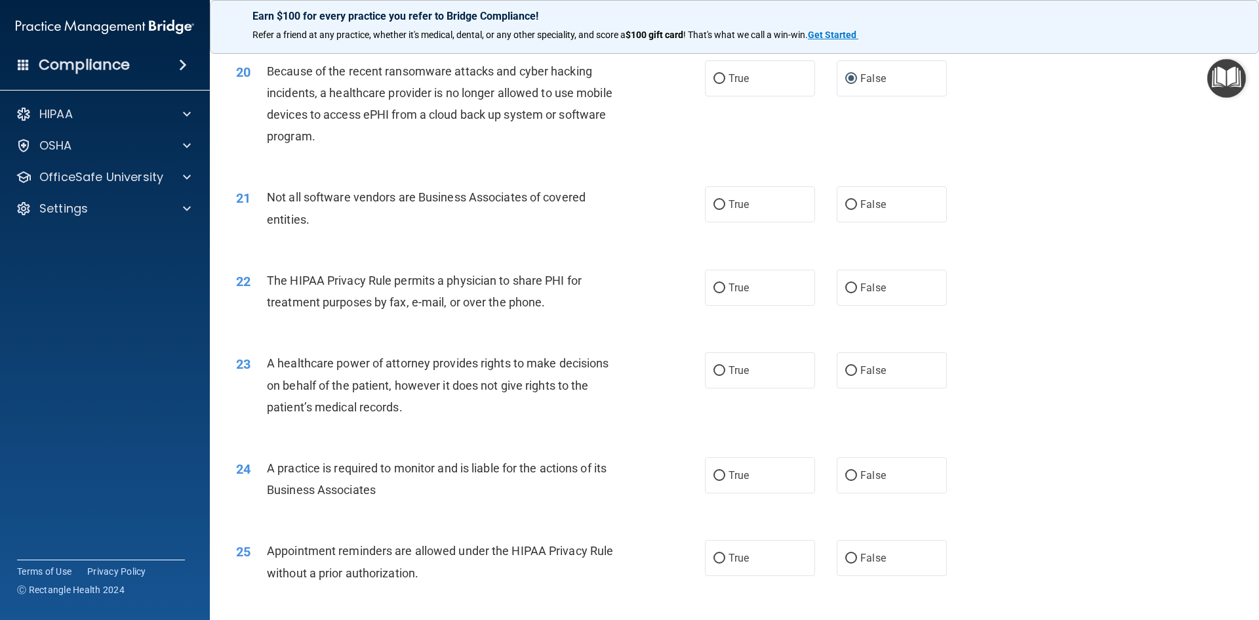
click at [1247, 402] on main "- The HIPAA Quiz #2 This quiz doesn’t expire until 08/29/2025. Are you sure you…" at bounding box center [734, 331] width 1049 height 578
click at [714, 205] on input "True" at bounding box center [720, 205] width 12 height 10
radio input "true"
click at [714, 289] on input "True" at bounding box center [720, 288] width 12 height 10
radio input "true"
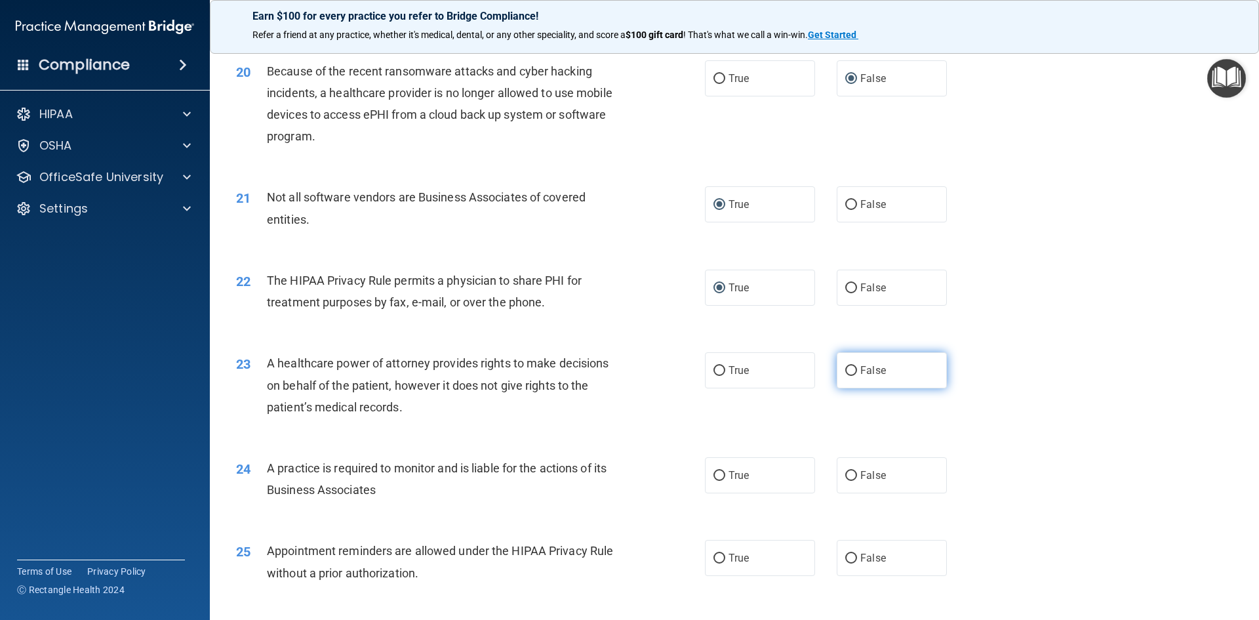
click at [847, 366] on input "False" at bounding box center [851, 371] width 12 height 10
radio input "true"
click at [845, 473] on input "False" at bounding box center [851, 476] width 12 height 10
radio input "true"
click at [718, 555] on input "True" at bounding box center [720, 559] width 12 height 10
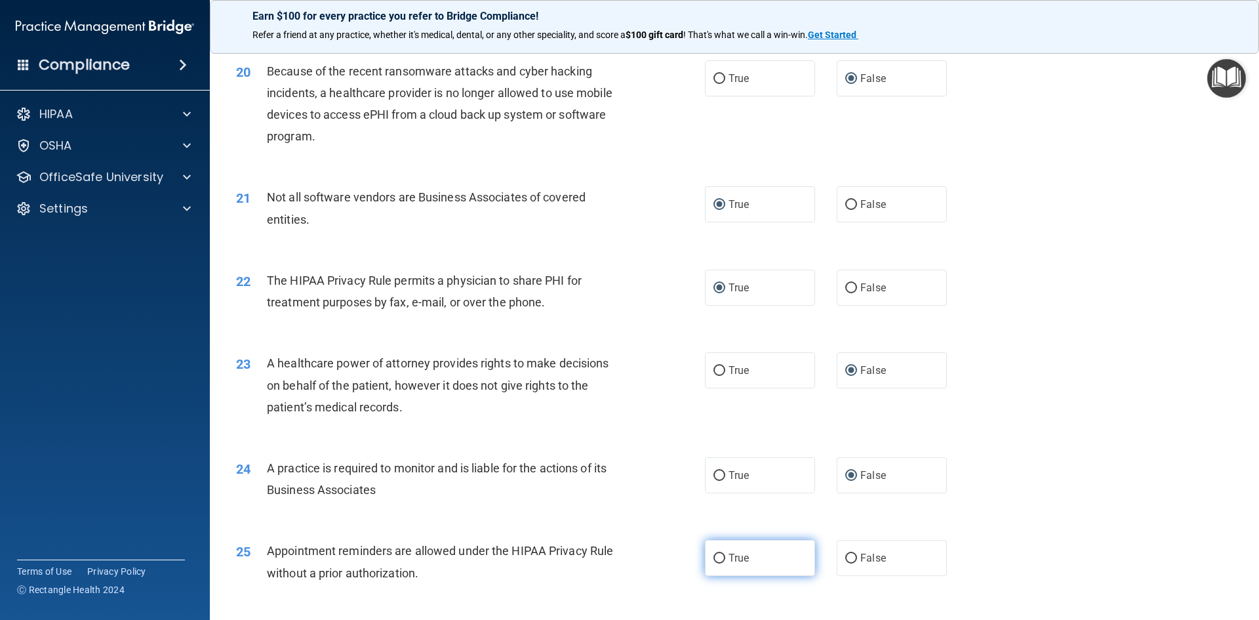
radio input "true"
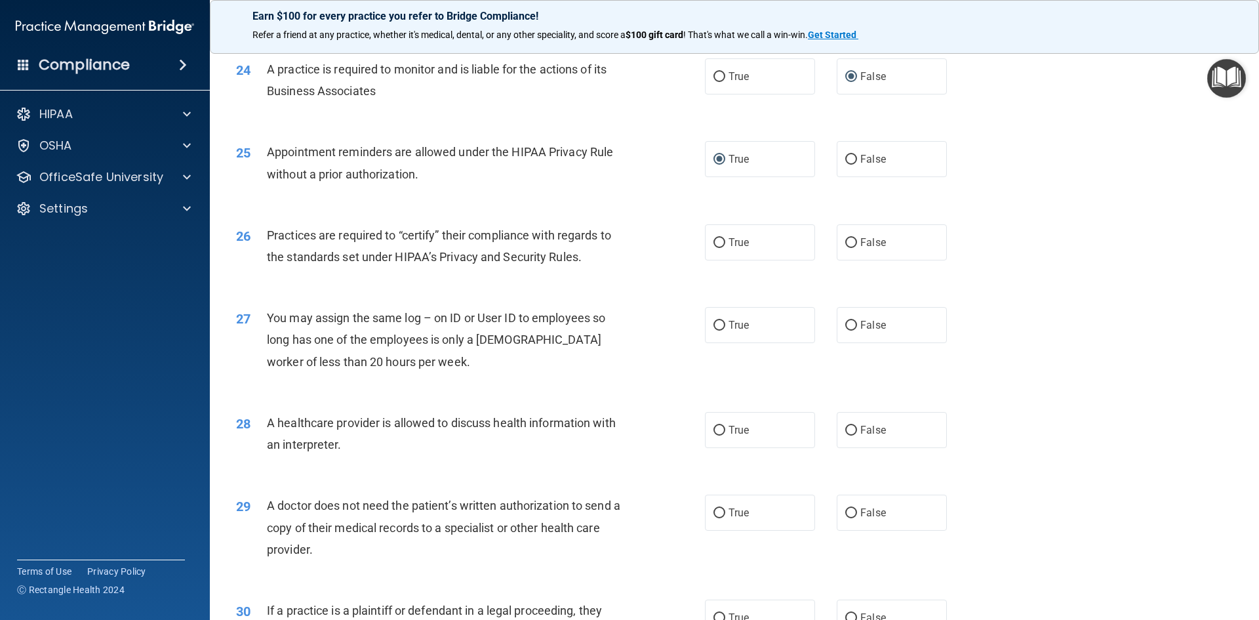
scroll to position [2312, 0]
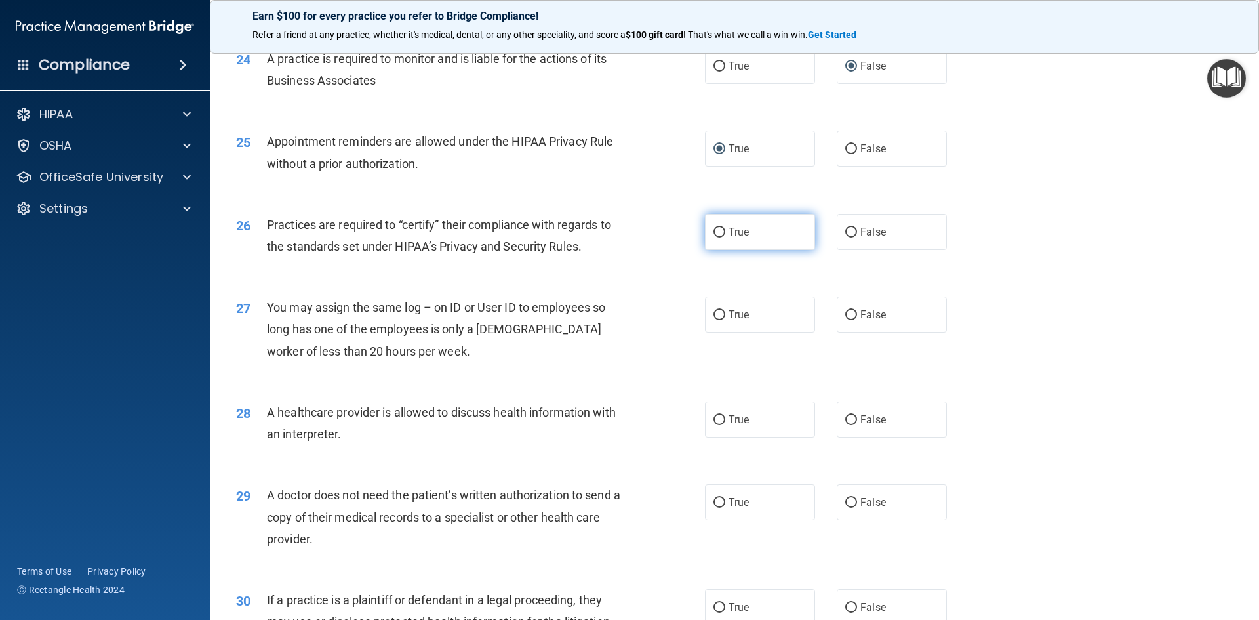
click at [717, 230] on input "True" at bounding box center [720, 233] width 12 height 10
radio input "true"
click at [845, 313] on input "False" at bounding box center [851, 315] width 12 height 10
radio input "true"
click at [715, 418] on input "True" at bounding box center [720, 420] width 12 height 10
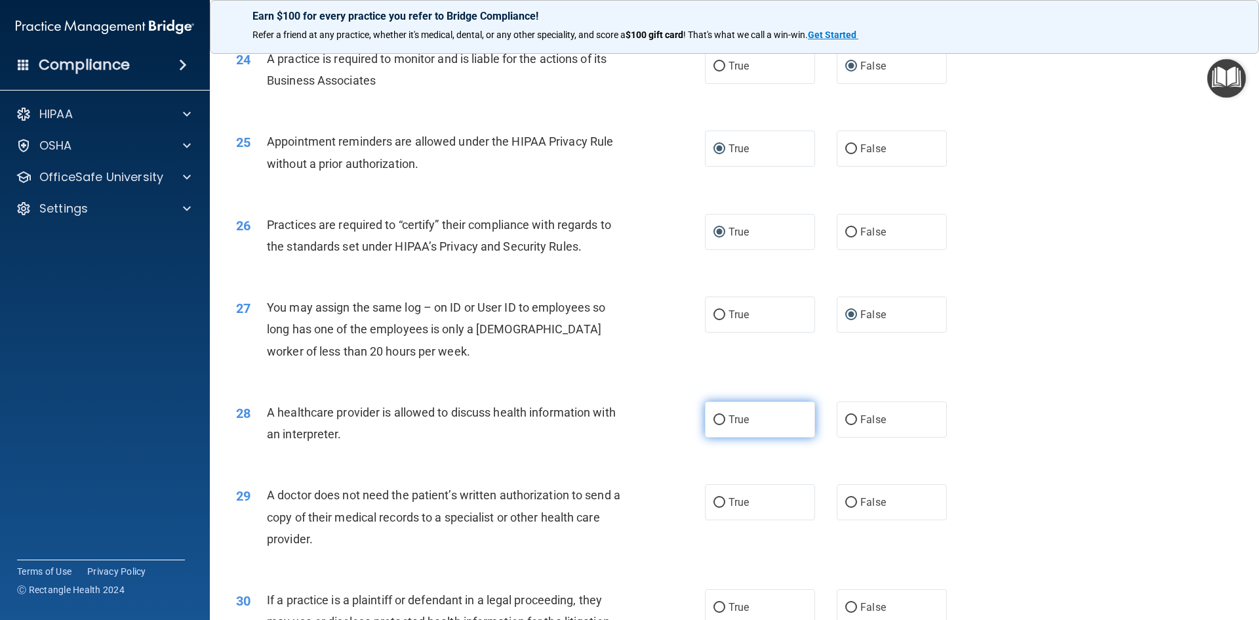
radio input "true"
click at [716, 498] on input "True" at bounding box center [720, 503] width 12 height 10
radio input "true"
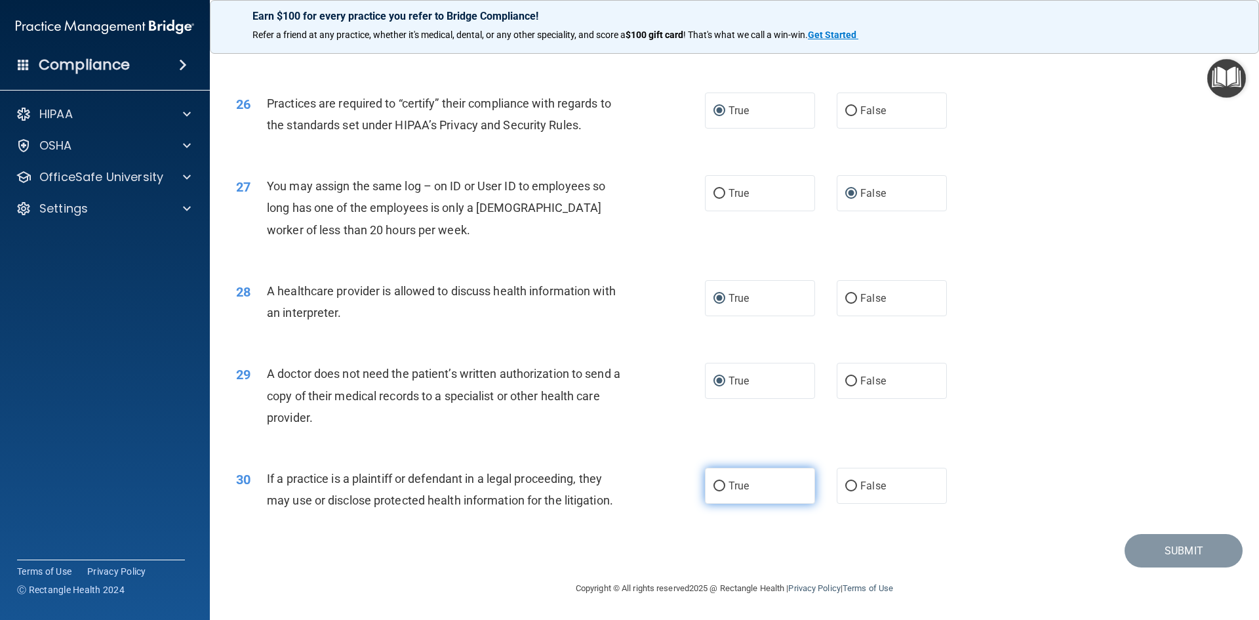
click at [715, 485] on input "True" at bounding box center [720, 486] width 12 height 10
radio input "true"
click at [1154, 542] on button "Submit" at bounding box center [1184, 550] width 118 height 33
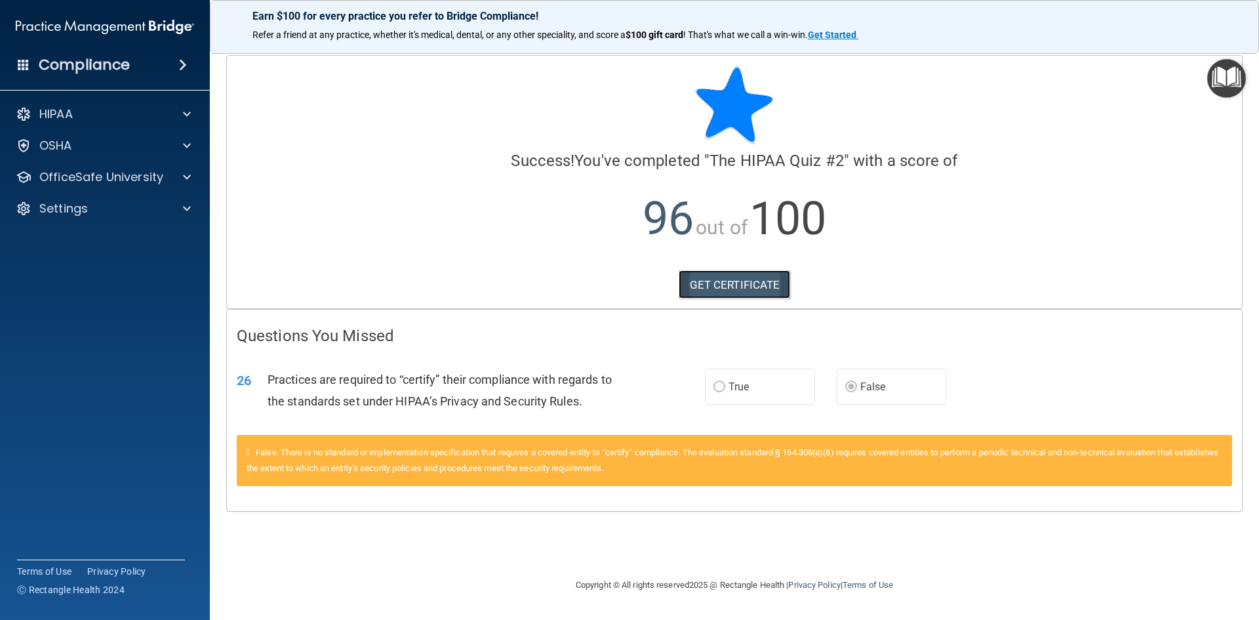
click at [726, 286] on link "GET CERTIFICATE" at bounding box center [735, 284] width 112 height 29
click at [121, 119] on div "HIPAA" at bounding box center [87, 114] width 163 height 16
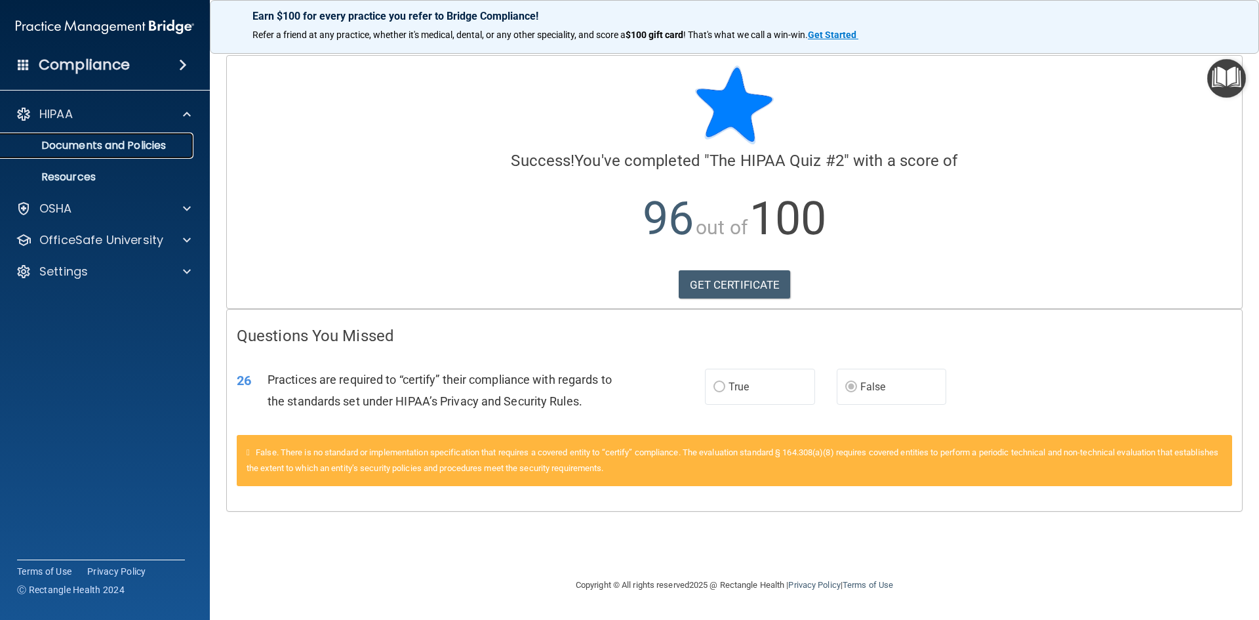
click at [122, 147] on p "Documents and Policies" at bounding box center [98, 145] width 179 height 13
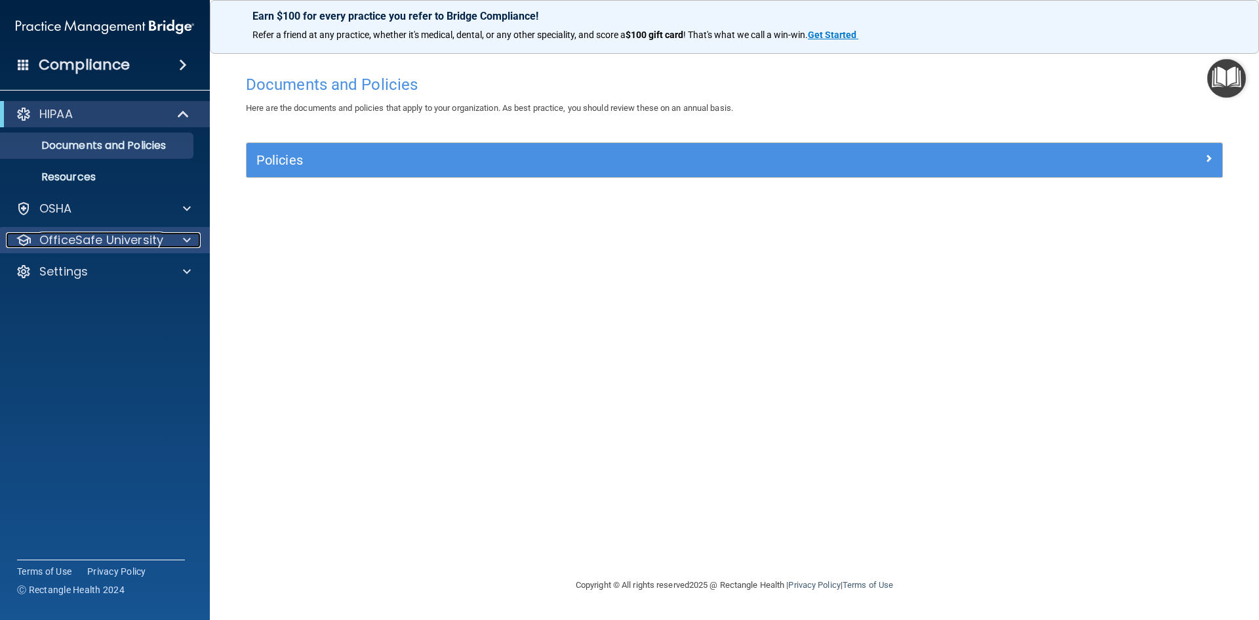
click at [123, 243] on p "OfficeSafe University" at bounding box center [101, 240] width 124 height 16
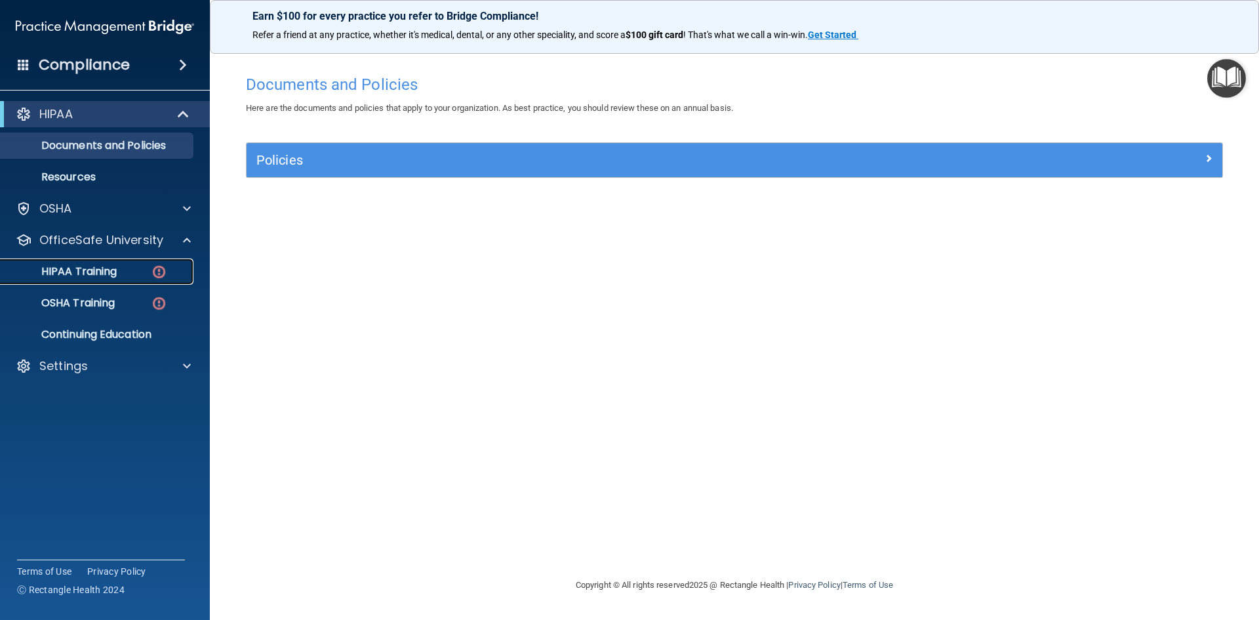
click at [90, 263] on link "HIPAA Training" at bounding box center [90, 271] width 207 height 26
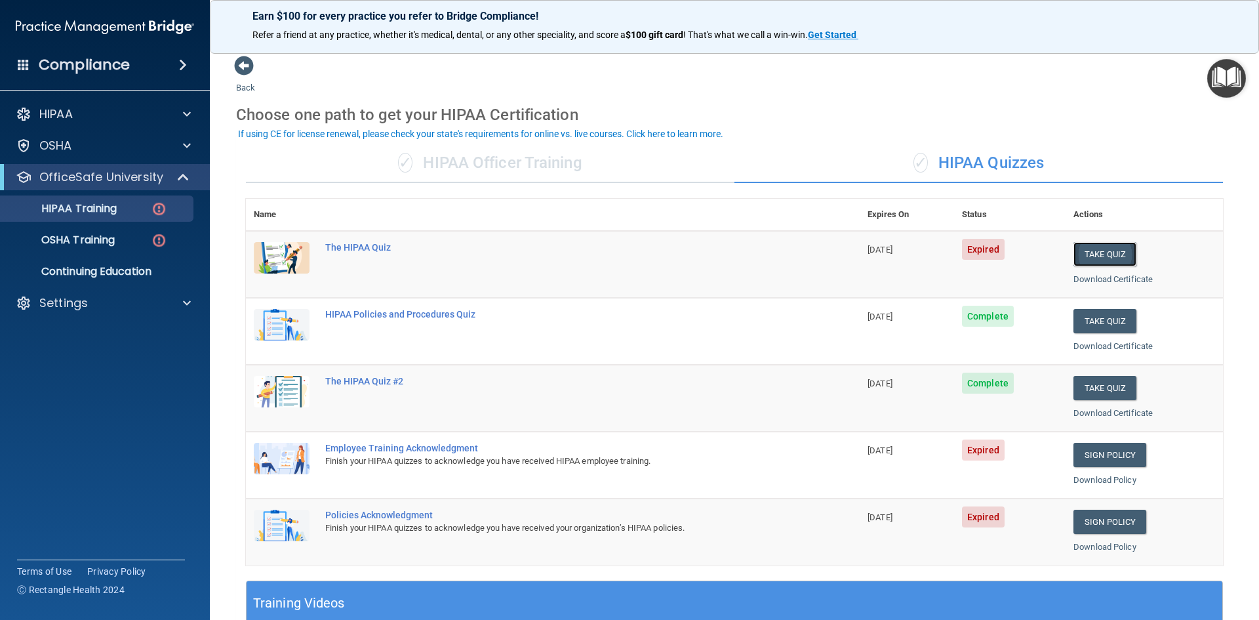
click at [1109, 251] on button "Take Quiz" at bounding box center [1105, 254] width 63 height 24
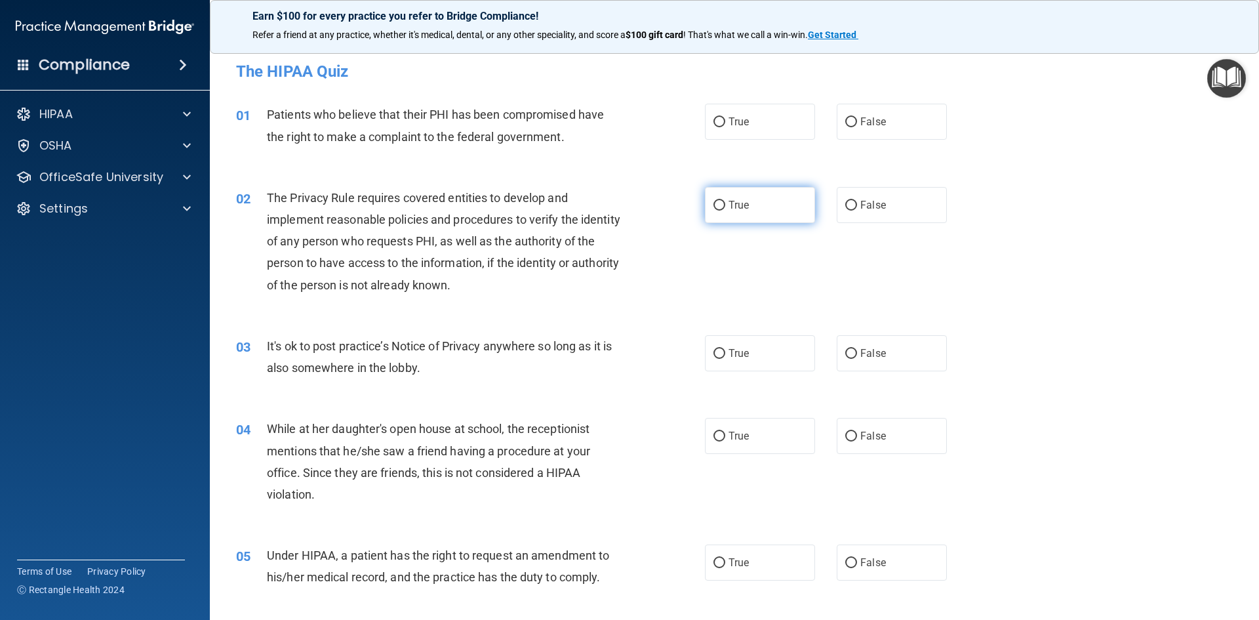
click at [714, 205] on input "True" at bounding box center [720, 206] width 12 height 10
radio input "true"
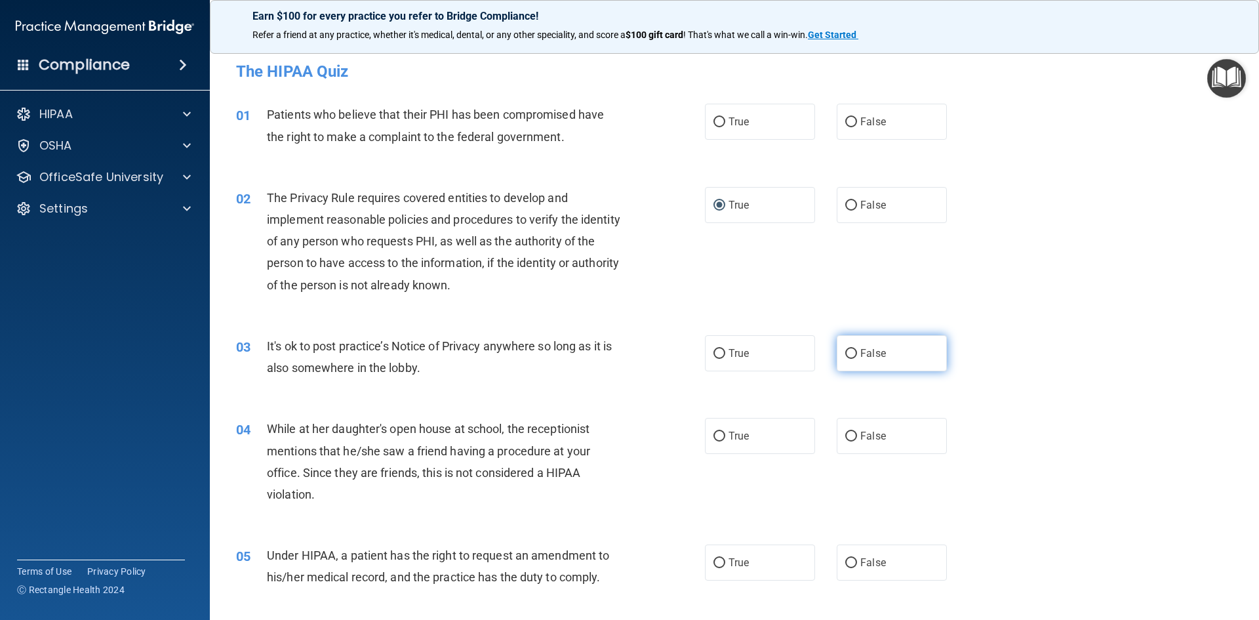
click at [845, 355] on input "False" at bounding box center [851, 354] width 12 height 10
radio input "true"
click at [845, 123] on input "False" at bounding box center [851, 122] width 12 height 10
radio input "true"
click at [845, 437] on input "False" at bounding box center [851, 437] width 12 height 10
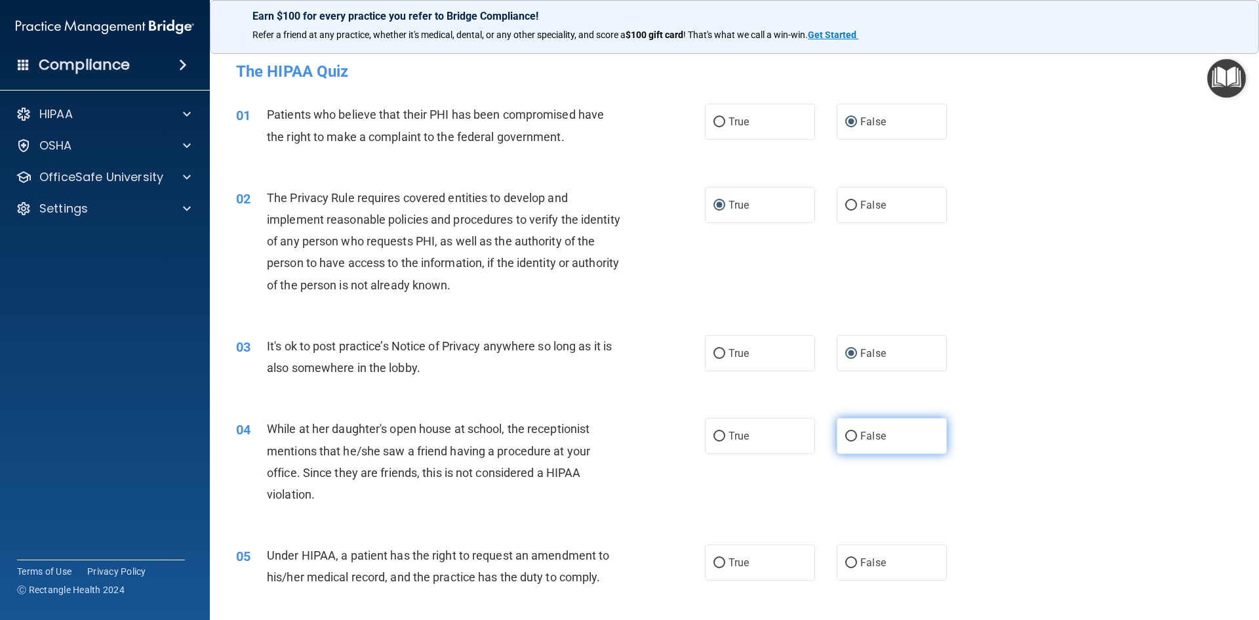
radio input "true"
click at [845, 561] on input "False" at bounding box center [851, 563] width 12 height 10
radio input "true"
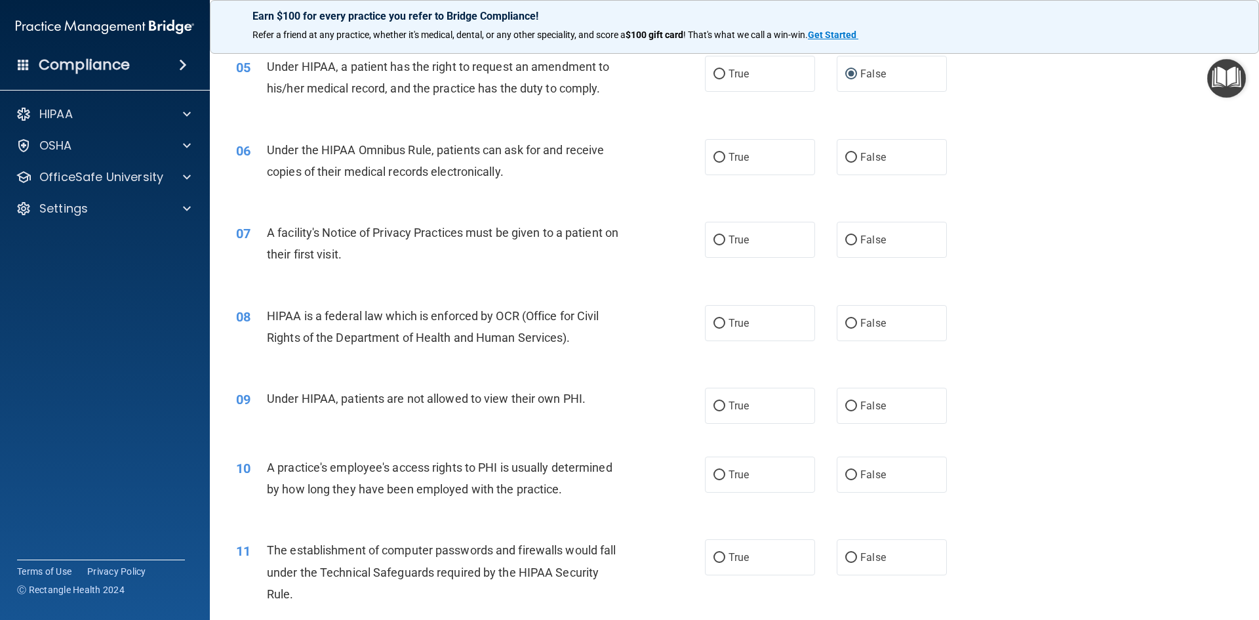
scroll to position [496, 0]
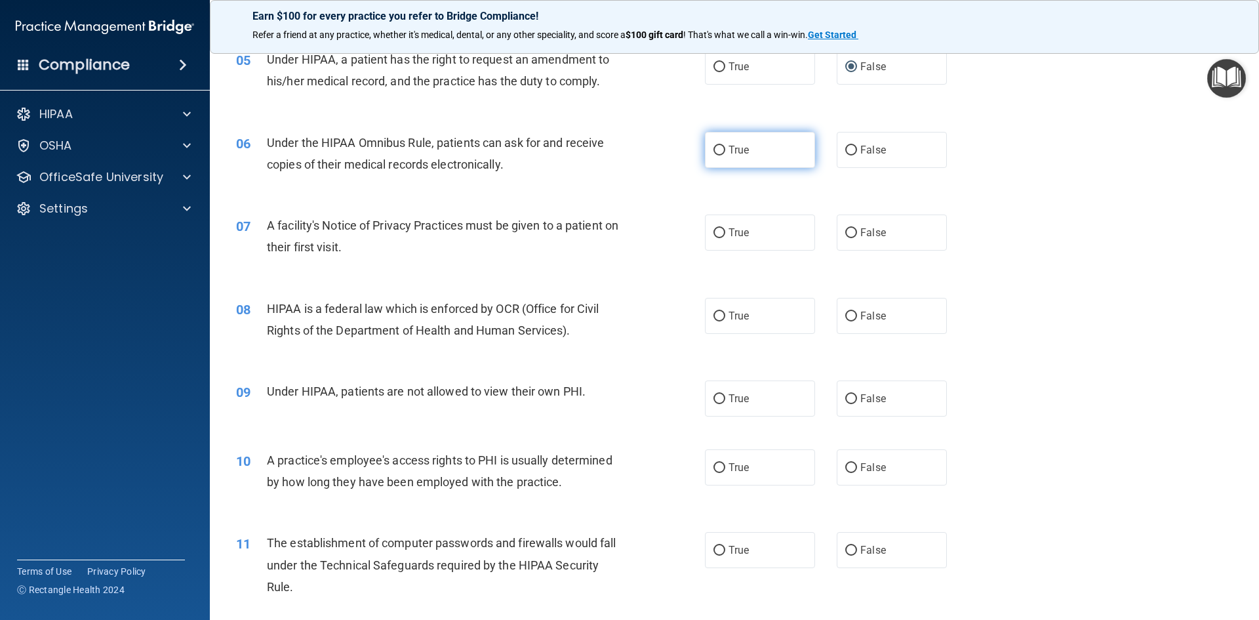
click at [714, 150] on input "True" at bounding box center [720, 151] width 12 height 10
radio input "true"
click at [714, 232] on input "True" at bounding box center [720, 233] width 12 height 10
radio input "true"
click at [714, 312] on input "True" at bounding box center [720, 317] width 12 height 10
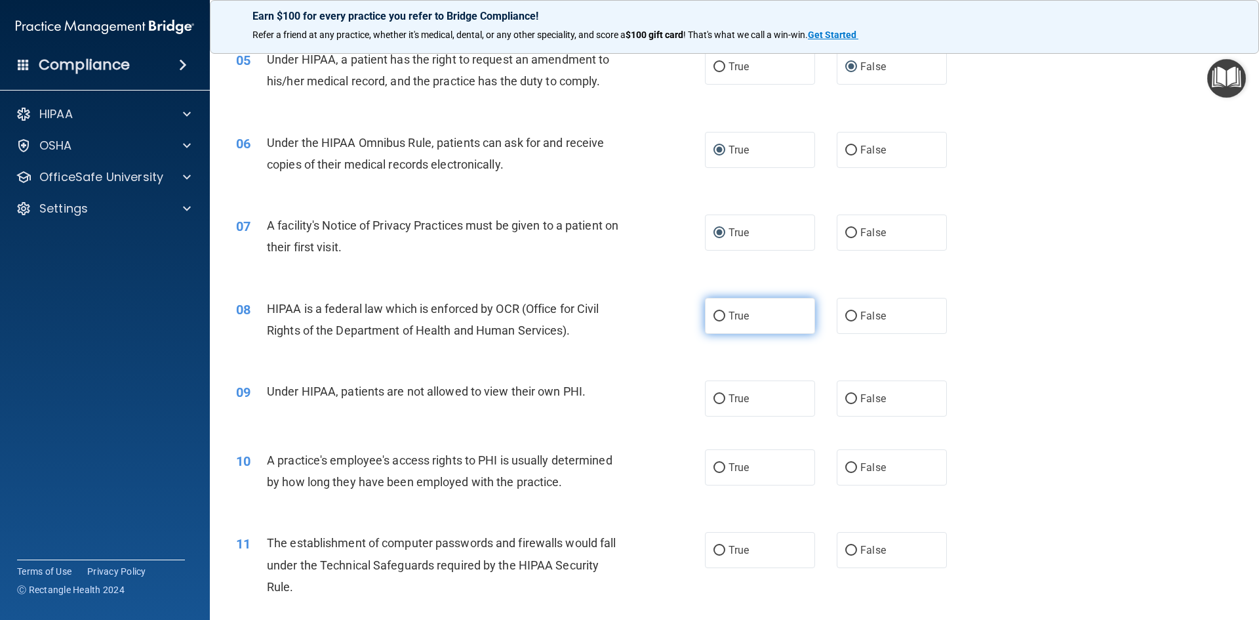
radio input "true"
click at [845, 394] on input "False" at bounding box center [851, 399] width 12 height 10
radio input "true"
click at [845, 463] on input "False" at bounding box center [851, 468] width 12 height 10
radio input "true"
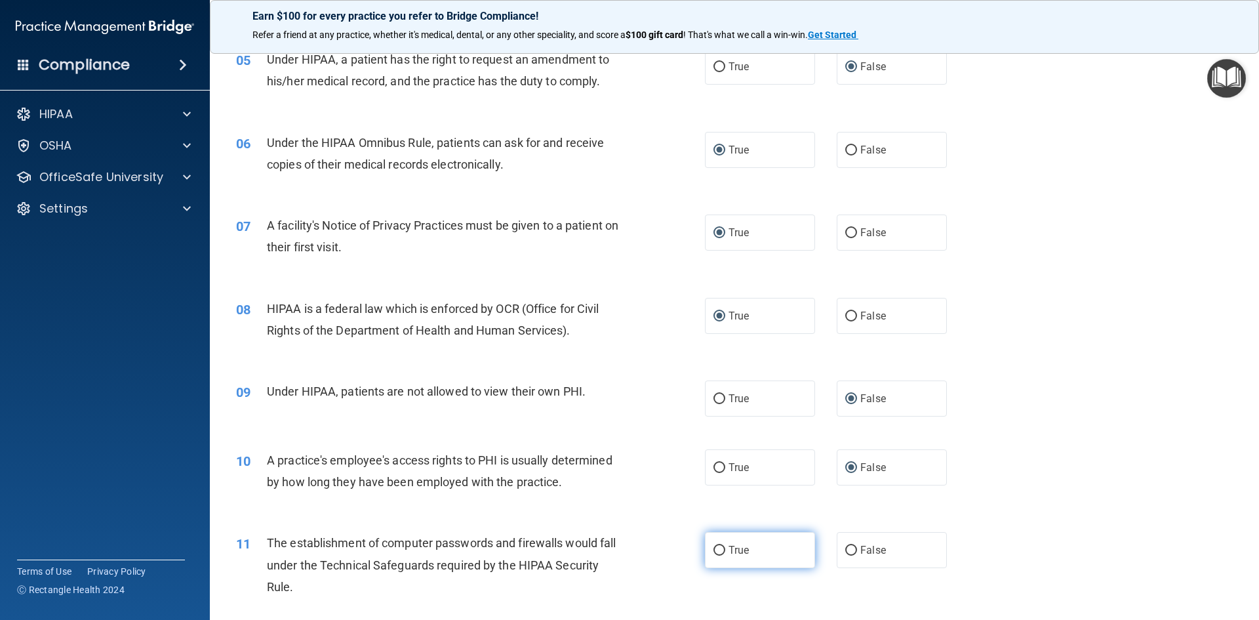
click at [717, 551] on input "True" at bounding box center [720, 551] width 12 height 10
radio input "true"
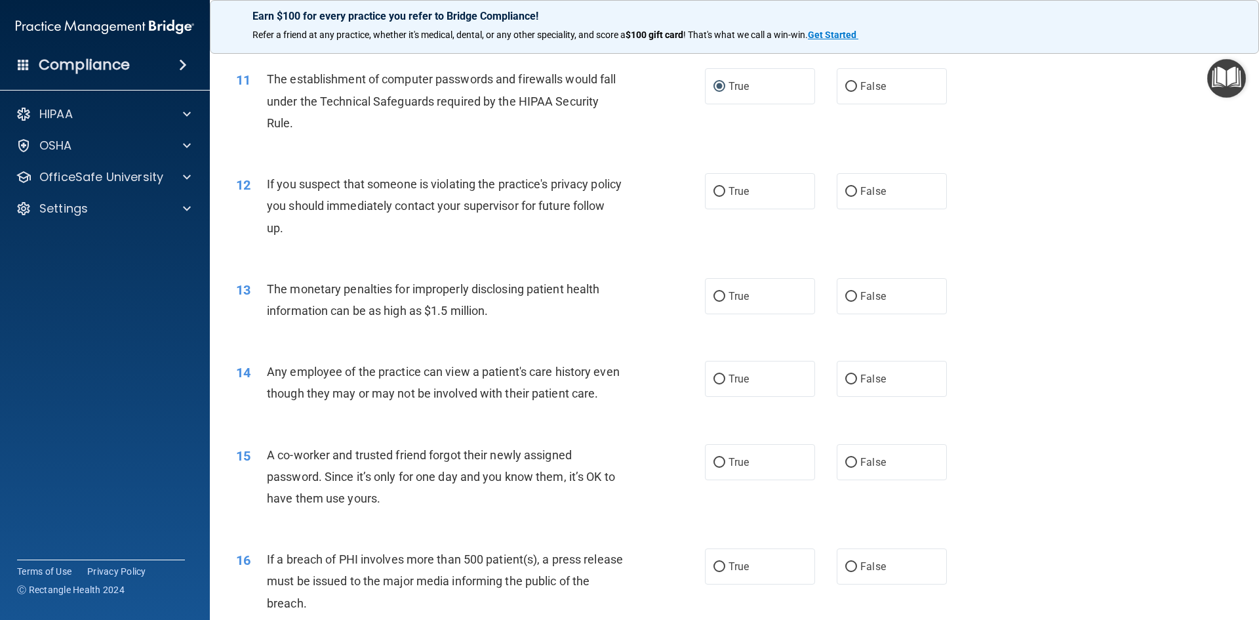
scroll to position [985, 0]
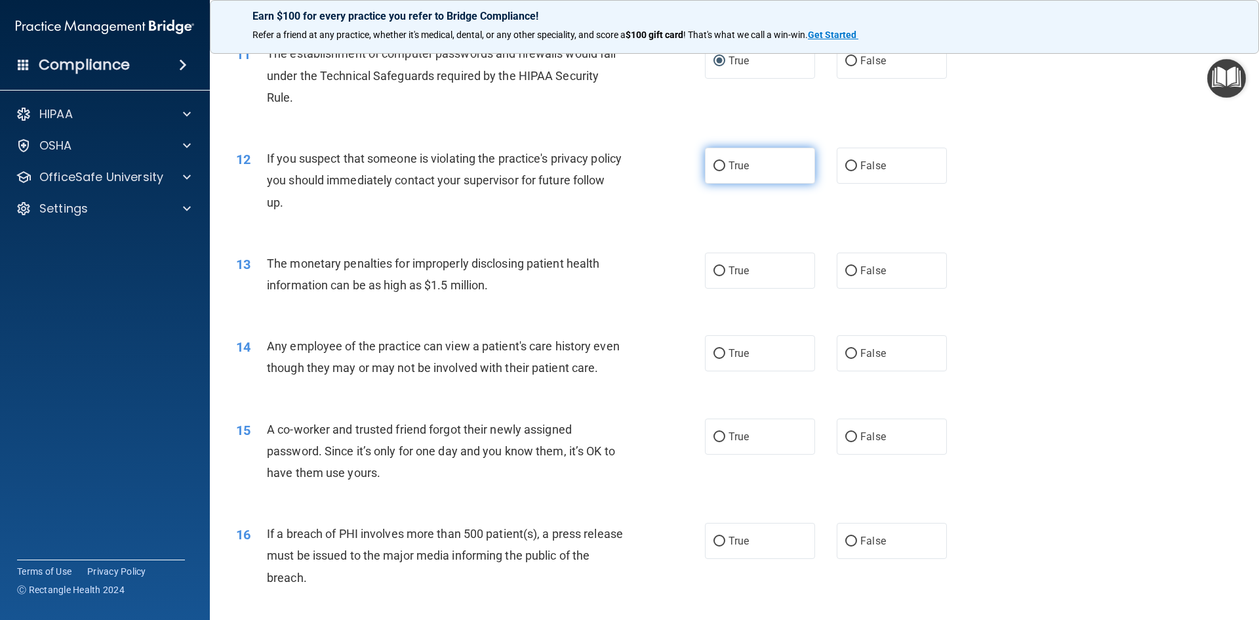
click at [714, 162] on input "True" at bounding box center [720, 166] width 12 height 10
radio input "true"
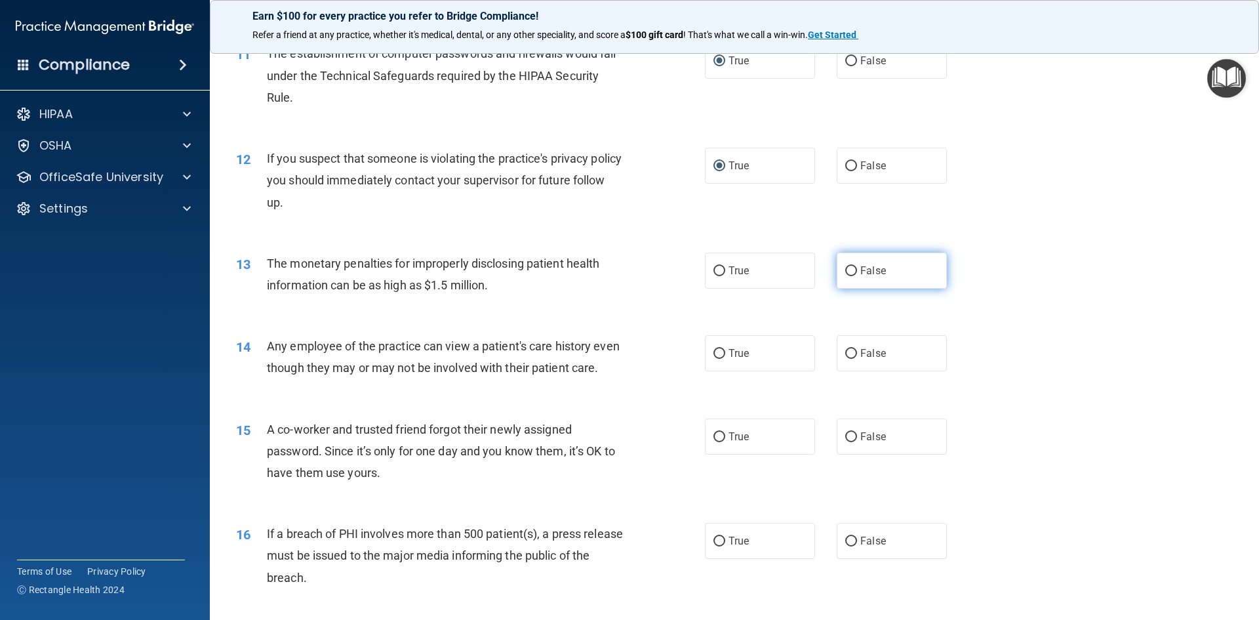
click at [845, 268] on input "False" at bounding box center [851, 271] width 12 height 10
radio input "true"
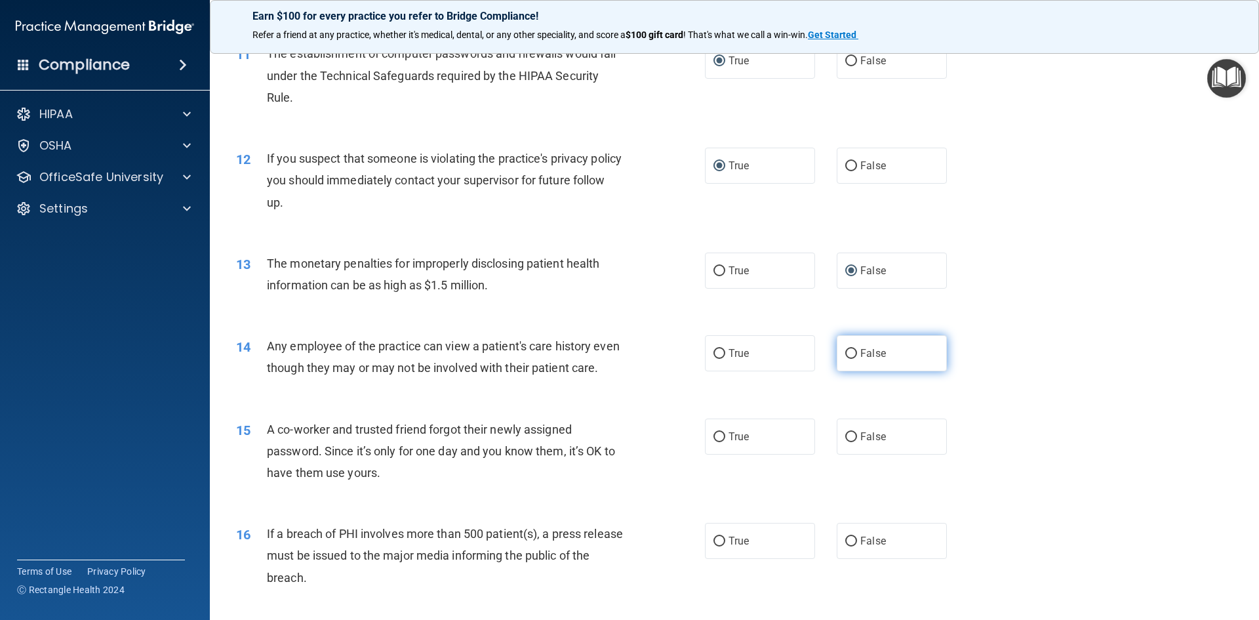
click at [845, 353] on input "False" at bounding box center [851, 354] width 12 height 10
radio input "true"
click at [845, 442] on input "False" at bounding box center [851, 437] width 12 height 10
radio input "true"
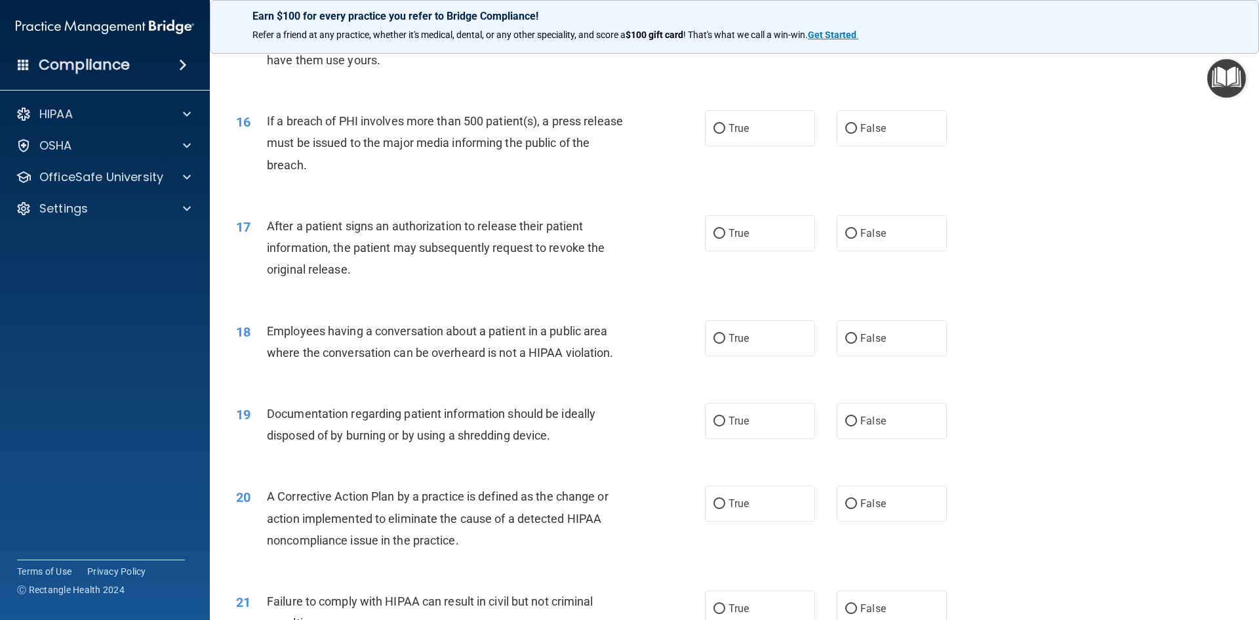
scroll to position [1401, 0]
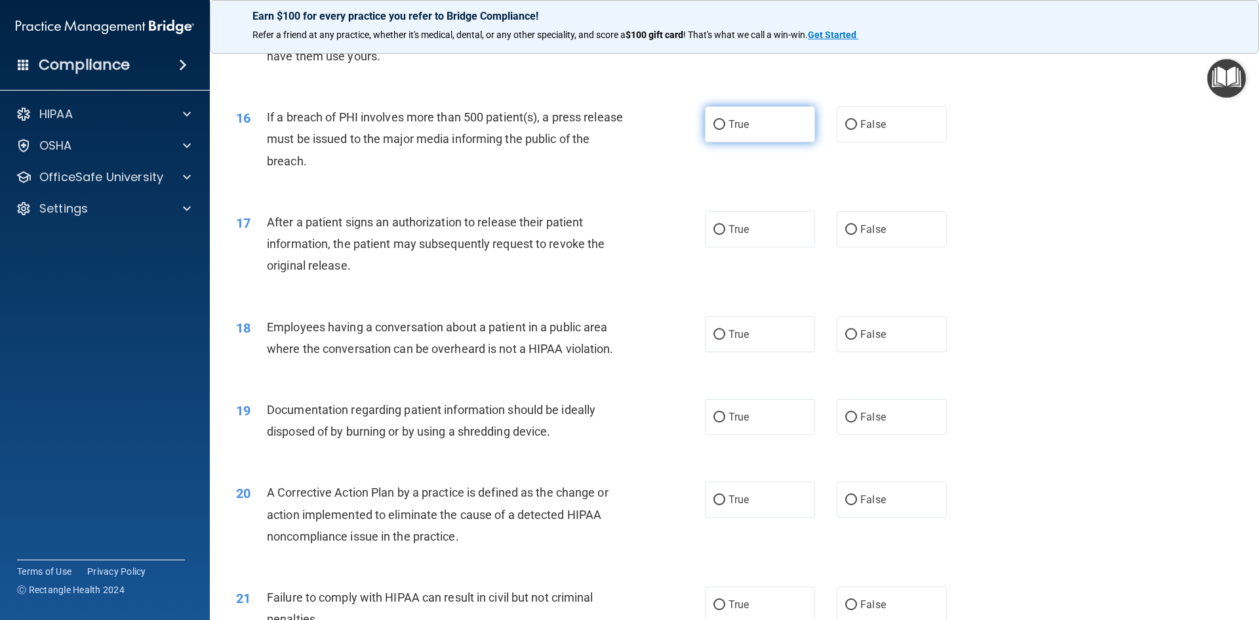
click at [714, 130] on input "True" at bounding box center [720, 125] width 12 height 10
radio input "true"
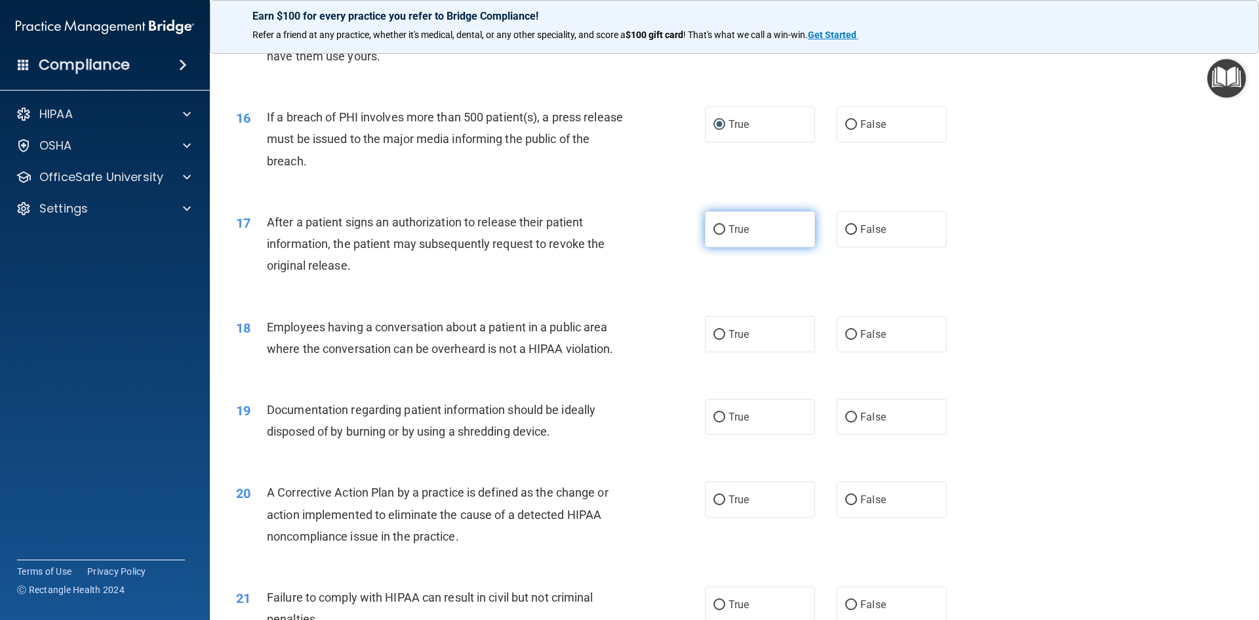
click at [714, 235] on input "True" at bounding box center [720, 230] width 12 height 10
radio input "true"
click at [846, 340] on input "False" at bounding box center [851, 335] width 12 height 10
radio input "true"
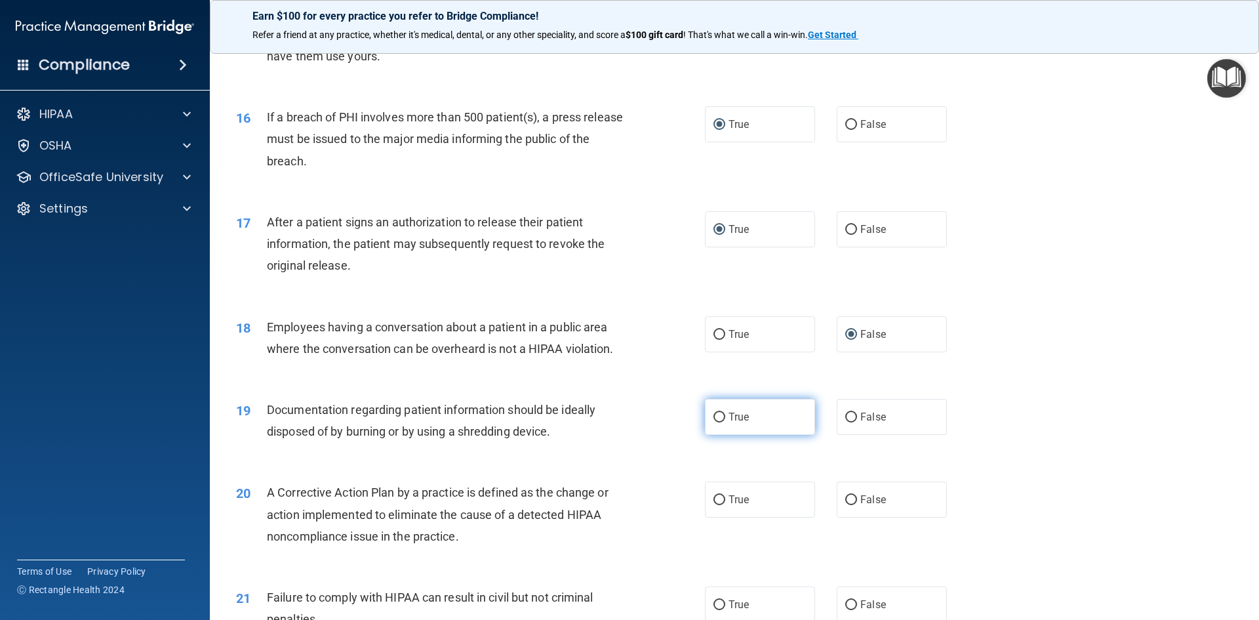
click at [715, 422] on input "True" at bounding box center [720, 418] width 12 height 10
radio input "true"
click at [714, 505] on input "True" at bounding box center [720, 500] width 12 height 10
radio input "true"
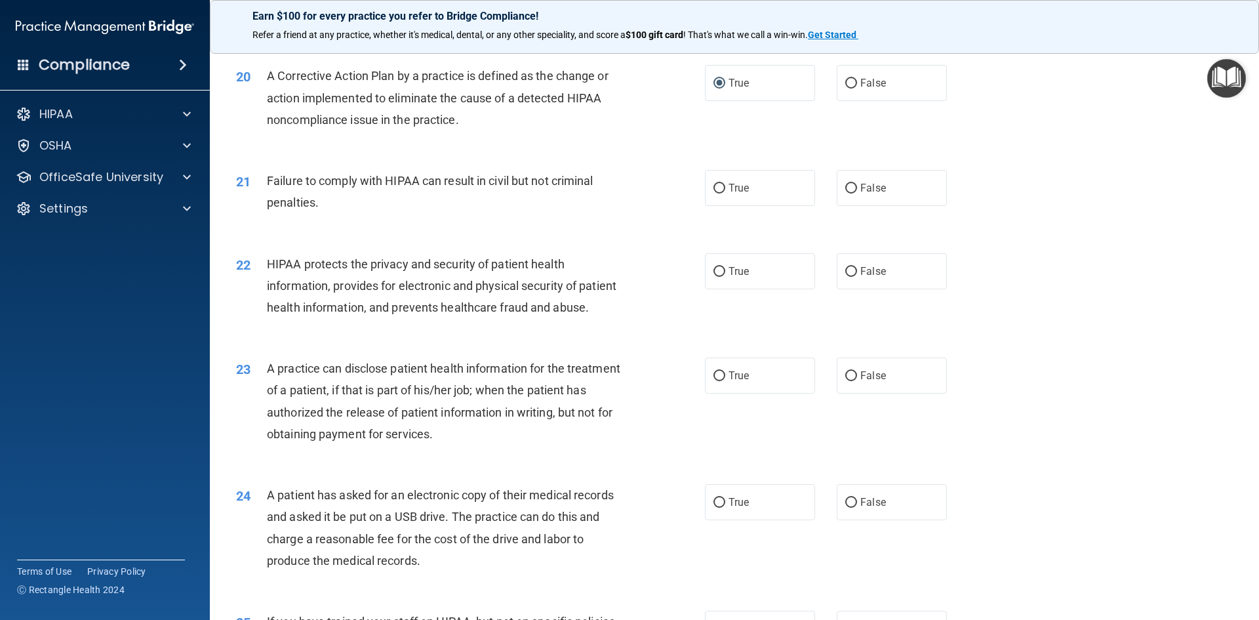
scroll to position [1894, 0]
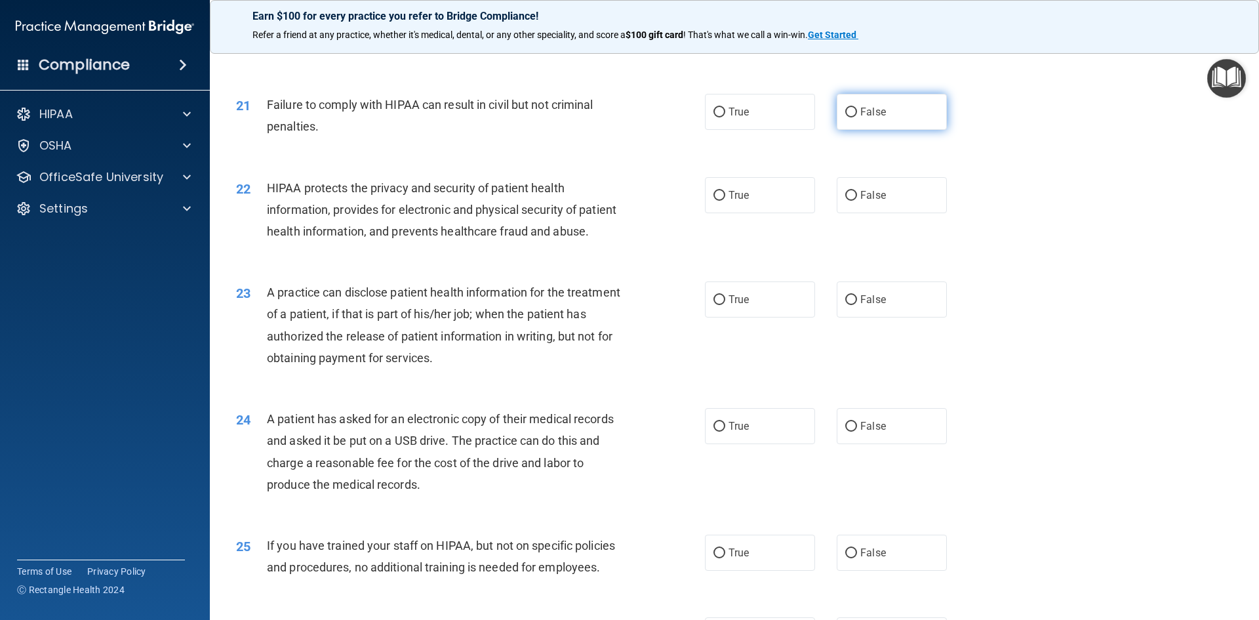
click at [846, 117] on input "False" at bounding box center [851, 113] width 12 height 10
radio input "true"
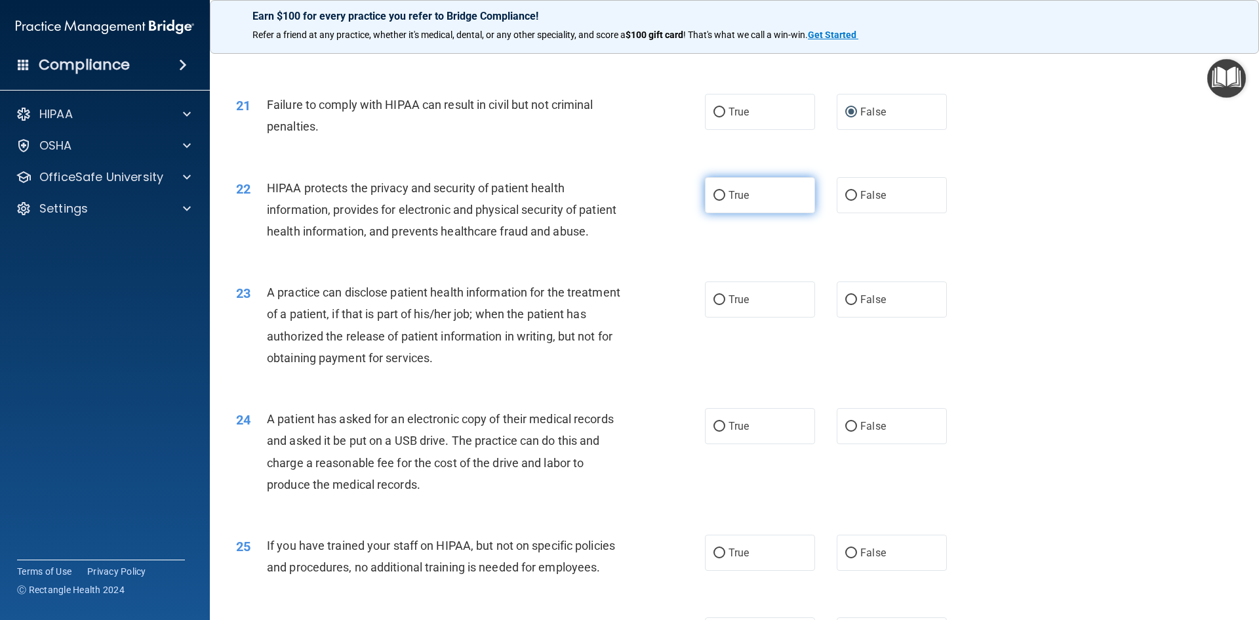
click at [714, 201] on input "True" at bounding box center [720, 196] width 12 height 10
radio input "true"
click at [717, 305] on input "True" at bounding box center [720, 300] width 12 height 10
radio input "true"
click at [715, 432] on input "True" at bounding box center [720, 427] width 12 height 10
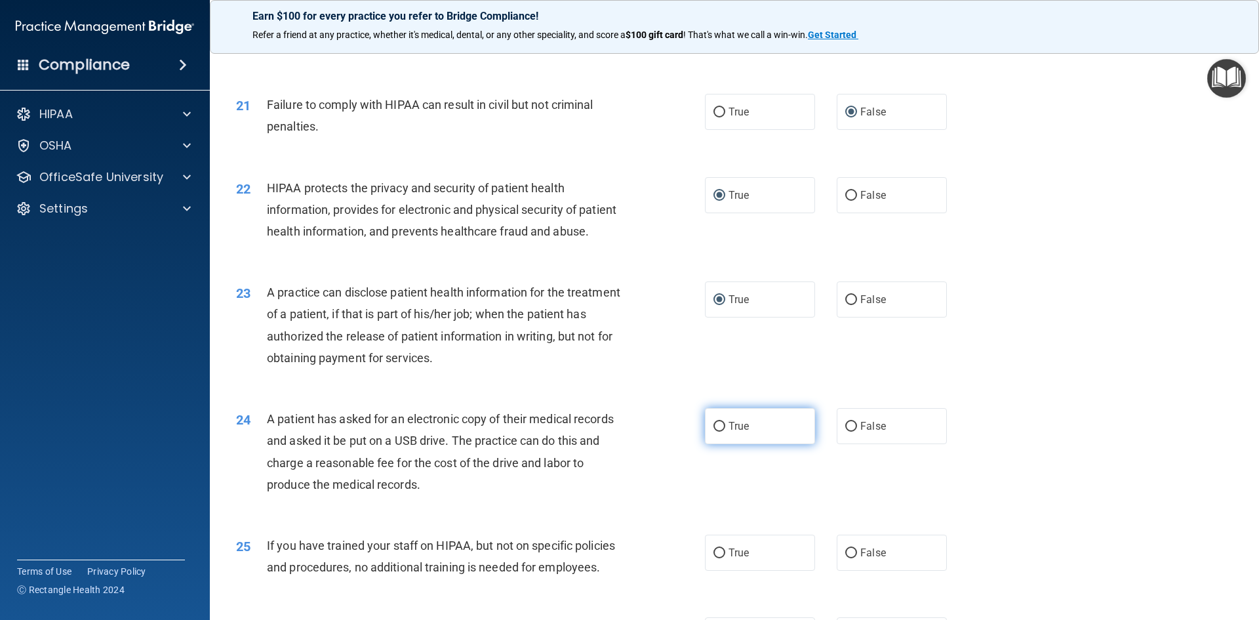
radio input "true"
click at [845, 558] on input "False" at bounding box center [851, 553] width 12 height 10
radio input "true"
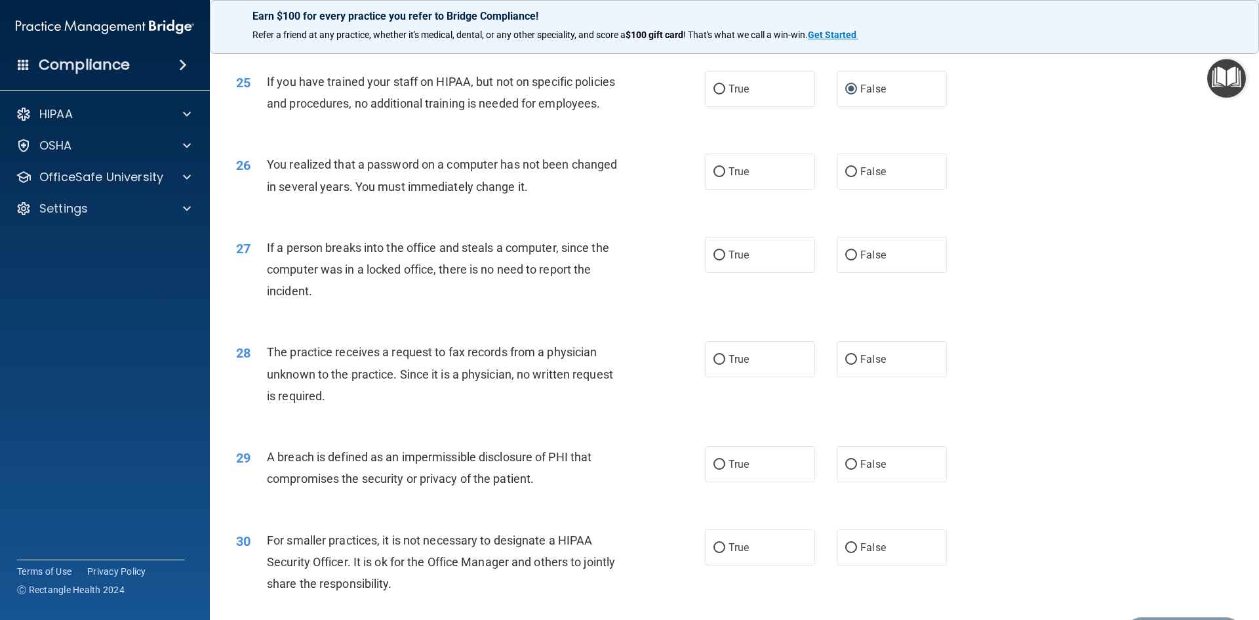
scroll to position [2484, 0]
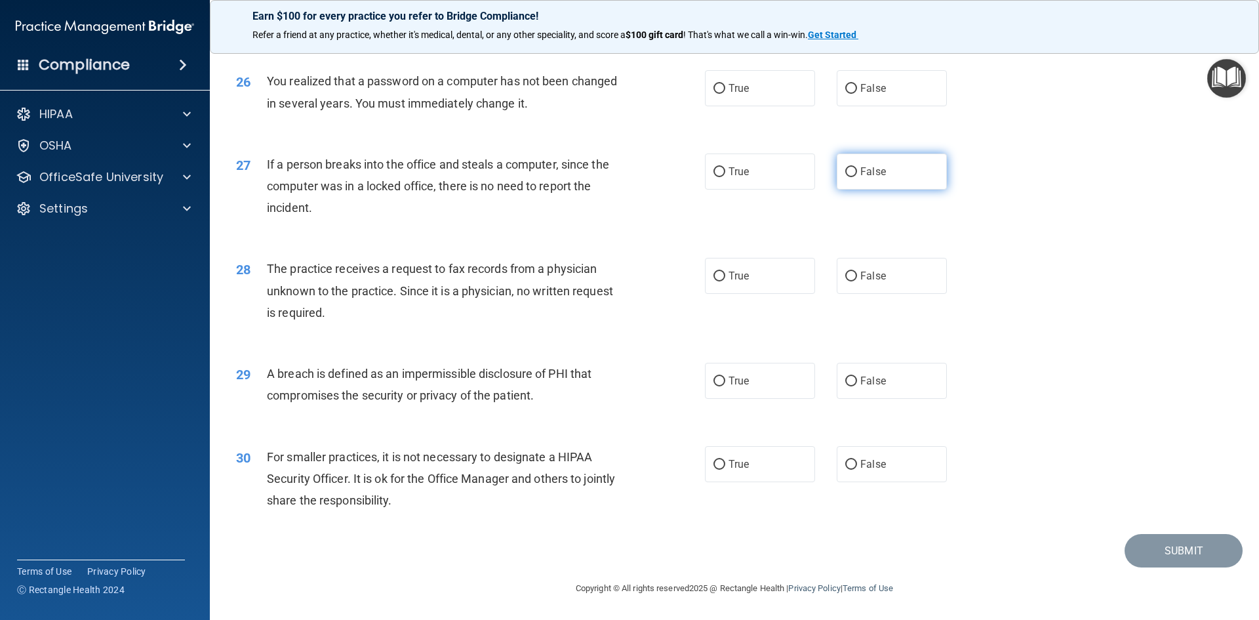
click at [847, 172] on input "False" at bounding box center [851, 172] width 12 height 10
radio input "true"
click at [715, 89] on input "True" at bounding box center [720, 89] width 12 height 10
radio input "true"
click at [845, 274] on input "False" at bounding box center [851, 277] width 12 height 10
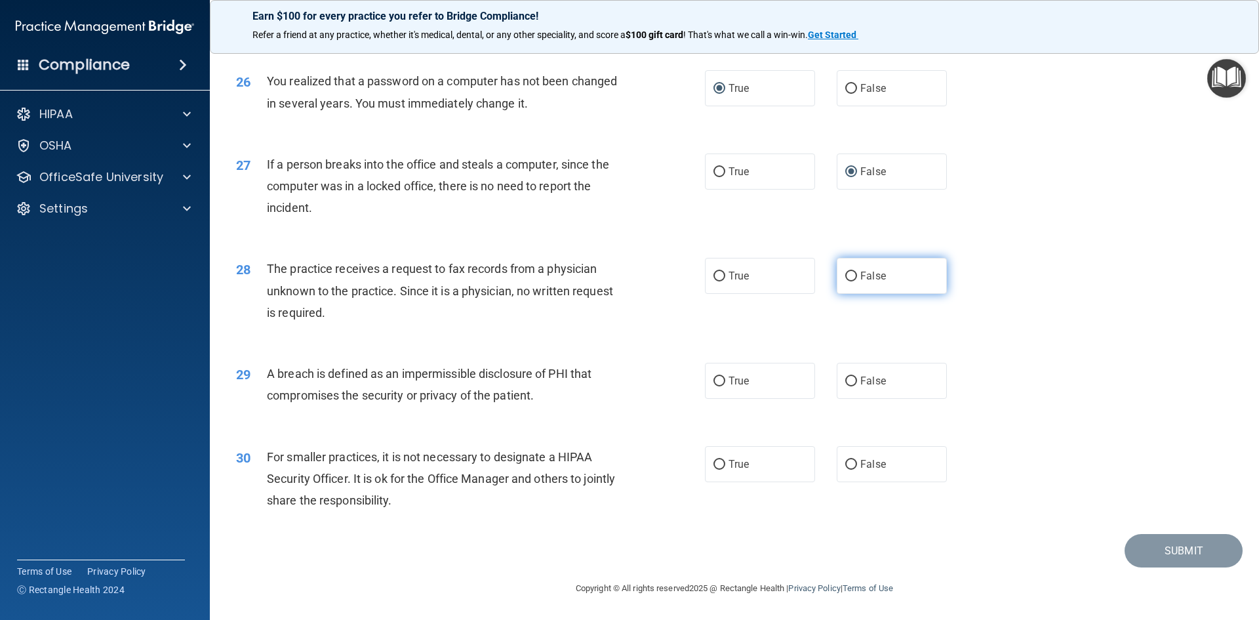
radio input "true"
click at [714, 380] on input "True" at bounding box center [720, 381] width 12 height 10
radio input "true"
click at [849, 463] on input "False" at bounding box center [851, 465] width 12 height 10
radio input "true"
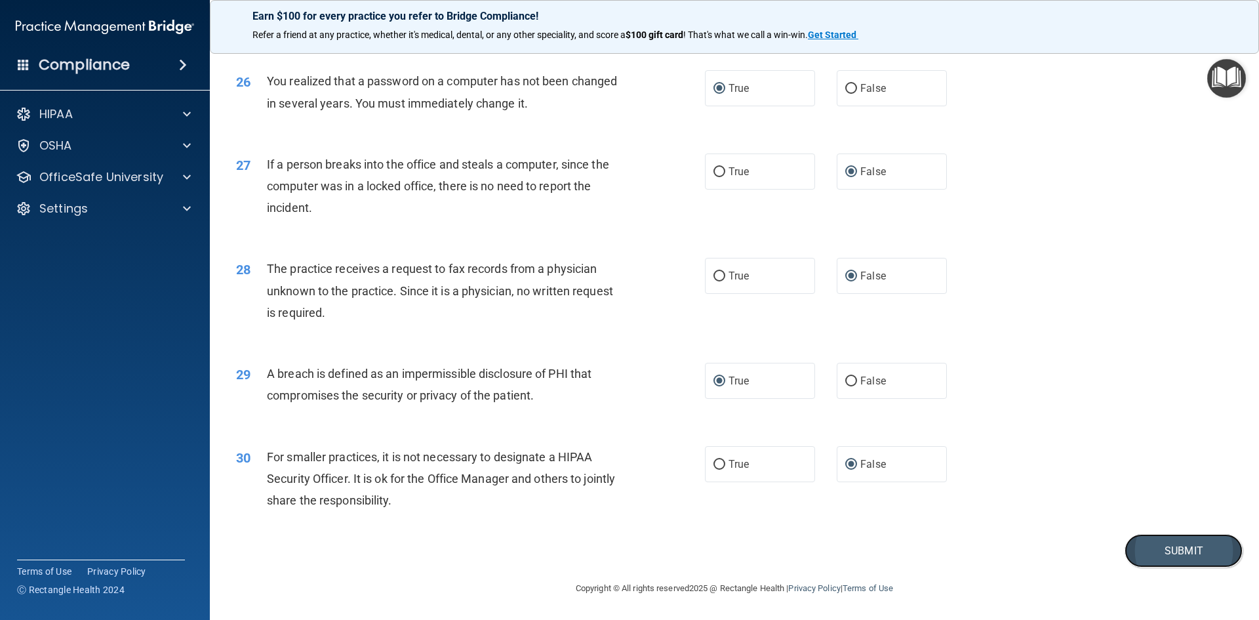
click at [1150, 545] on button "Submit" at bounding box center [1184, 550] width 118 height 33
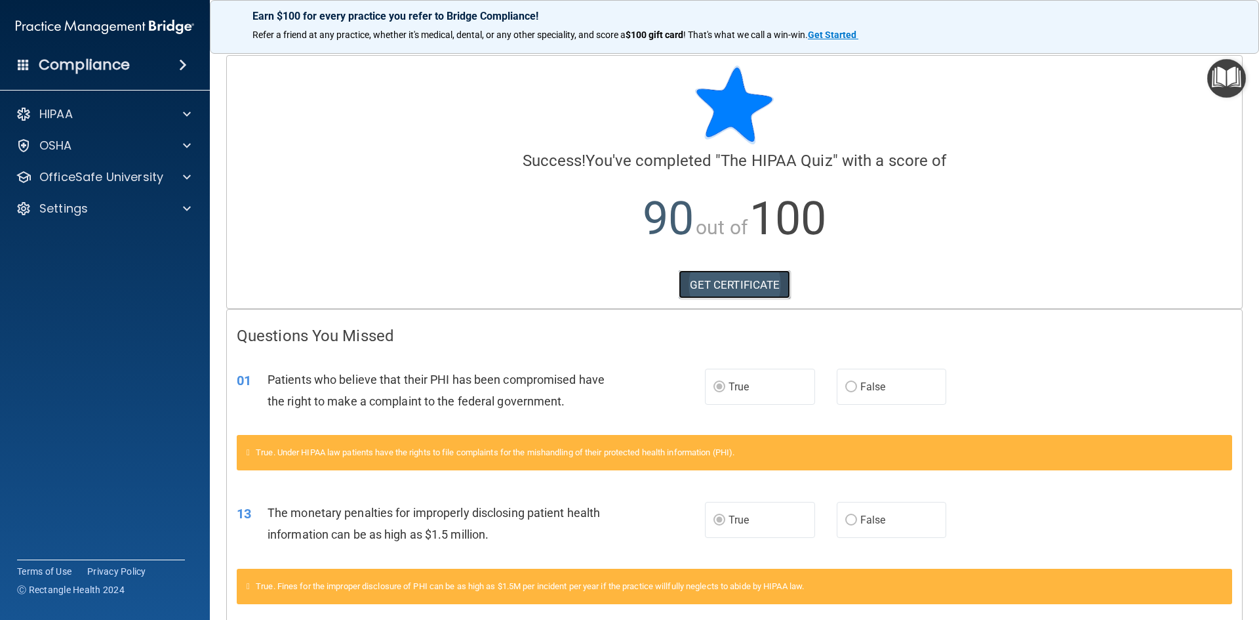
click at [721, 278] on link "GET CERTIFICATE" at bounding box center [735, 284] width 112 height 29
click at [157, 173] on p "OfficeSafe University" at bounding box center [101, 177] width 124 height 16
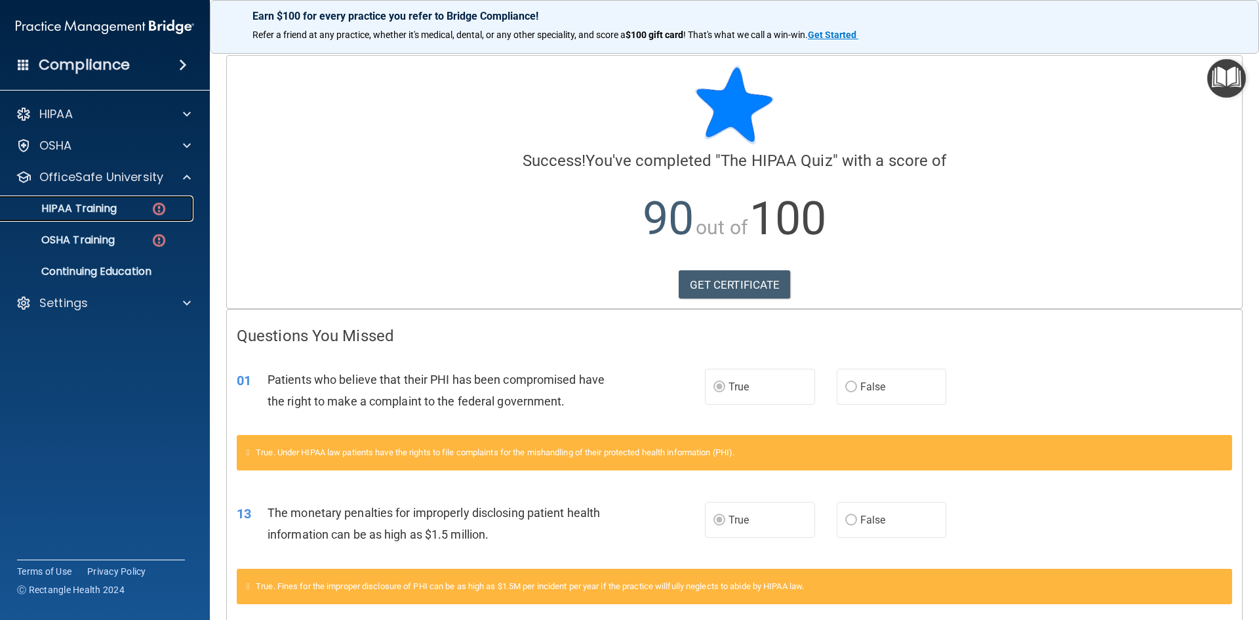
click at [89, 207] on p "HIPAA Training" at bounding box center [63, 208] width 108 height 13
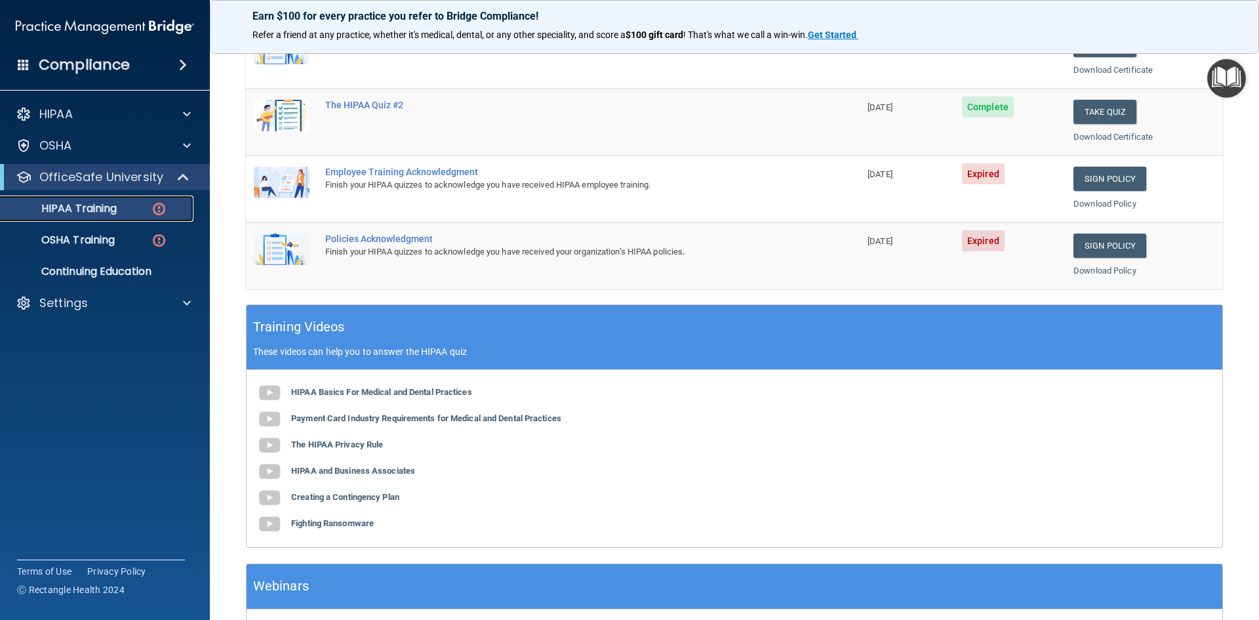
scroll to position [151, 0]
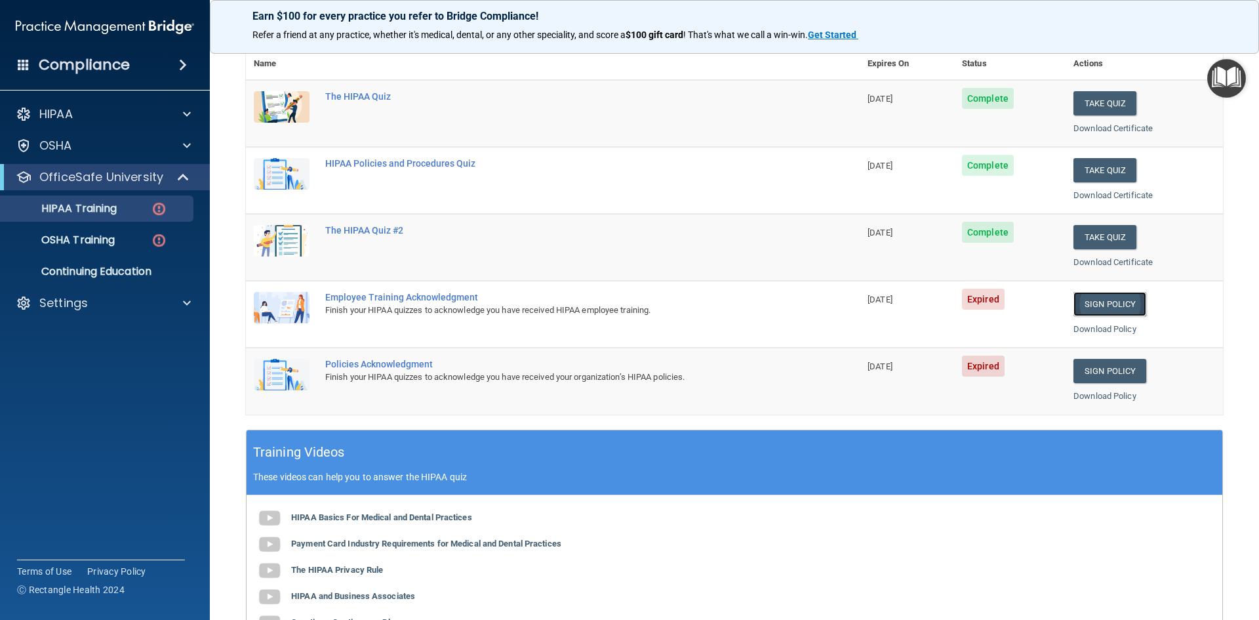
click at [1109, 297] on link "Sign Policy" at bounding box center [1110, 304] width 73 height 24
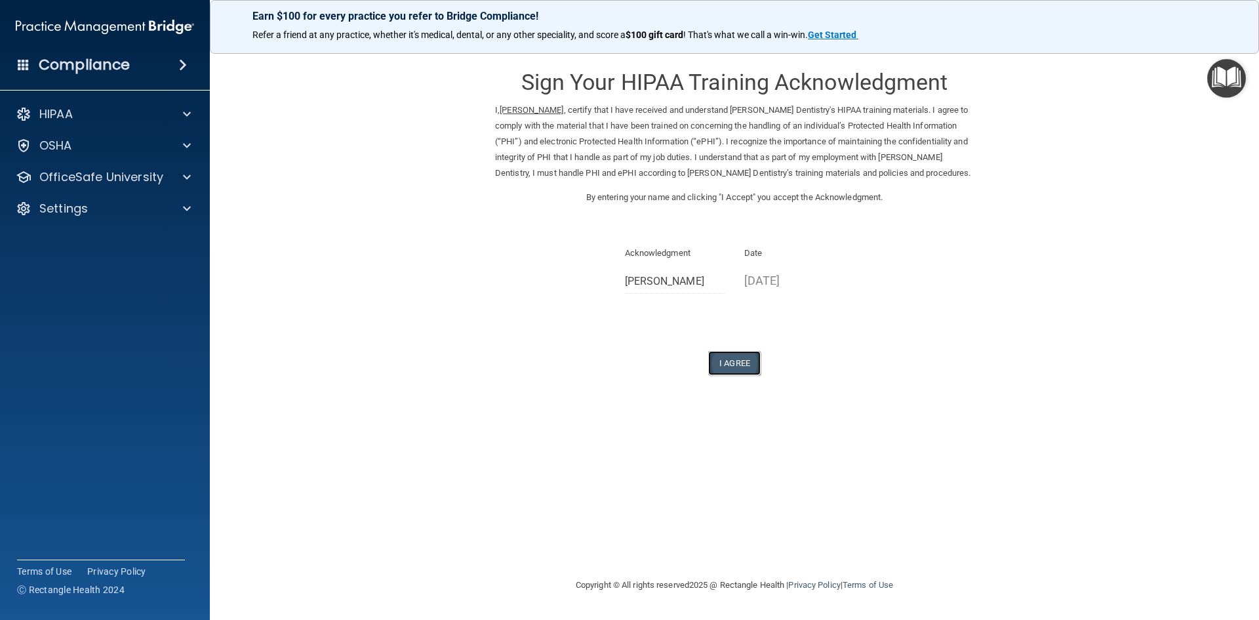
click at [733, 366] on button "I Agree" at bounding box center [734, 363] width 52 height 24
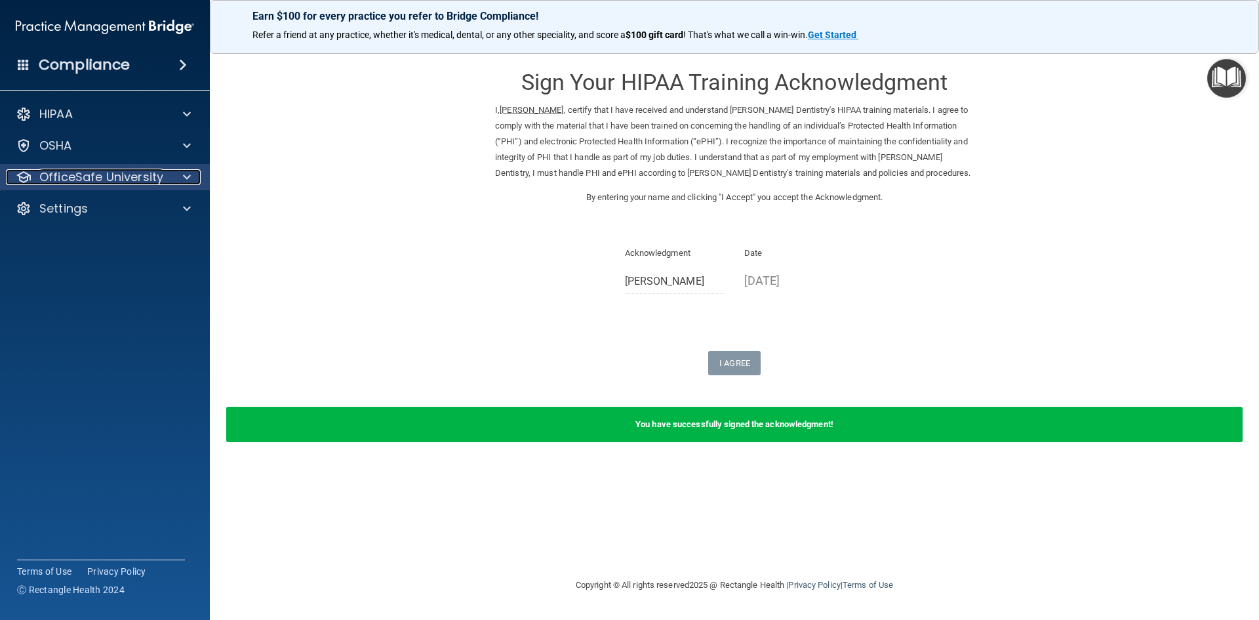
click at [141, 182] on p "OfficeSafe University" at bounding box center [101, 177] width 124 height 16
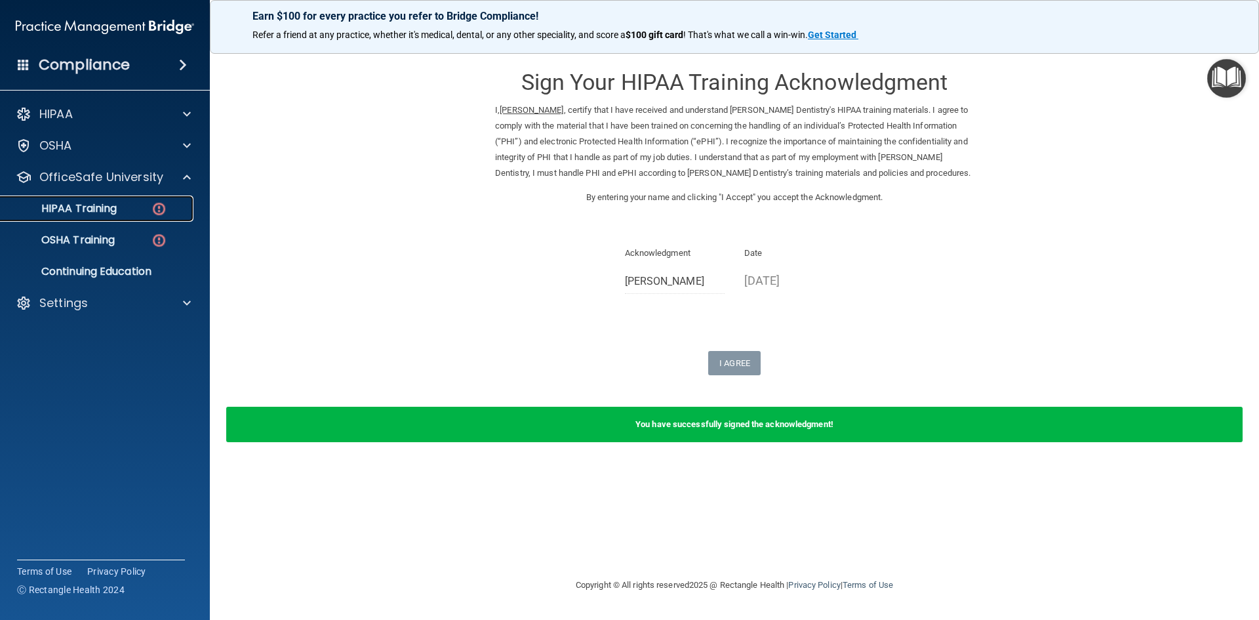
click at [131, 202] on div "HIPAA Training" at bounding box center [98, 208] width 179 height 13
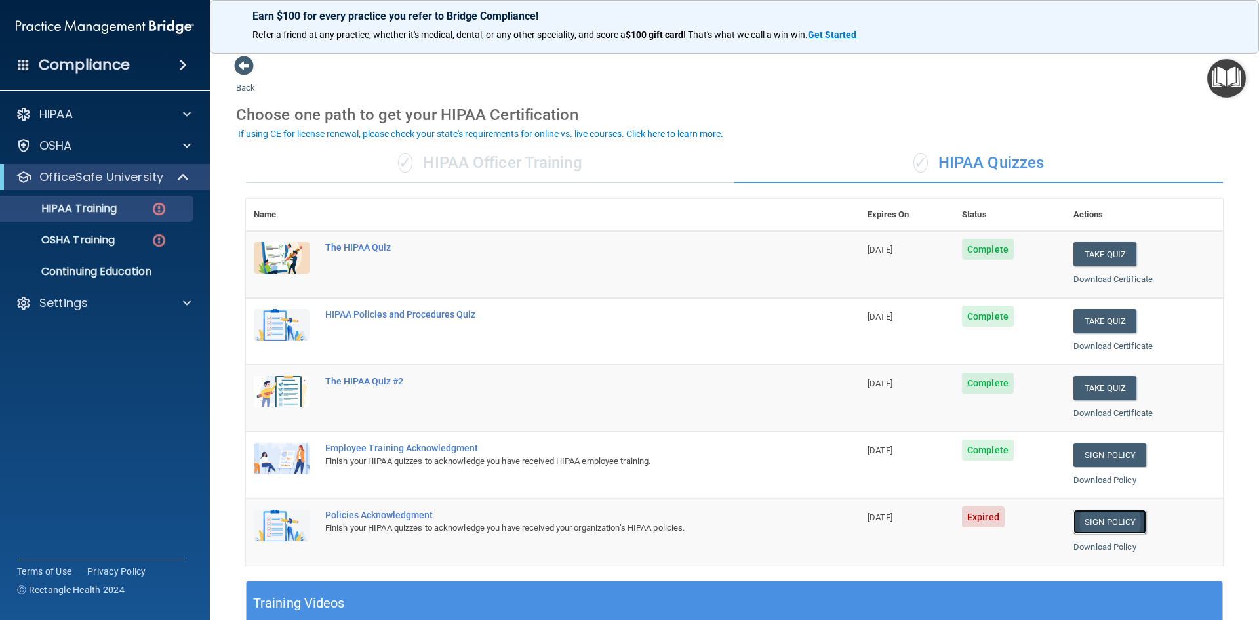
click at [1122, 515] on link "Sign Policy" at bounding box center [1110, 522] width 73 height 24
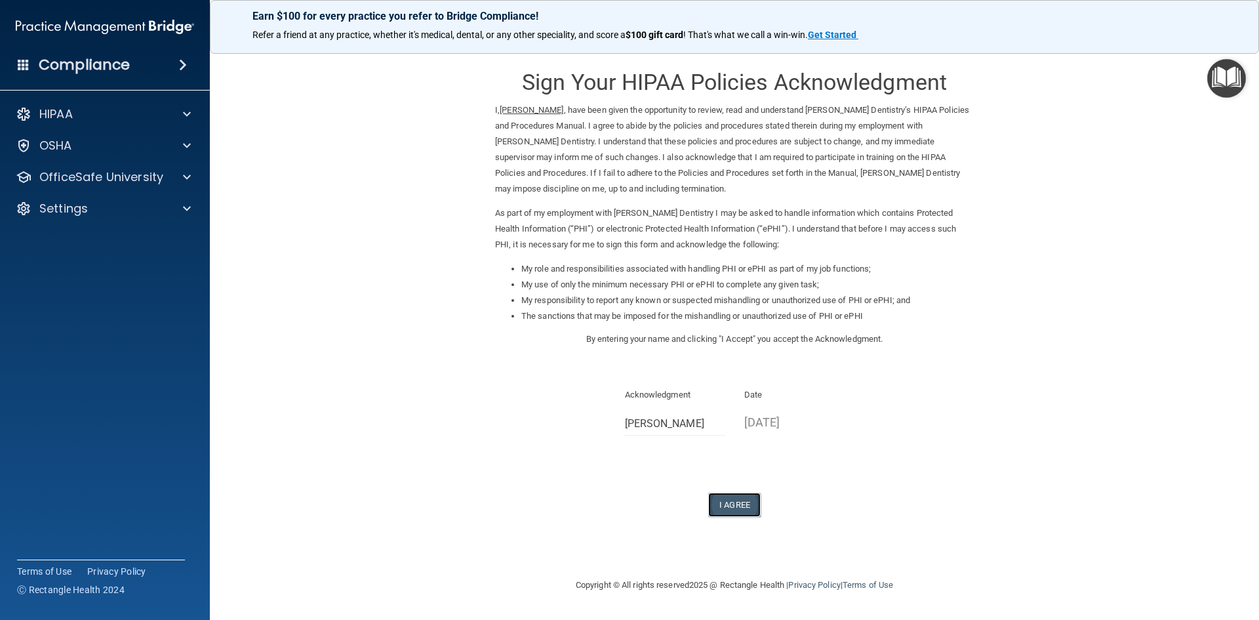
click at [721, 499] on button "I Agree" at bounding box center [734, 505] width 52 height 24
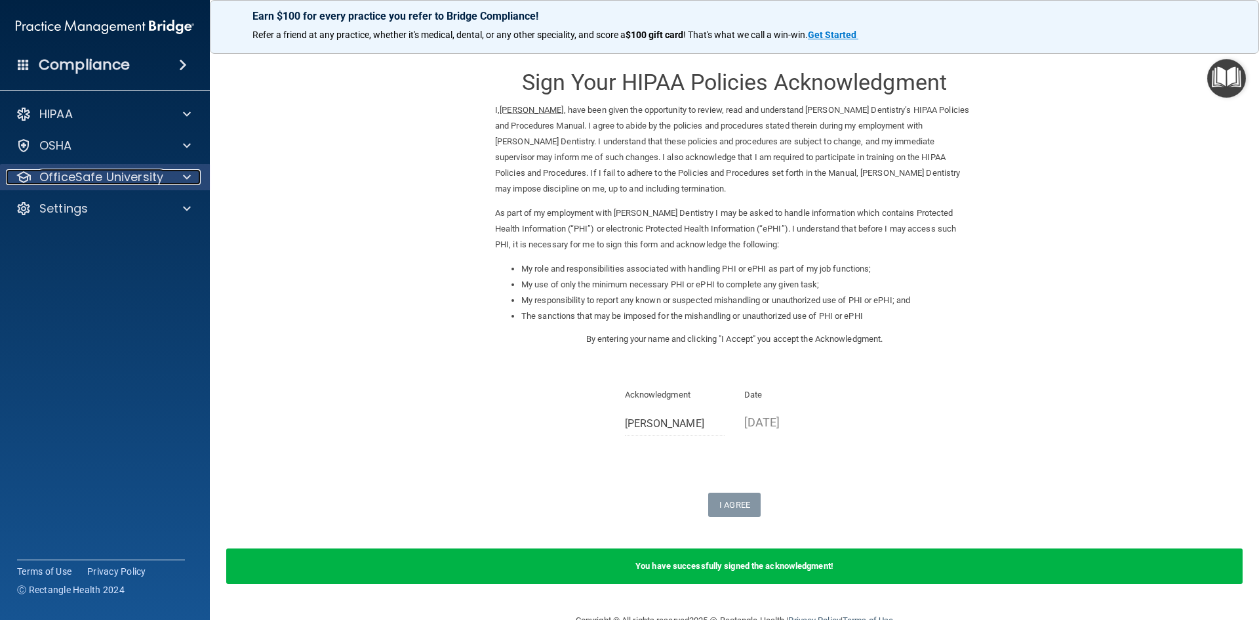
click at [104, 184] on p "OfficeSafe University" at bounding box center [101, 177] width 124 height 16
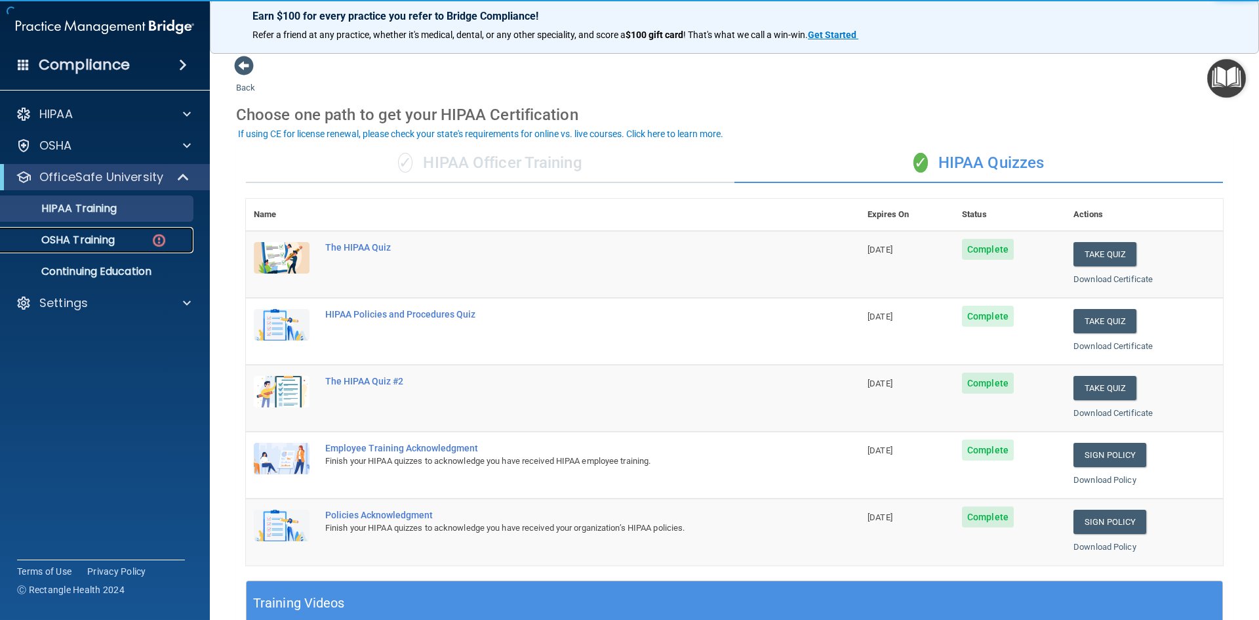
click at [125, 239] on div "OSHA Training" at bounding box center [98, 239] width 179 height 13
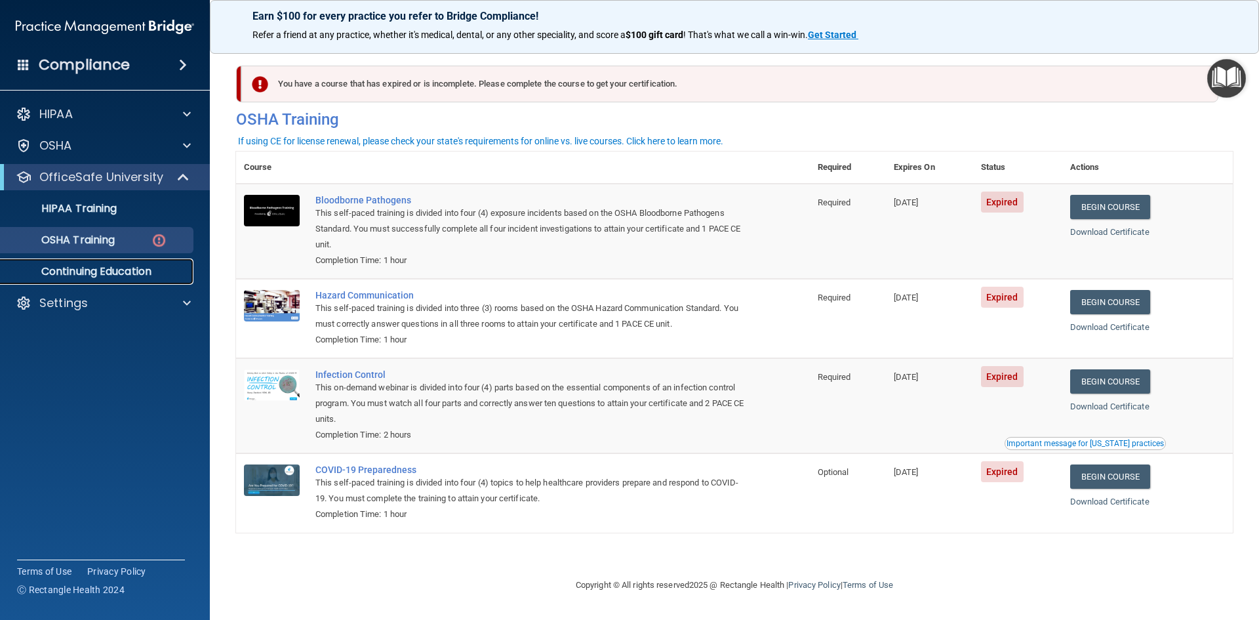
click at [92, 273] on p "Continuing Education" at bounding box center [98, 271] width 179 height 13
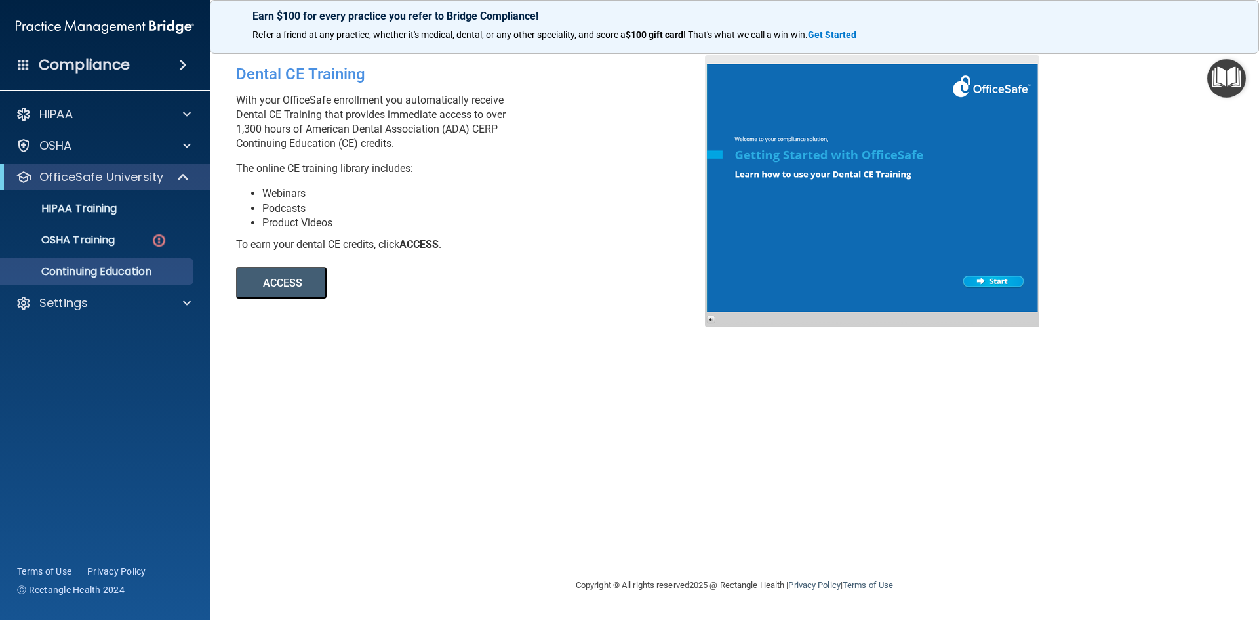
click at [269, 287] on button "ACCESS" at bounding box center [281, 282] width 91 height 31
